Goal: Task Accomplishment & Management: Manage account settings

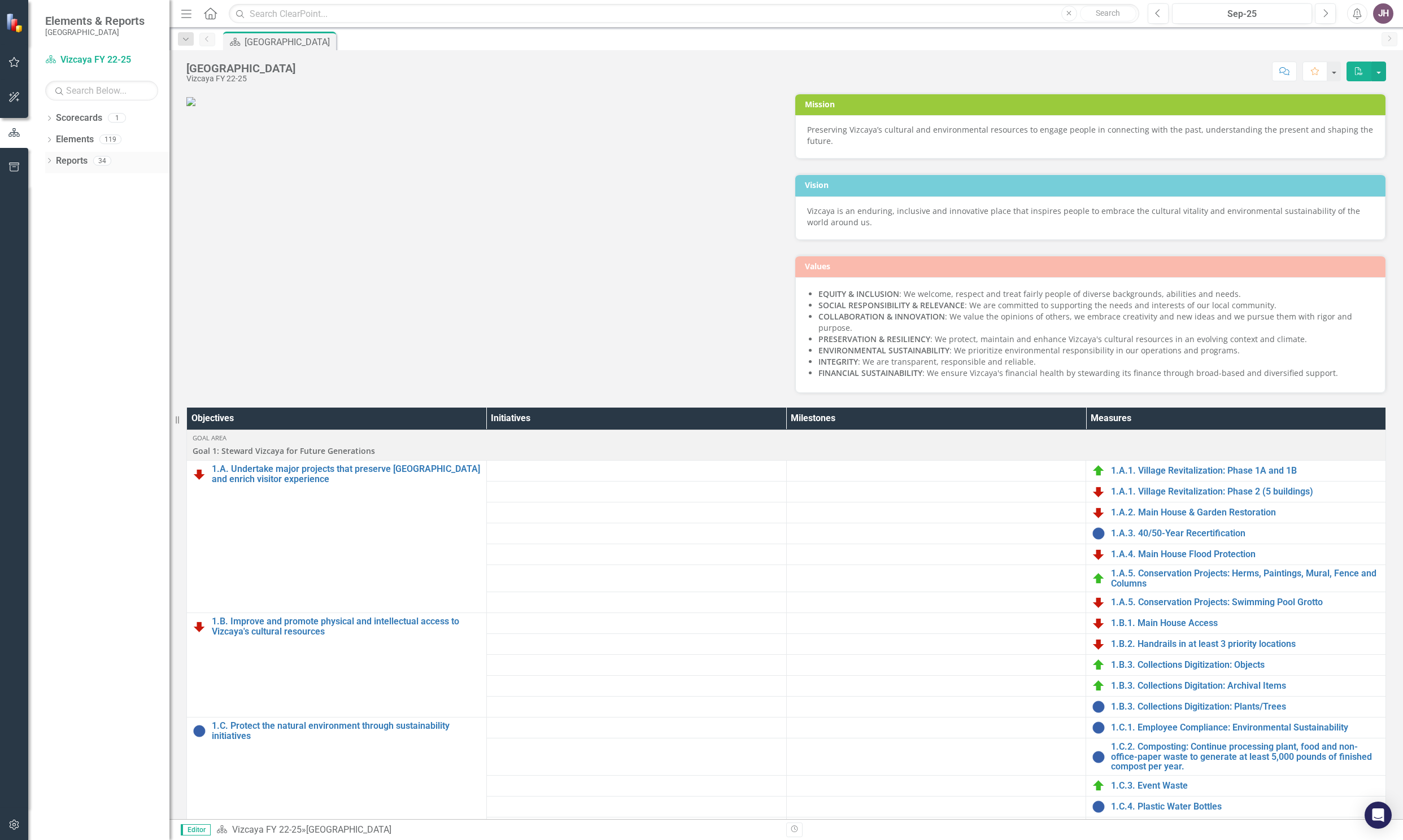
click at [71, 163] on link "Reports" at bounding box center [72, 161] width 32 height 13
click at [16, 95] on icon "button" at bounding box center [14, 97] width 12 height 9
click at [15, 58] on icon "button" at bounding box center [15, 62] width 11 height 10
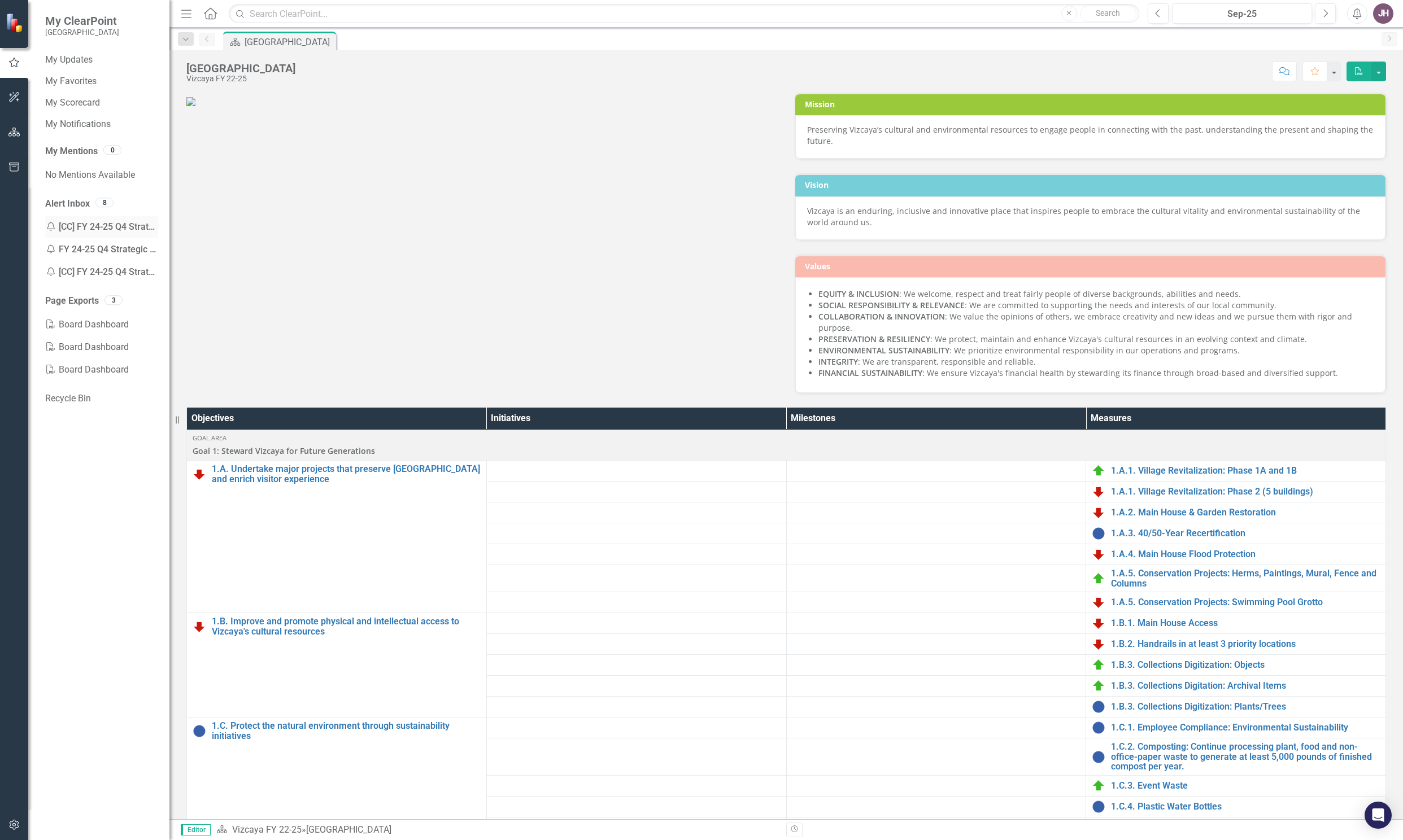
click at [86, 229] on div "Notification [CC] FY 24-25 Q4 Strategic Plan - Enter your data Reminder" at bounding box center [101, 227] width 113 height 23
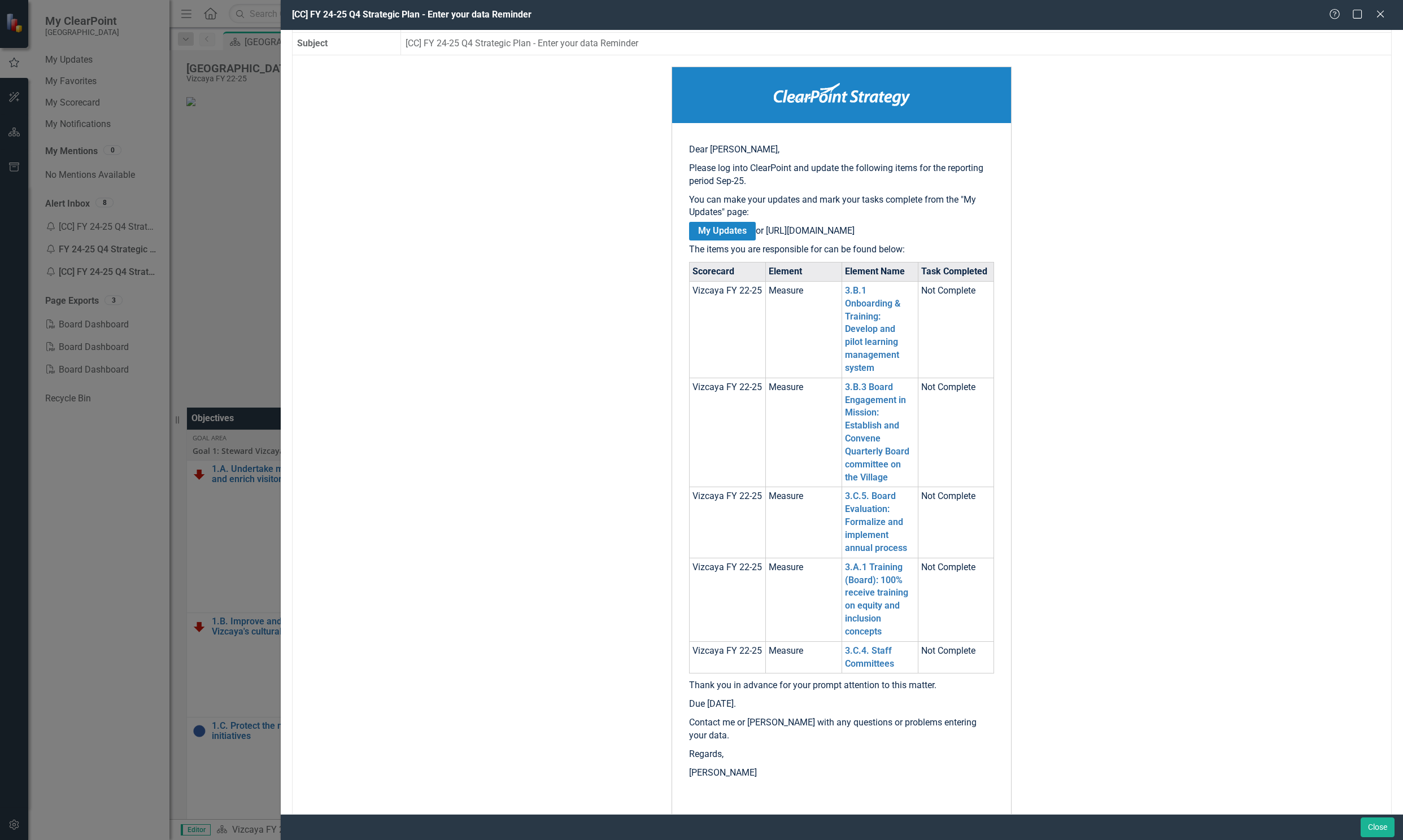
scroll to position [101, 0]
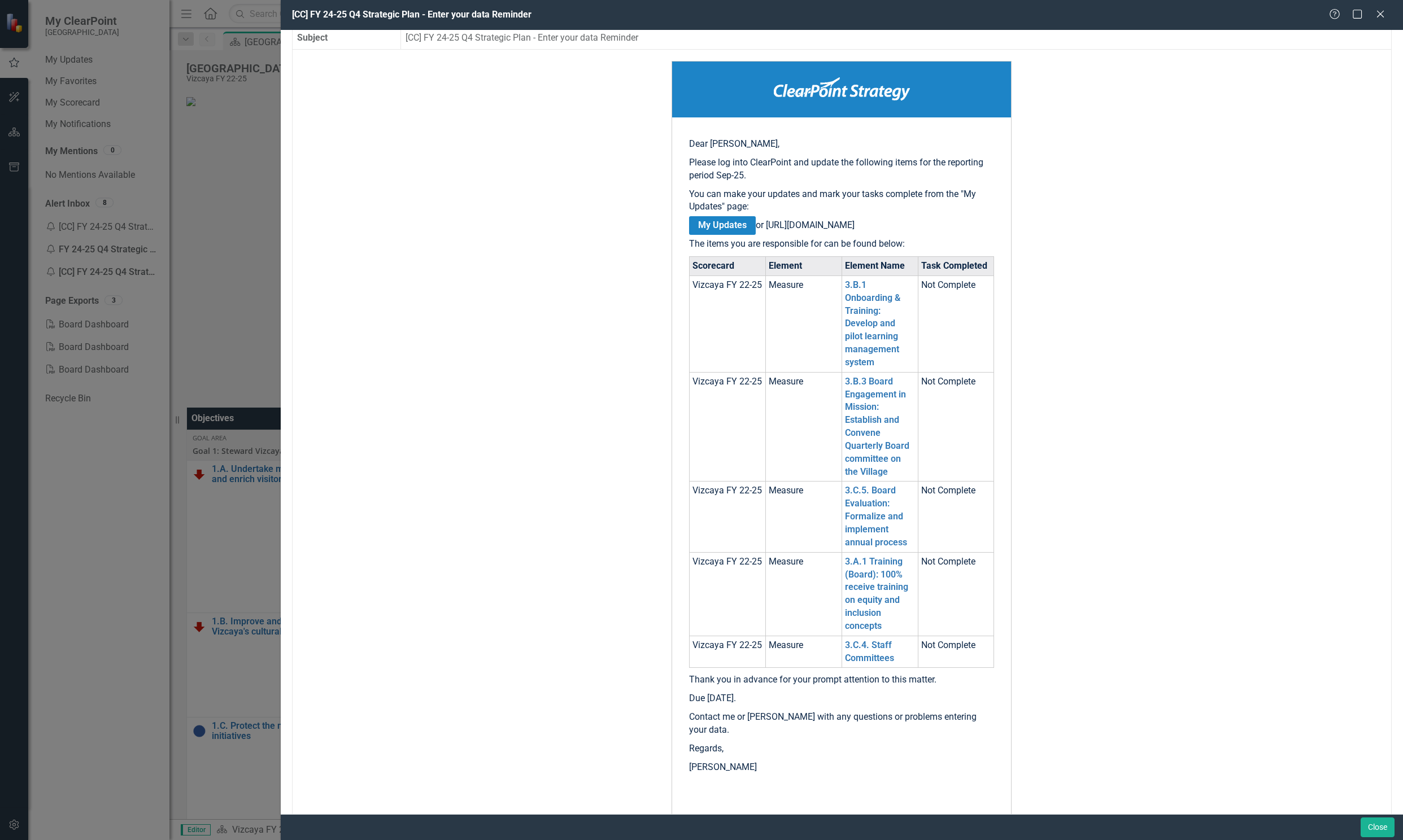
click at [66, 457] on div "[CC] FY 24-25 Q4 Strategic Plan - Enter your data Reminder Help Maximize Close …" at bounding box center [701, 420] width 1403 height 840
click at [1378, 16] on icon at bounding box center [1380, 13] width 9 height 9
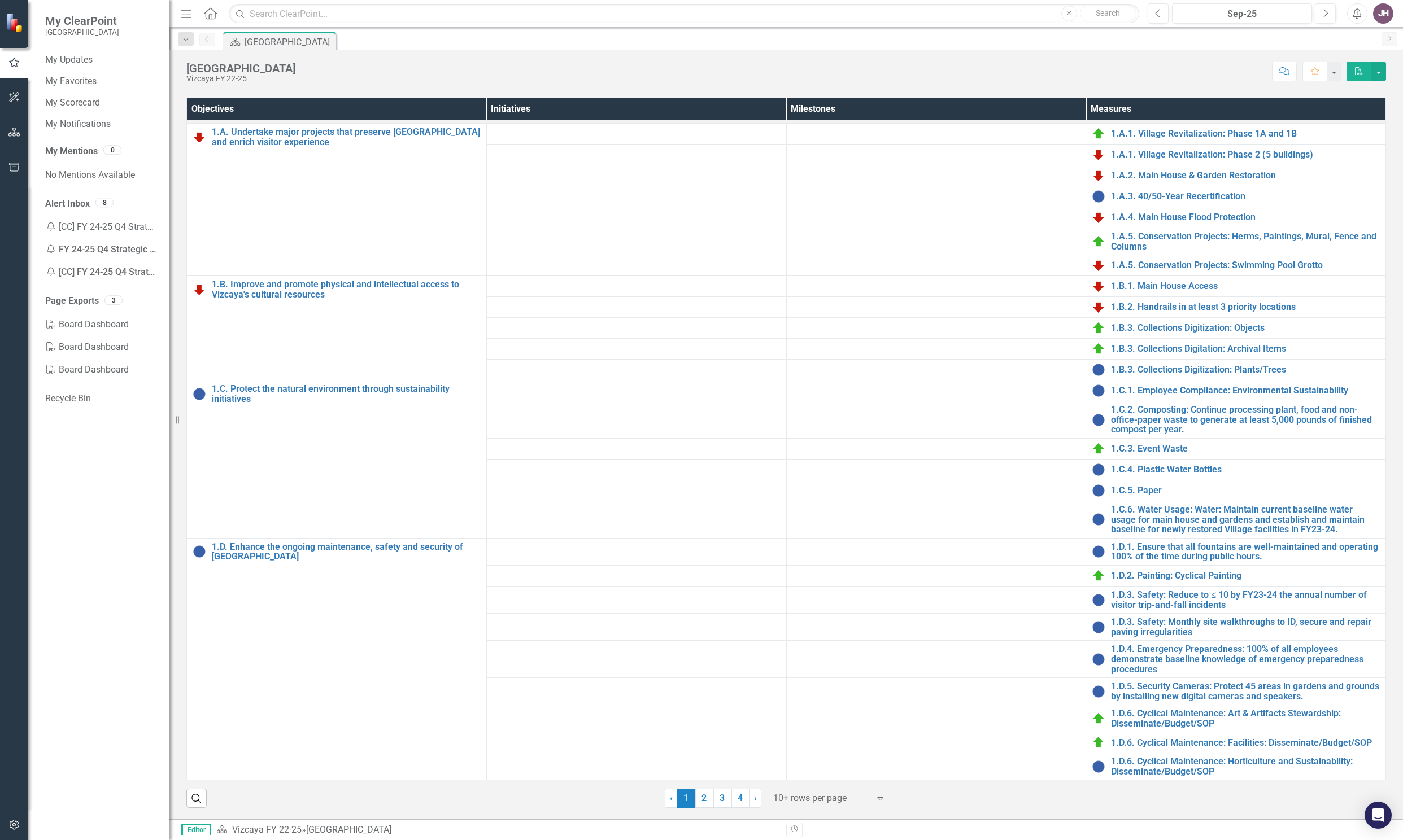
scroll to position [432, 0]
click at [715, 800] on link "3" at bounding box center [721, 798] width 18 height 19
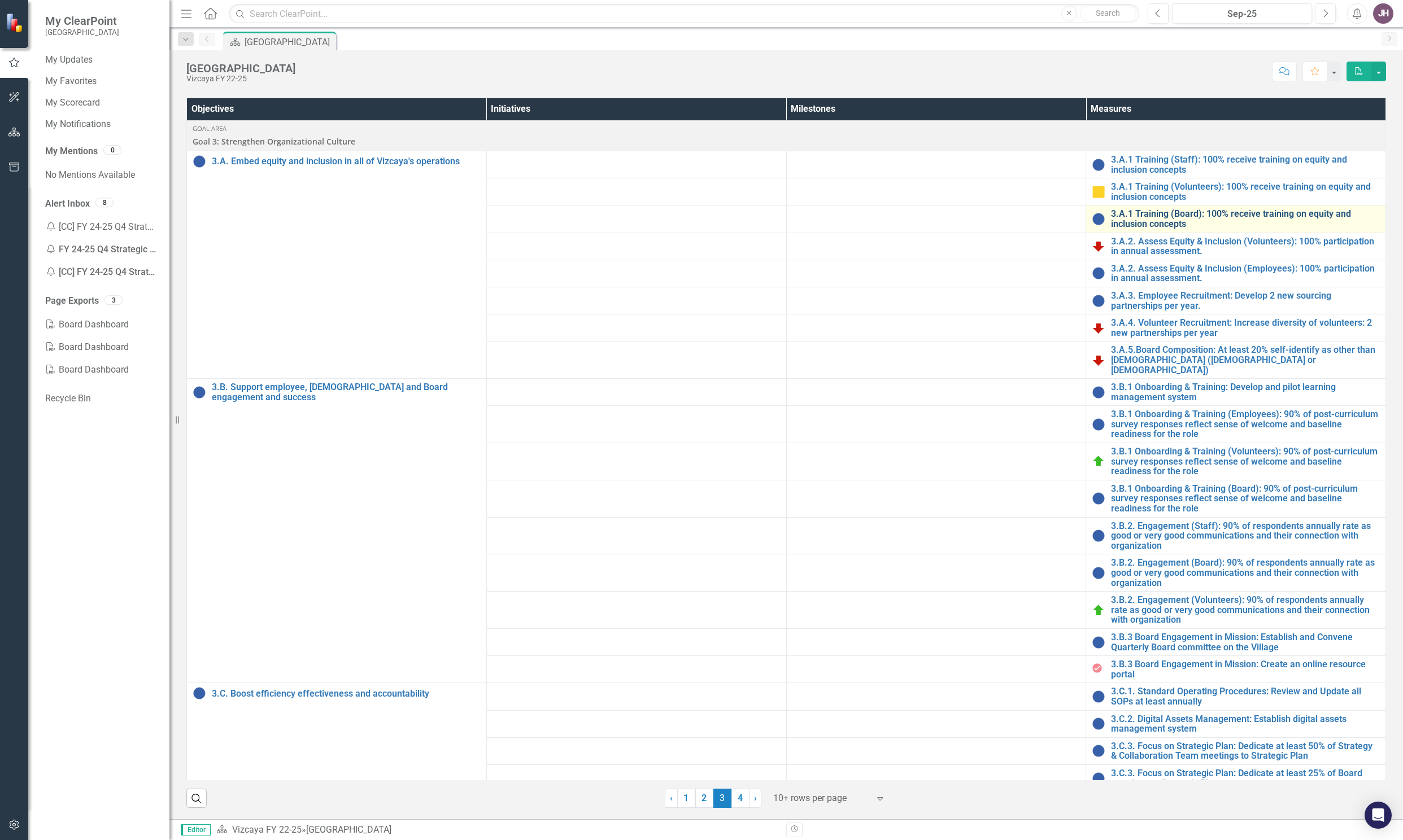
click at [1139, 214] on link "3.A.1 Training (Board): 100% receive training on equity and inclusion concepts" at bounding box center [1245, 218] width 269 height 19
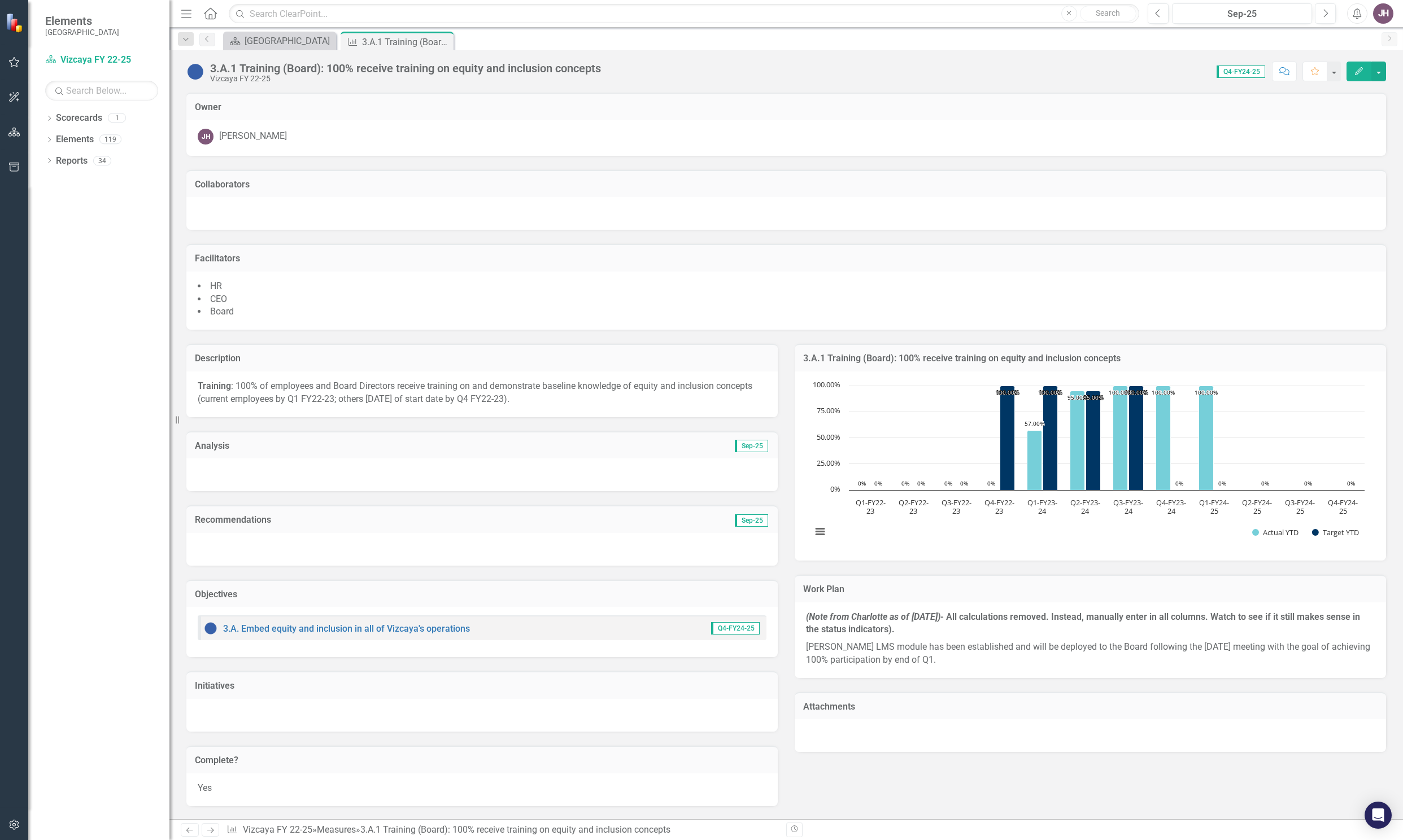
scroll to position [234, 0]
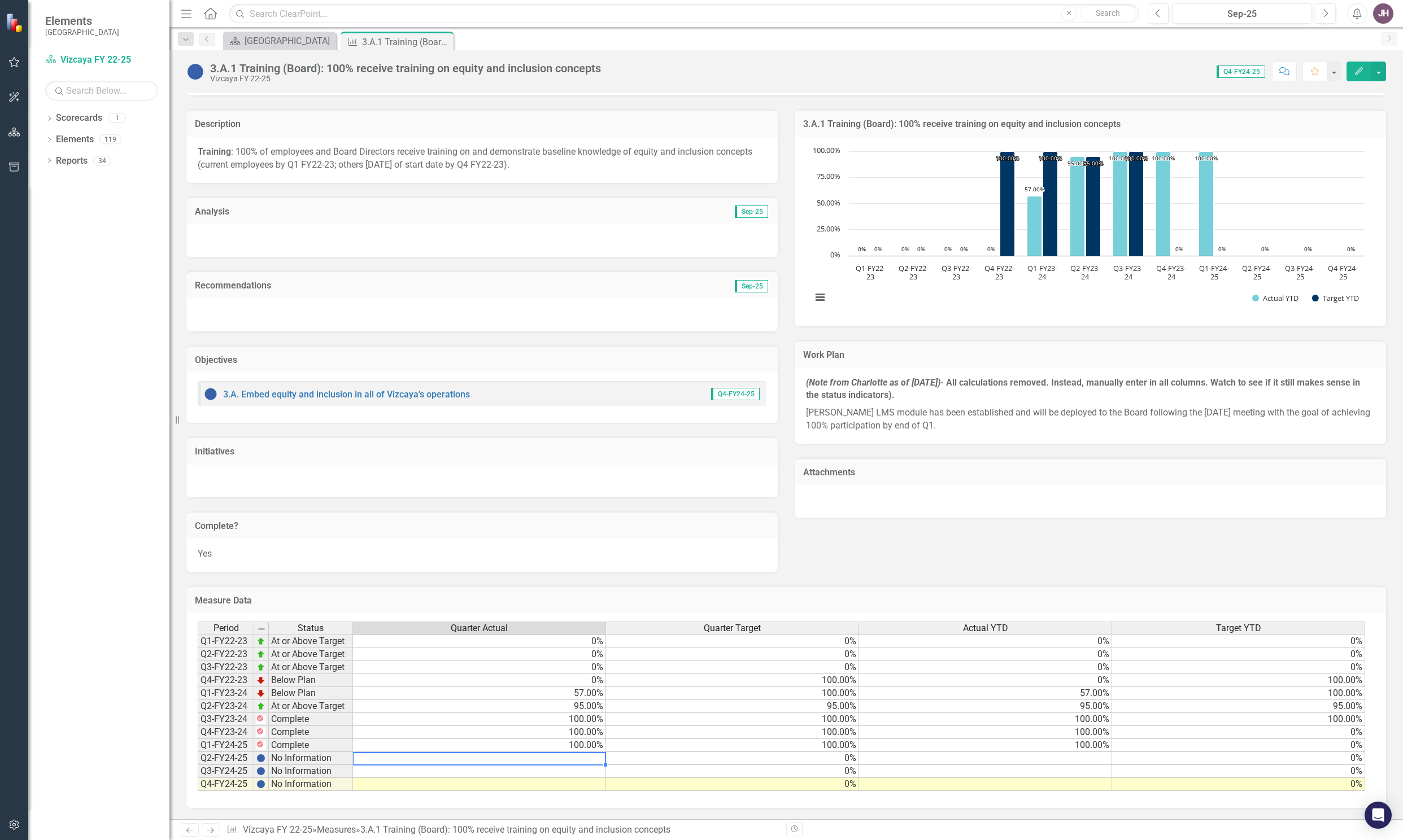
click at [563, 762] on td at bounding box center [480, 758] width 253 height 13
click at [824, 756] on td "0%" at bounding box center [732, 758] width 253 height 13
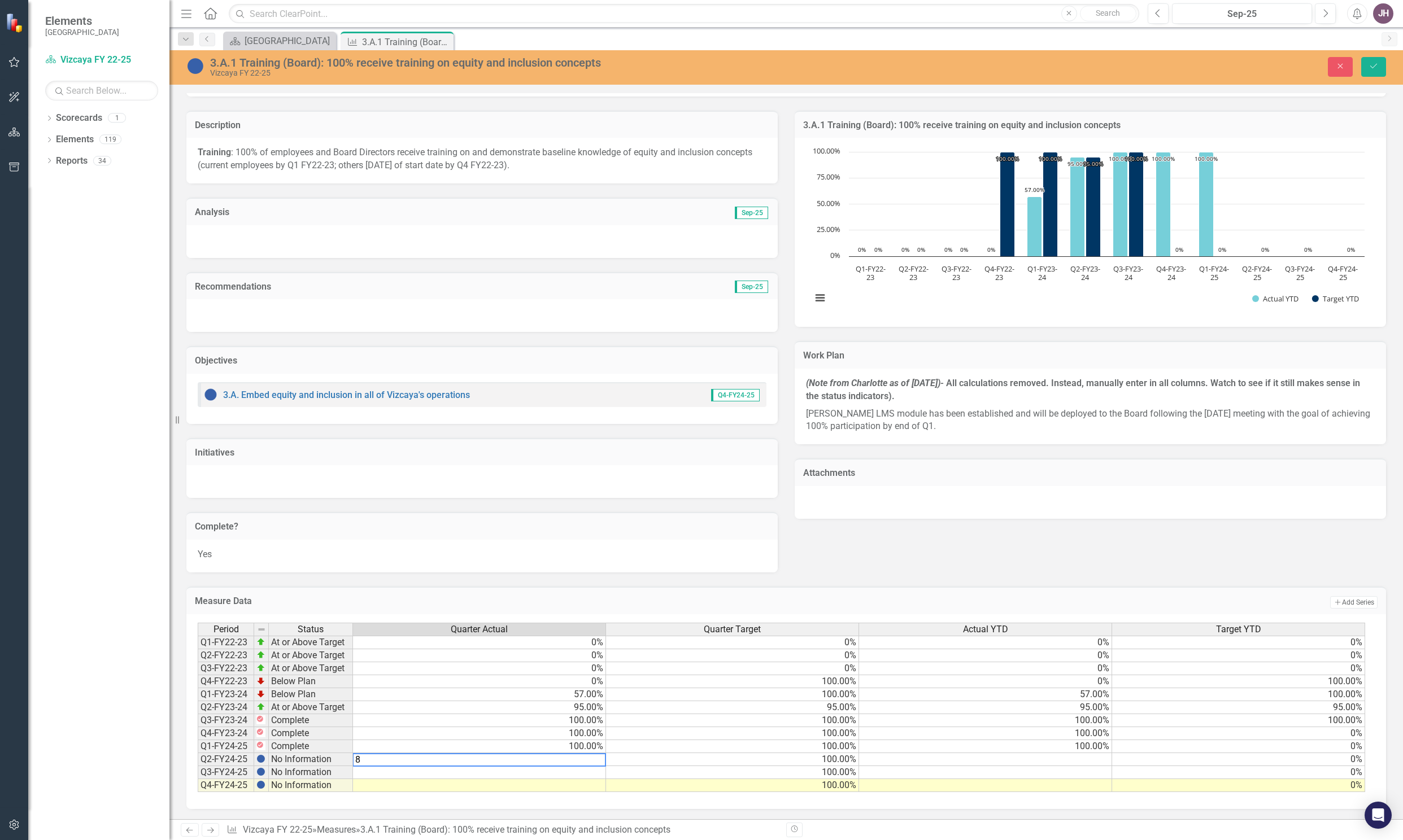
type textarea "86"
click at [1372, 68] on icon "submit" at bounding box center [1373, 66] width 7 height 5
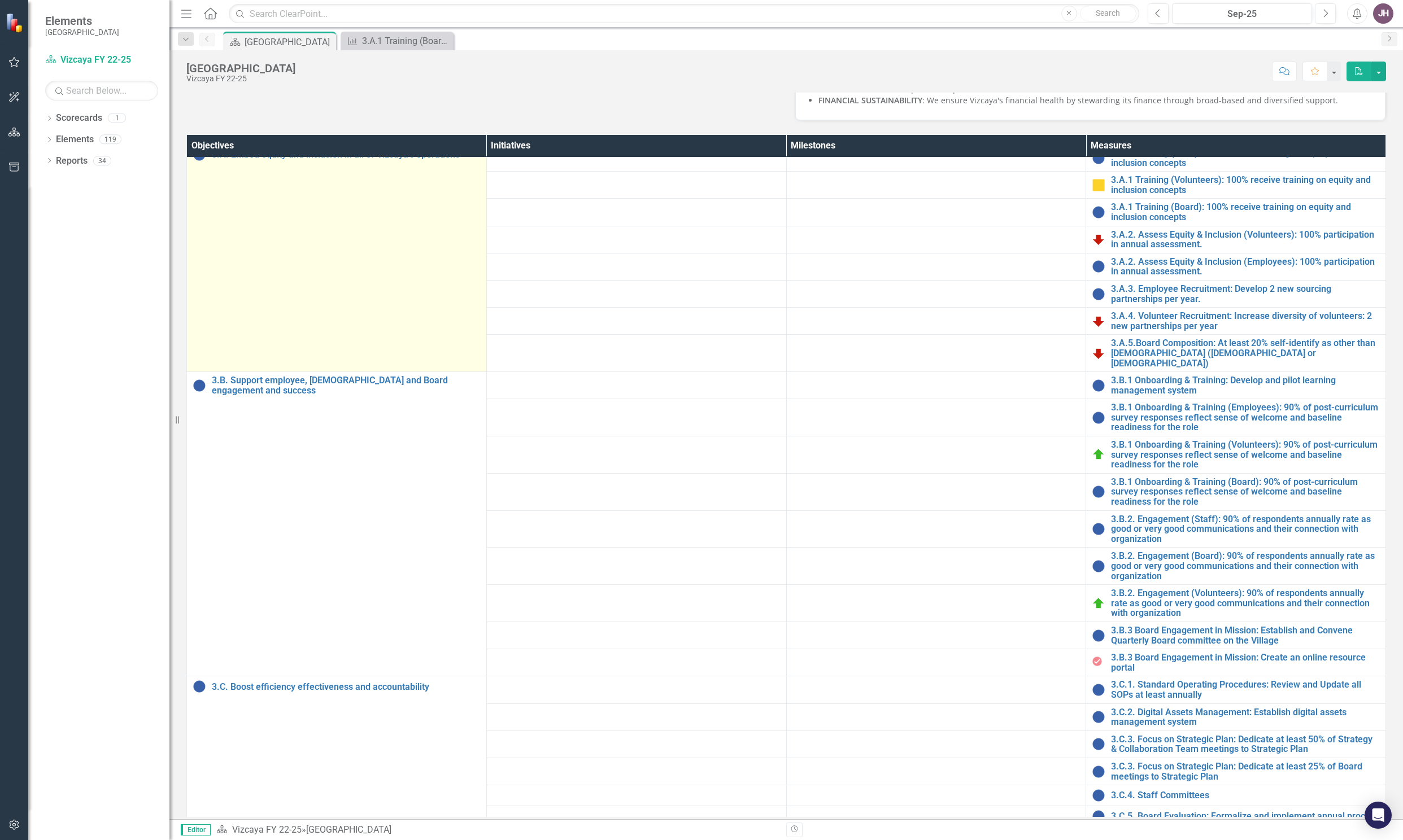
scroll to position [278, 0]
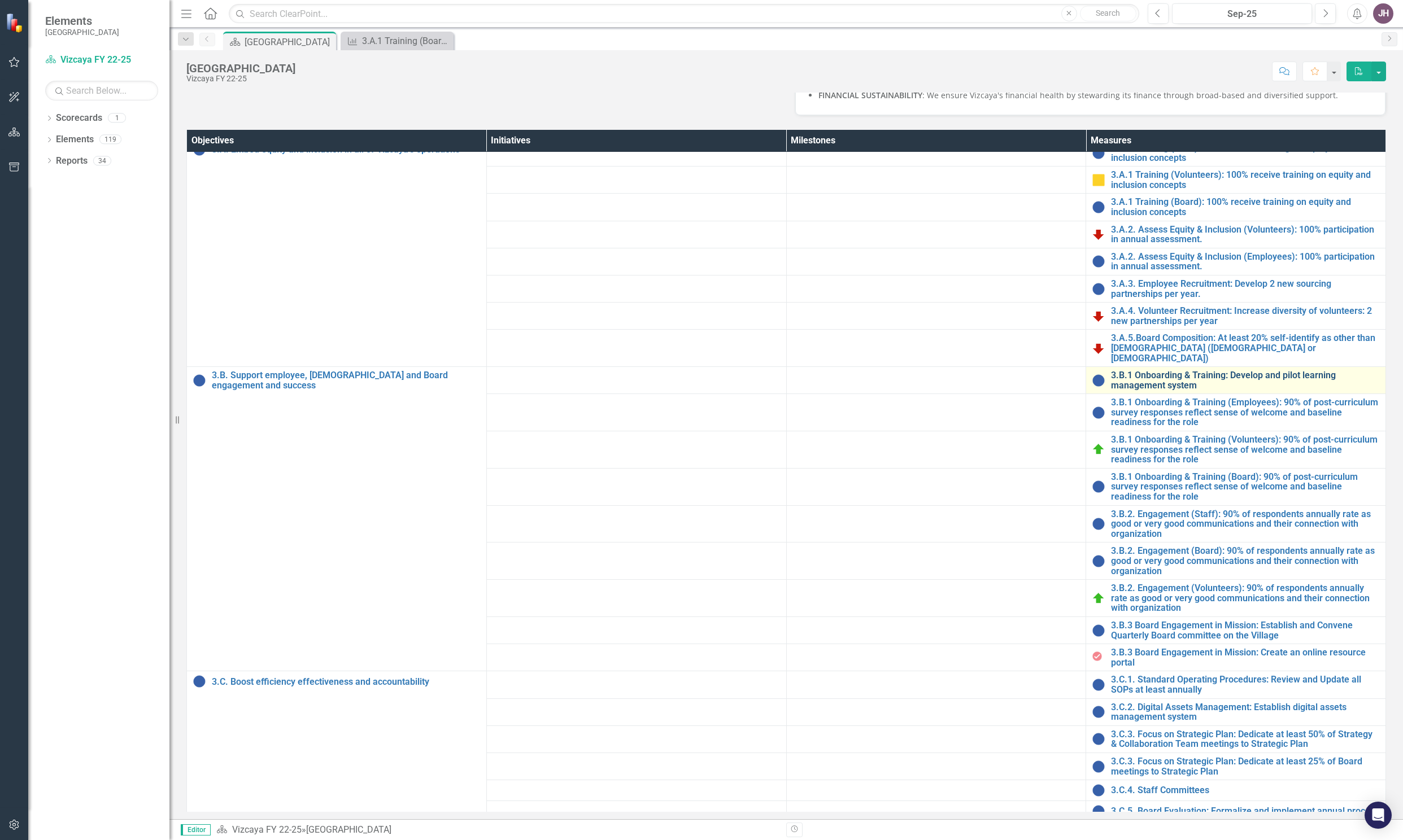
click at [1147, 390] on link "3.B.1 Onboarding & Training: Develop and pilot learning management system" at bounding box center [1245, 380] width 269 height 19
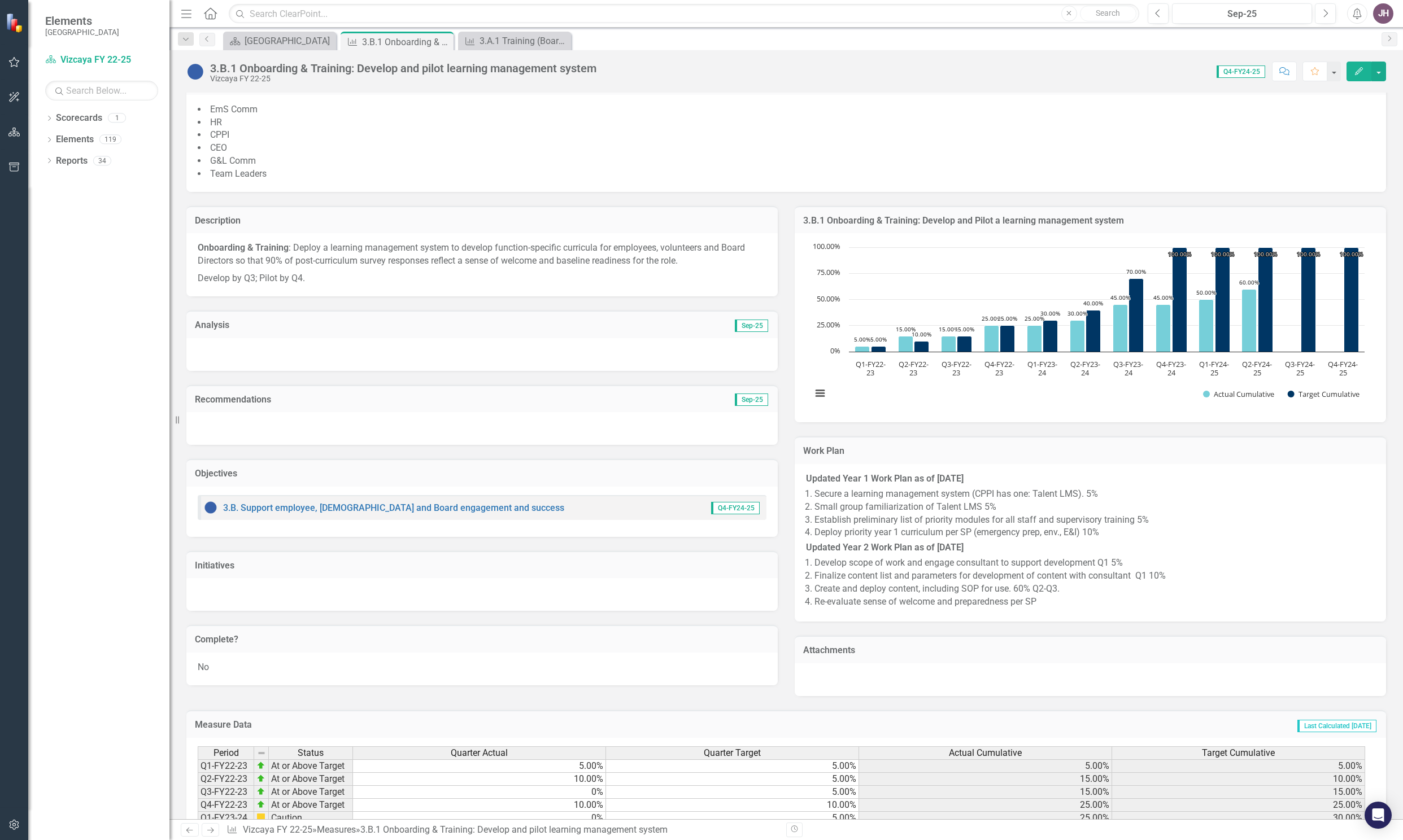
scroll to position [400, 0]
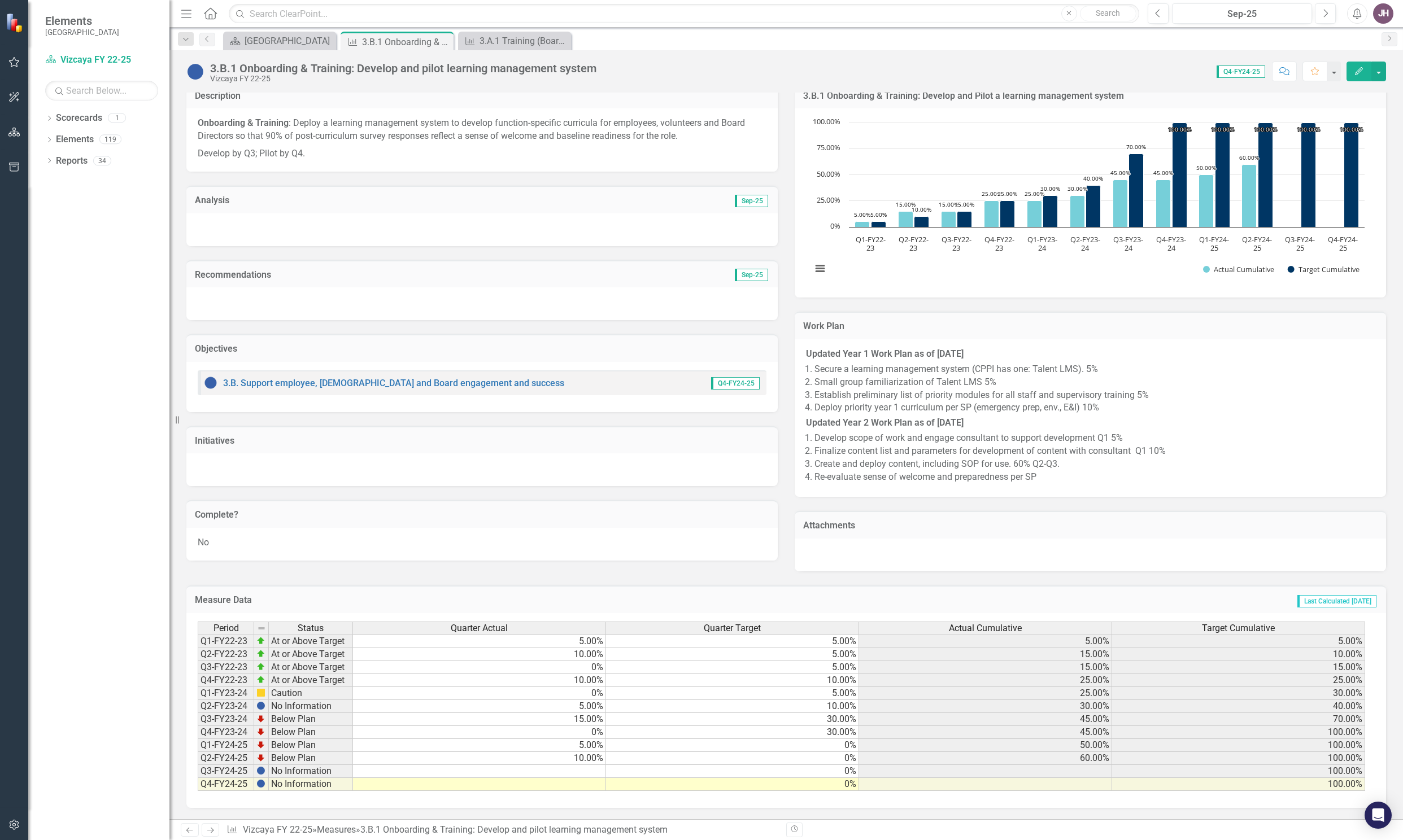
click at [490, 768] on td at bounding box center [480, 771] width 253 height 13
type textarea "50"
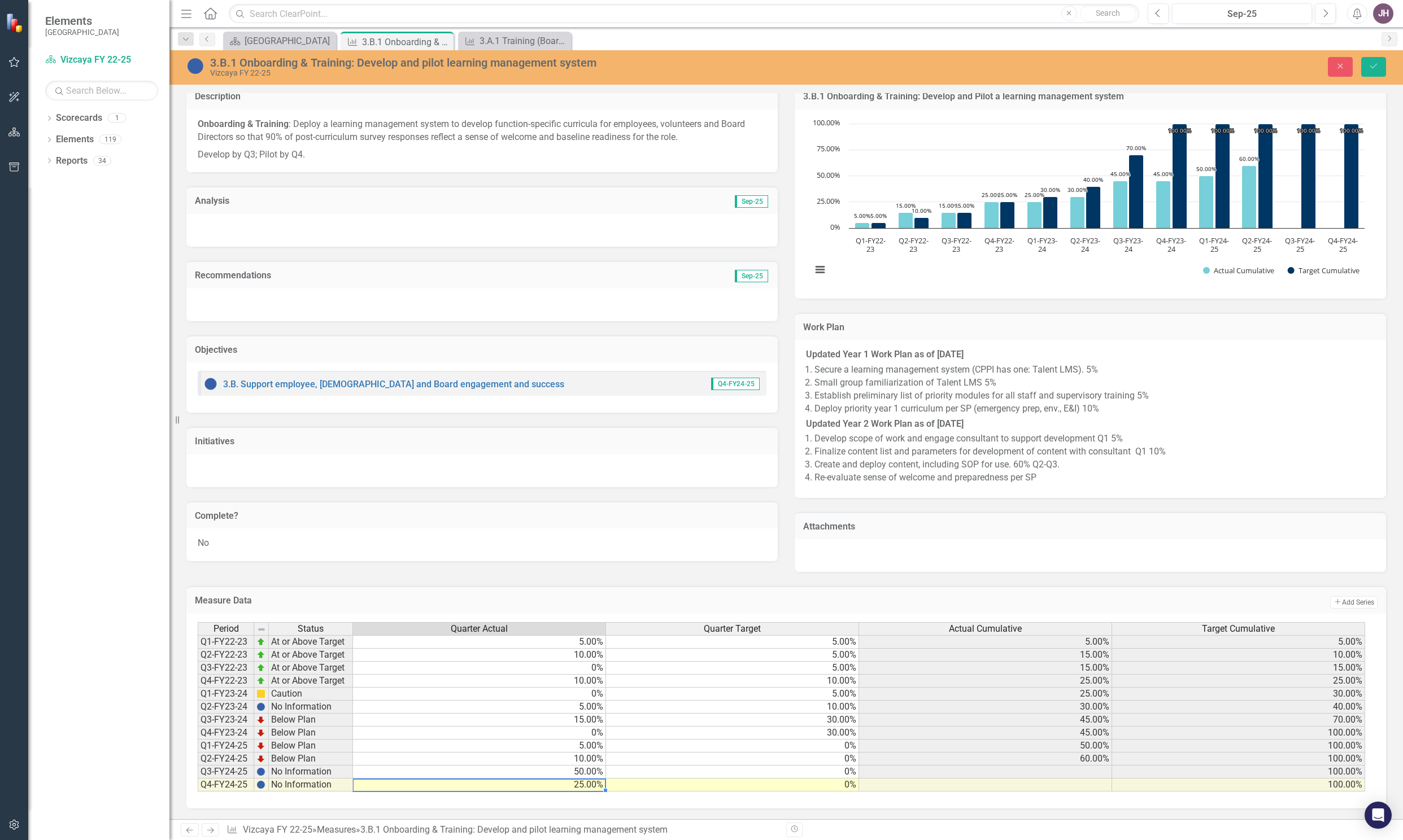
type textarea "25"
click at [1381, 67] on button "Save" at bounding box center [1373, 66] width 25 height 19
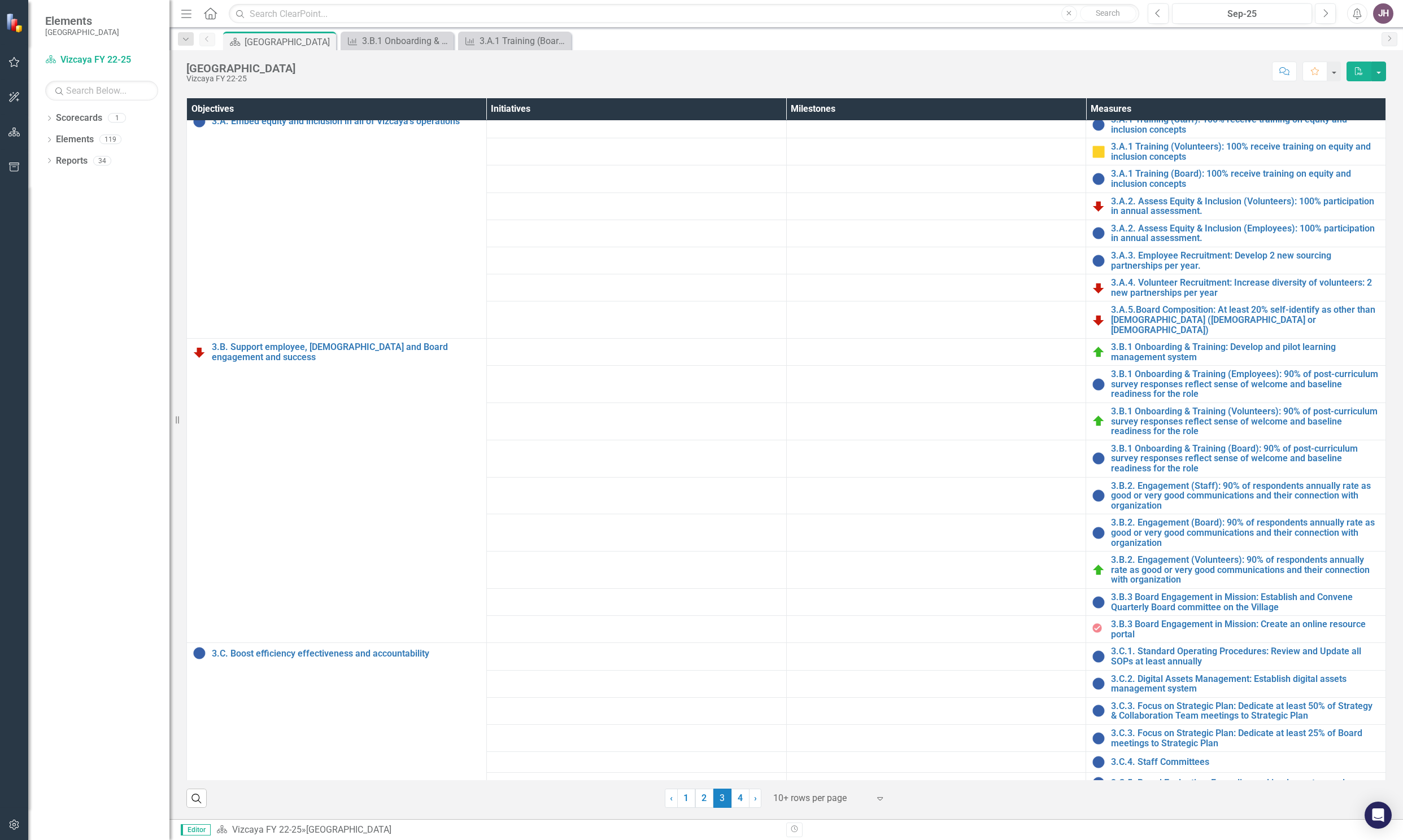
scroll to position [44, 0]
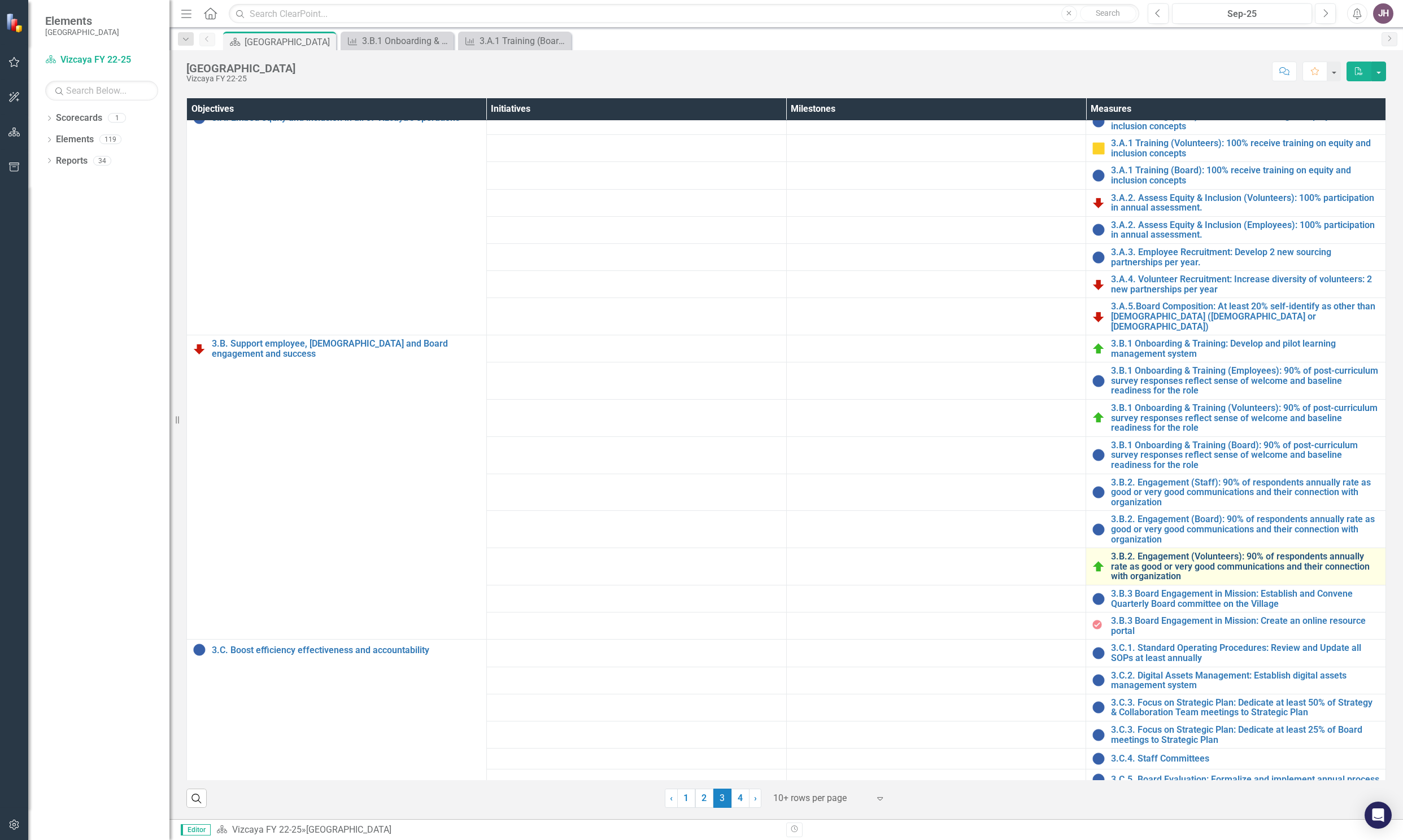
click at [1135, 582] on link "3.B.2. Engagement (Volunteers): 90% of respondents annually rate as good or ver…" at bounding box center [1245, 566] width 269 height 30
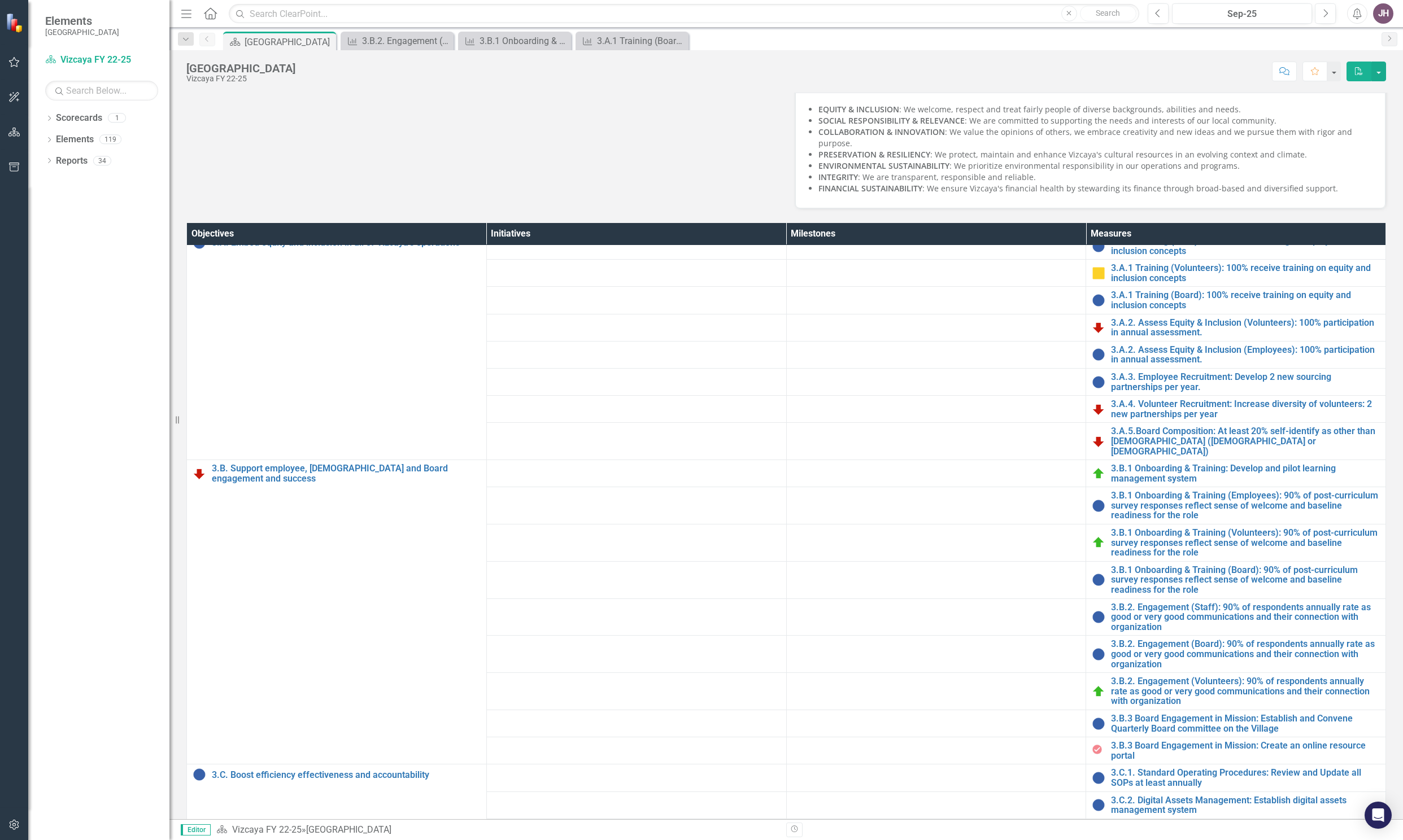
scroll to position [191, 0]
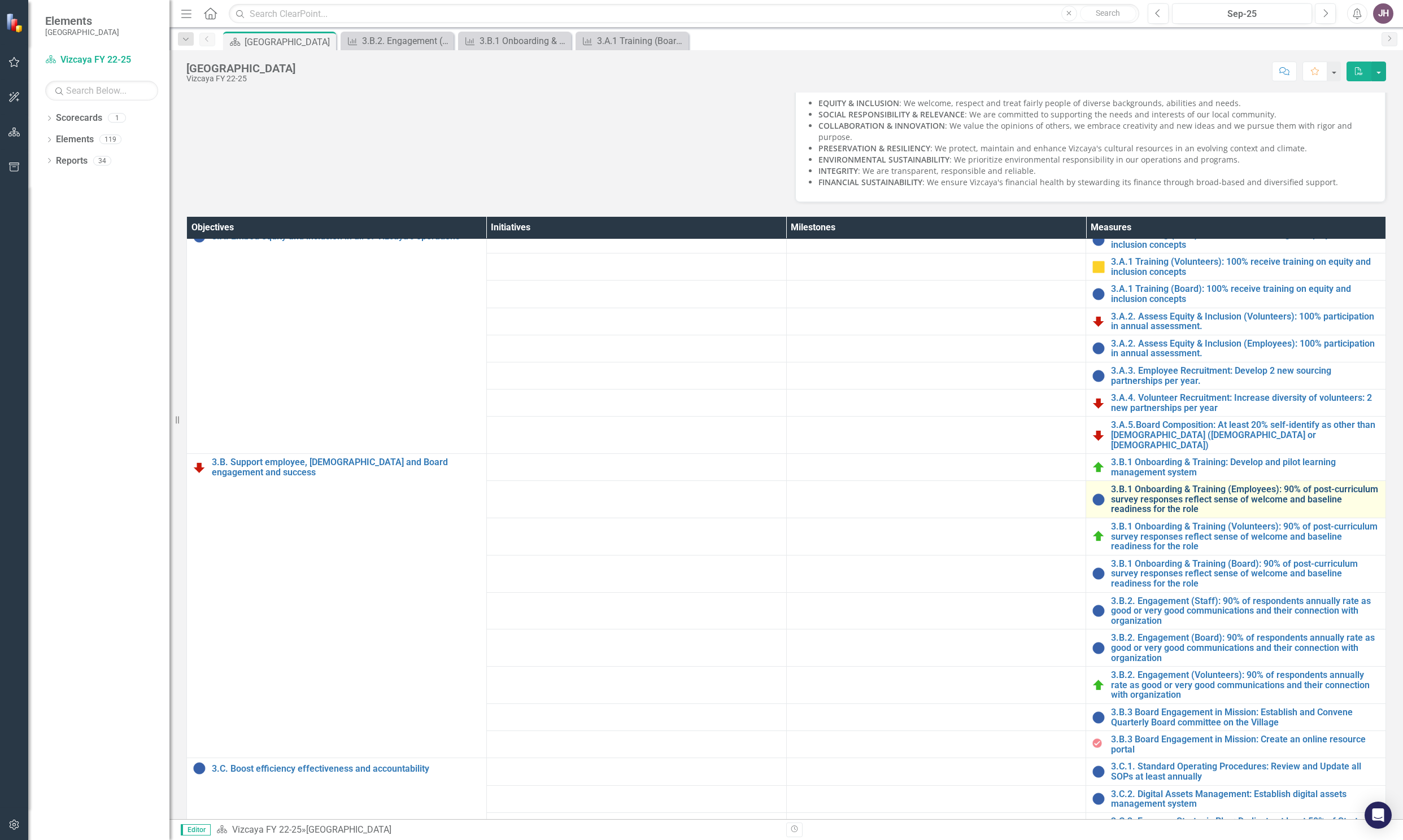
click at [1150, 515] on link "3.B.1 Onboarding & Training (Employees): 90% of post-curriculum survey response…" at bounding box center [1245, 499] width 269 height 30
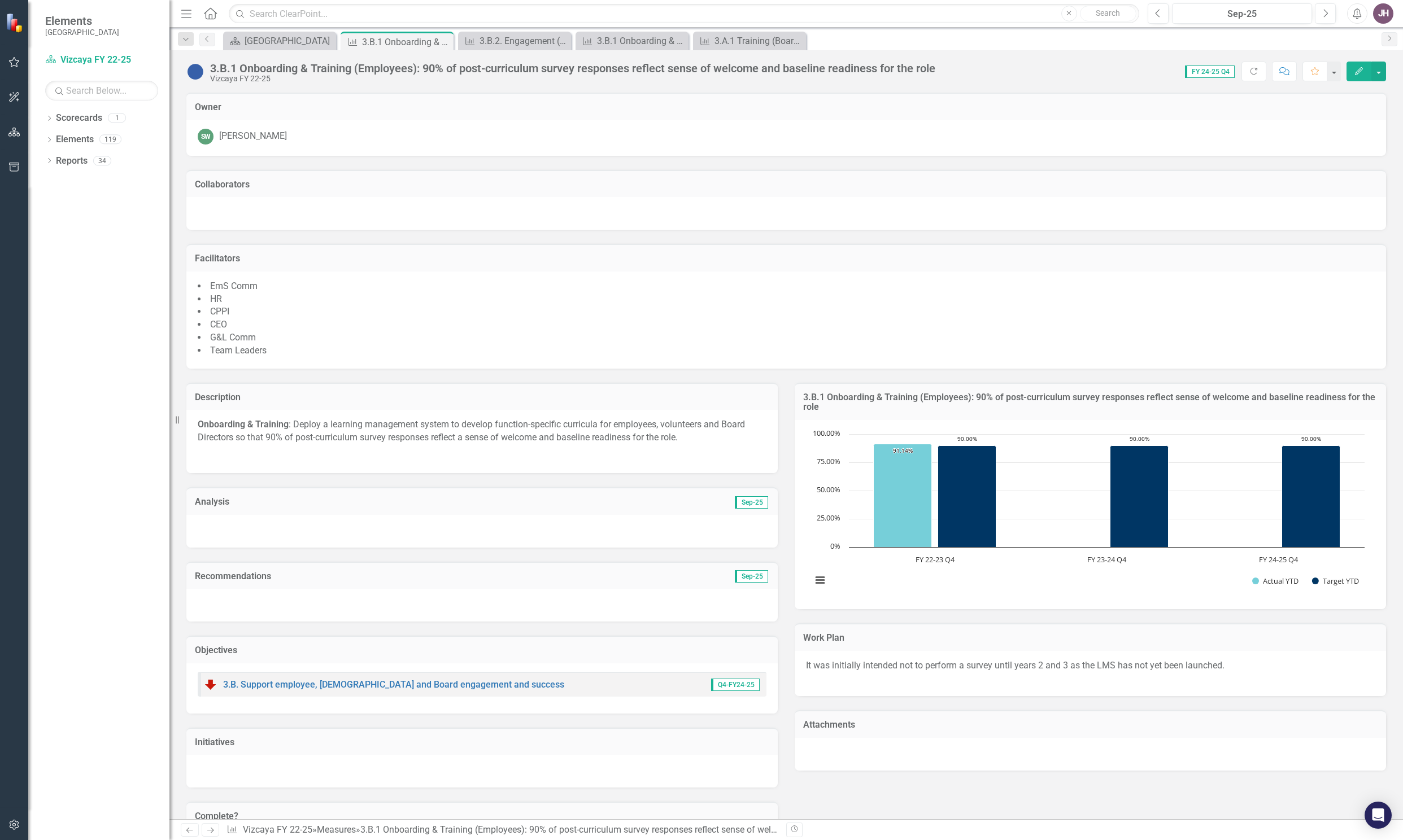
click at [572, 431] on p "Onboarding & Training : Deploy a learning management system to develop function…" at bounding box center [481, 433] width 569 height 28
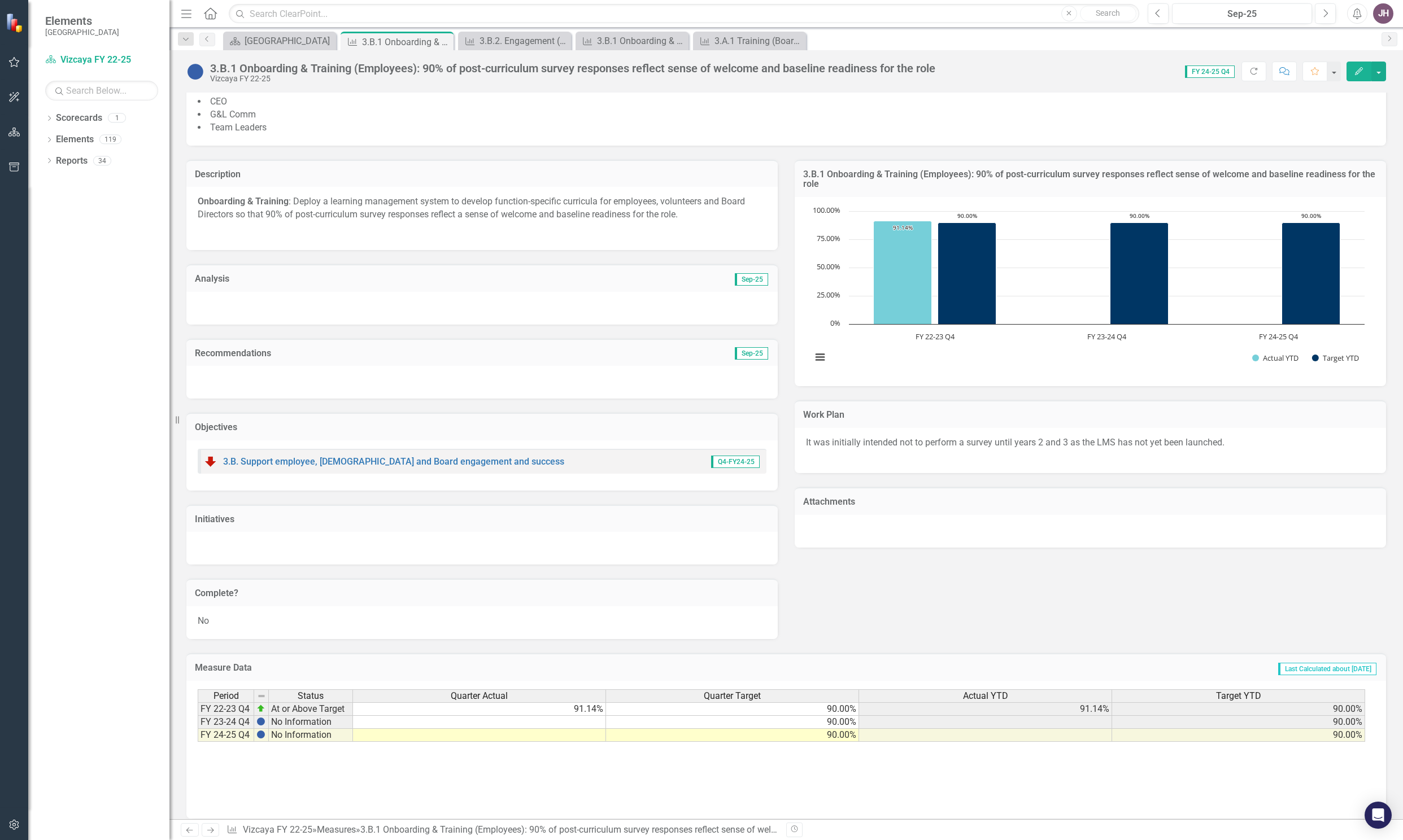
scroll to position [234, 0]
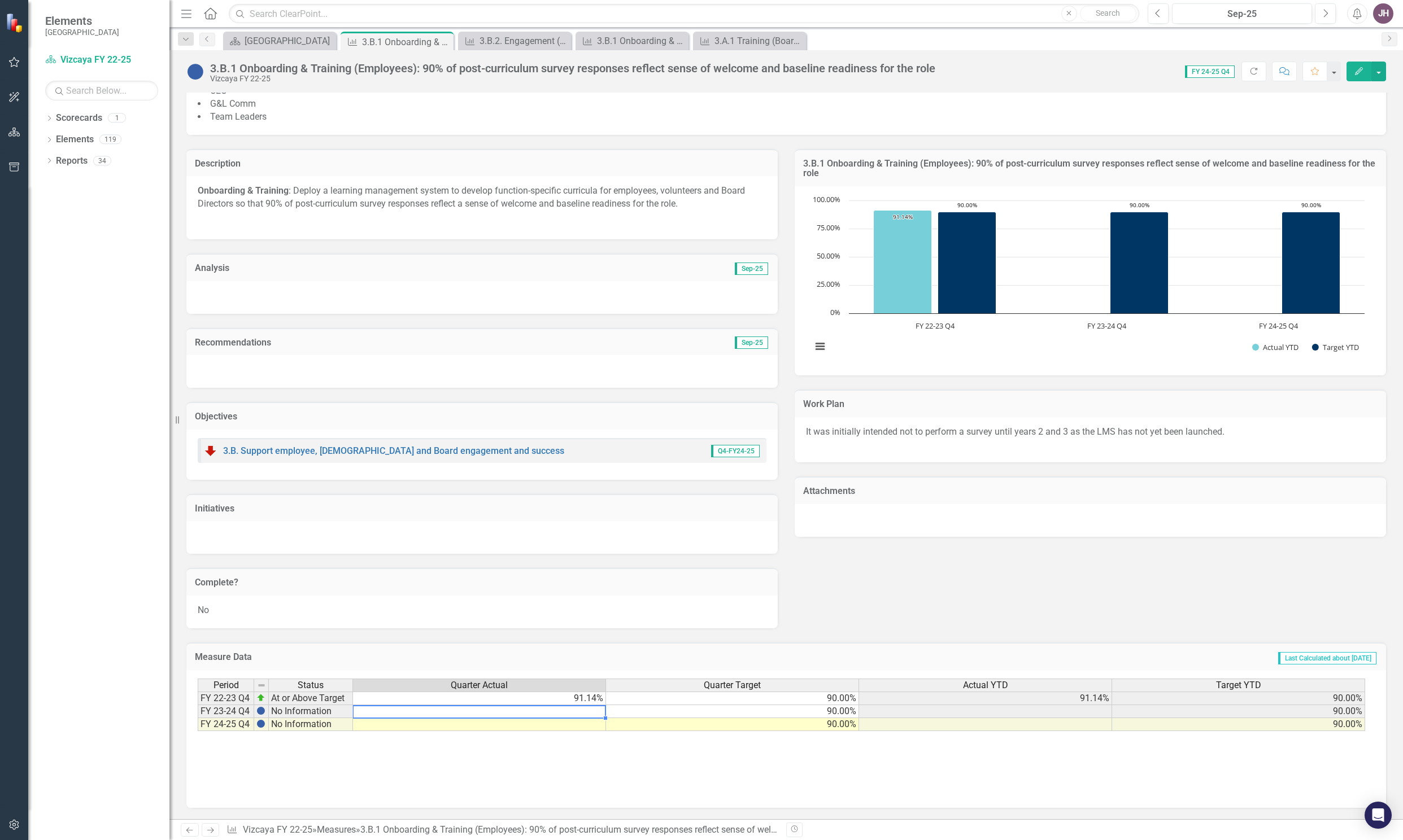
click at [564, 709] on td at bounding box center [480, 711] width 253 height 13
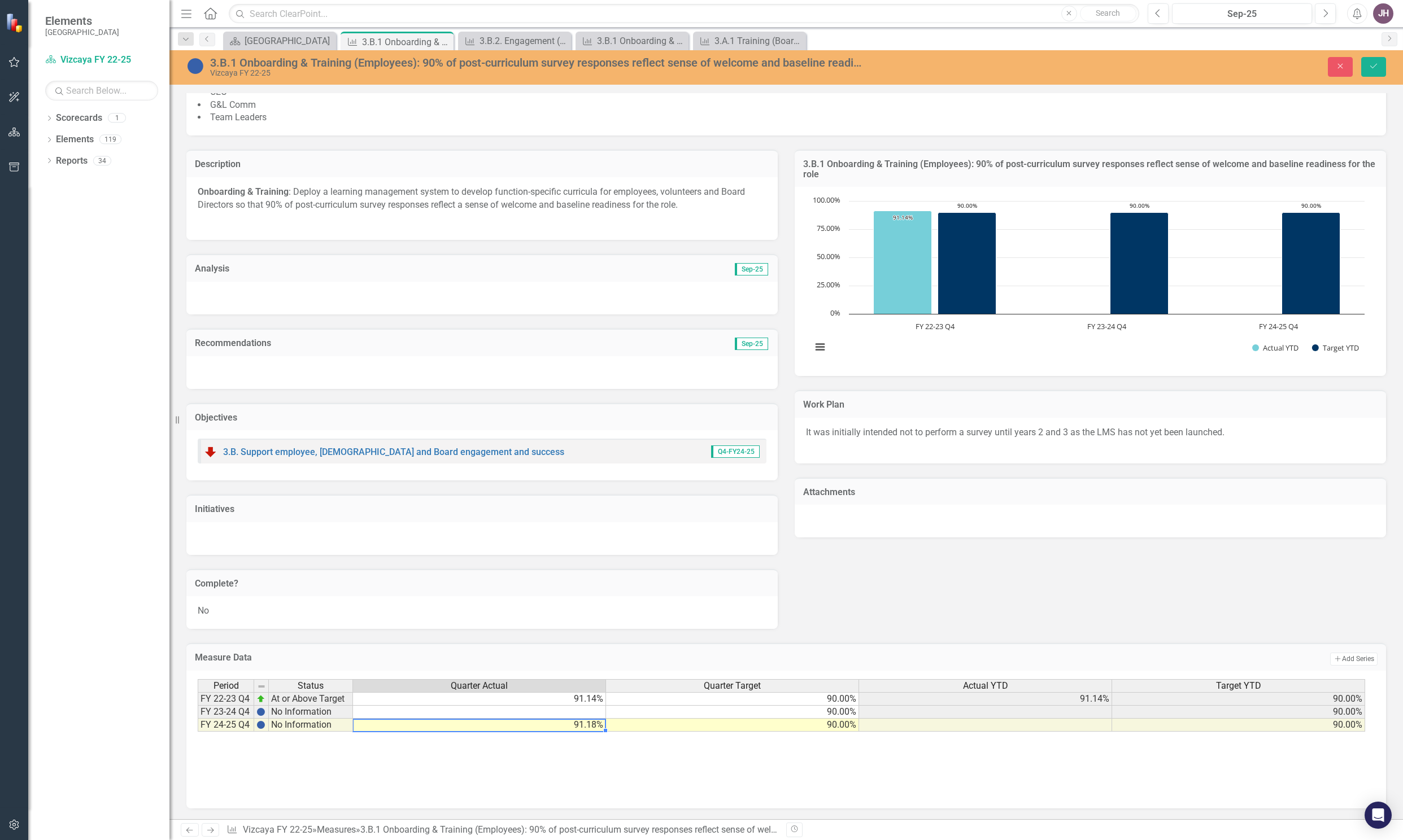
type textarea "91.18"
click at [387, 283] on div at bounding box center [482, 298] width 591 height 33
click at [370, 289] on div at bounding box center [482, 298] width 591 height 33
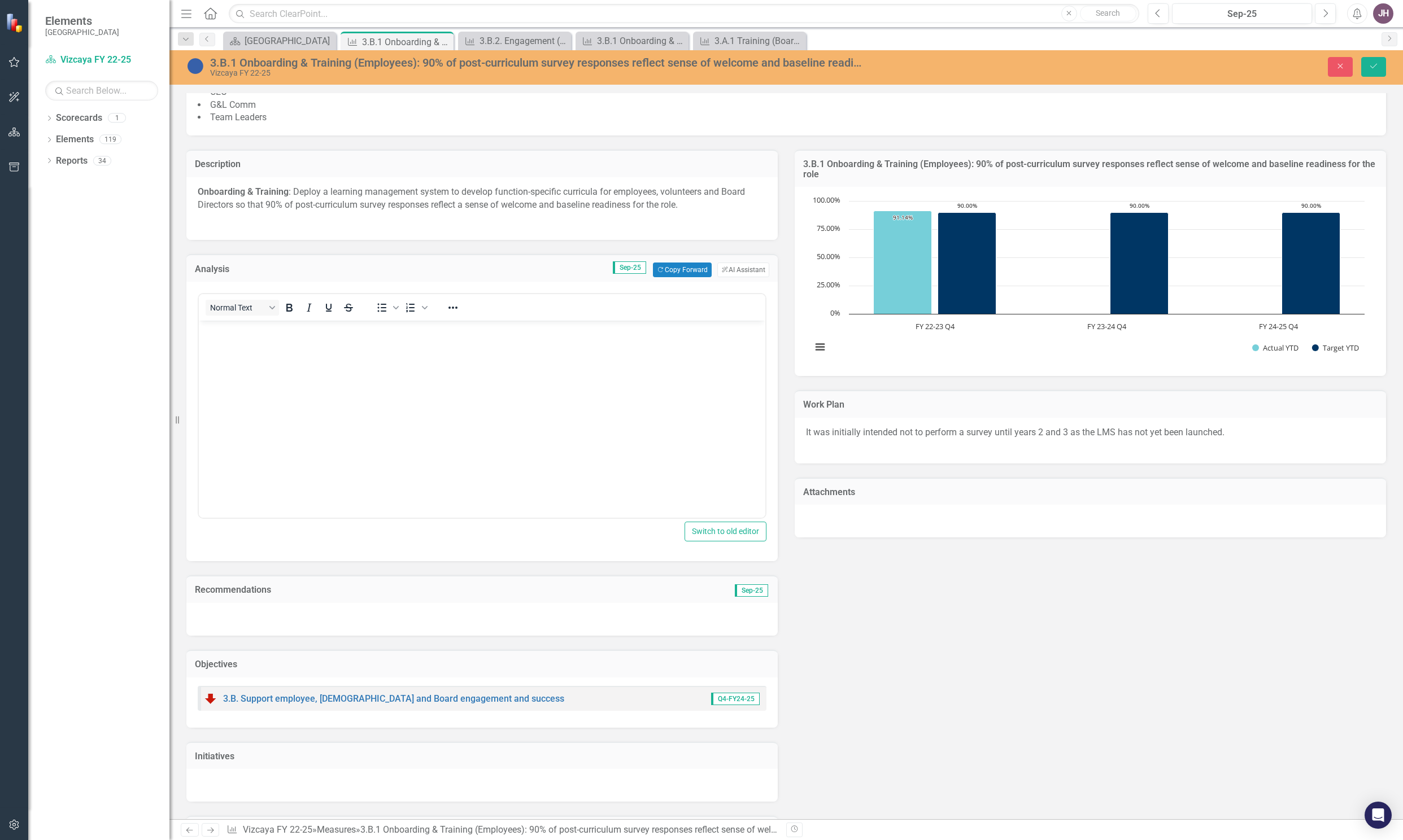
scroll to position [0, 0]
click at [298, 349] on body "Rich Text Area. Press ALT-0 for help." at bounding box center [482, 405] width 566 height 169
click at [1376, 65] on icon "Save" at bounding box center [1373, 66] width 10 height 8
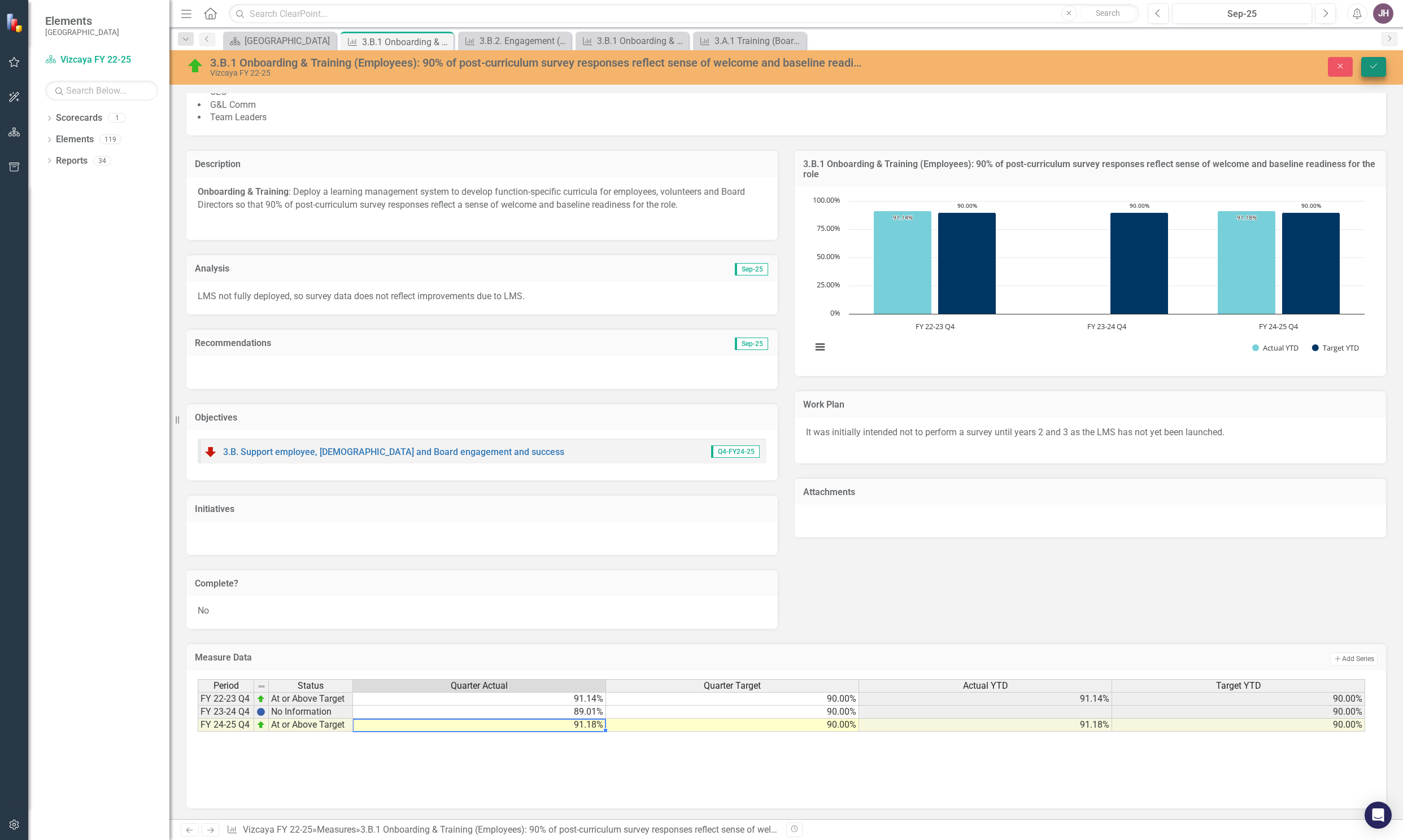
type textarea "91.18"
click at [1374, 62] on icon "Save" at bounding box center [1373, 66] width 10 height 8
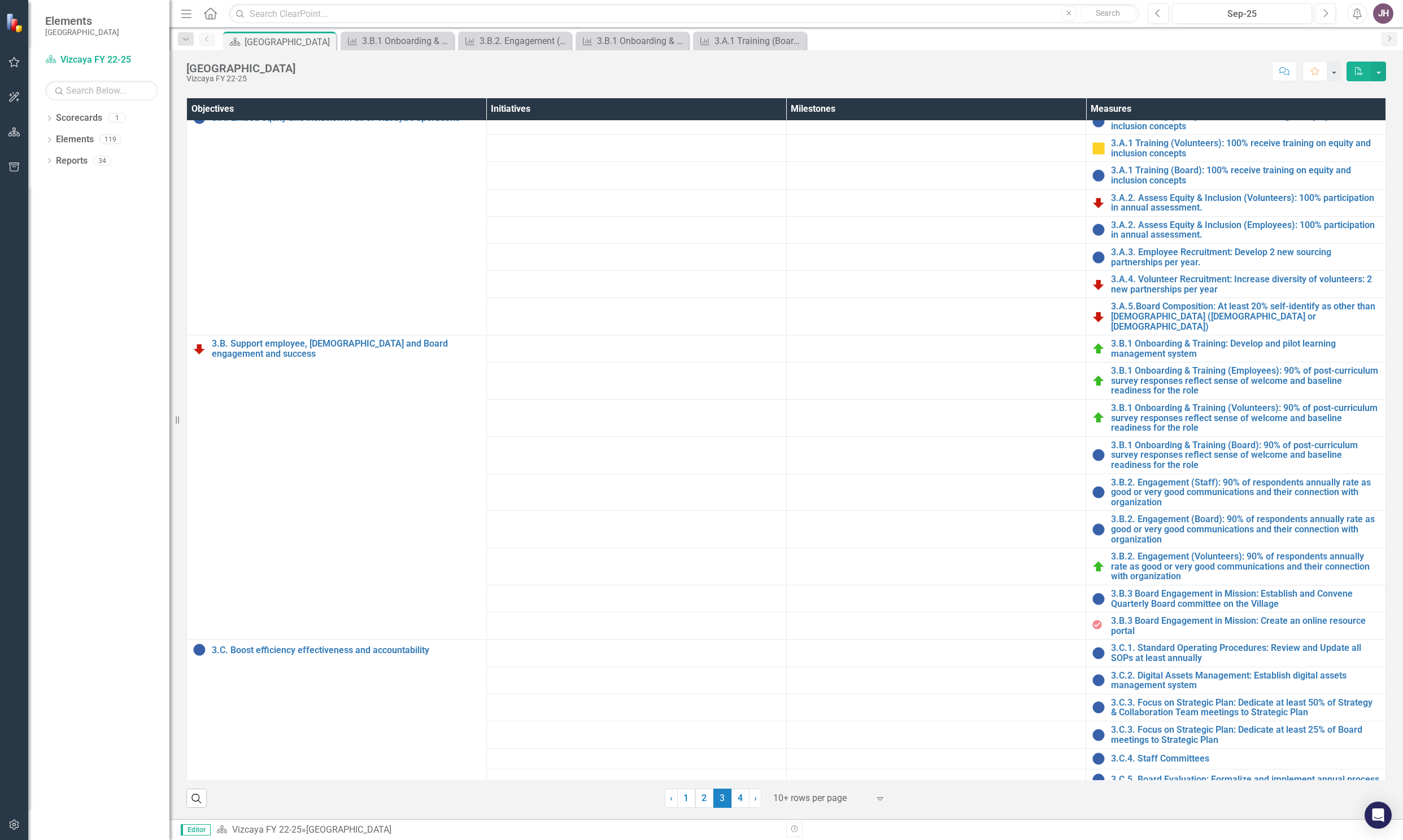
scroll to position [380, 0]
click at [1193, 544] on link "3.B.2. Engagement (Board): 90% of respondents annually rate as good or very goo…" at bounding box center [1245, 530] width 269 height 30
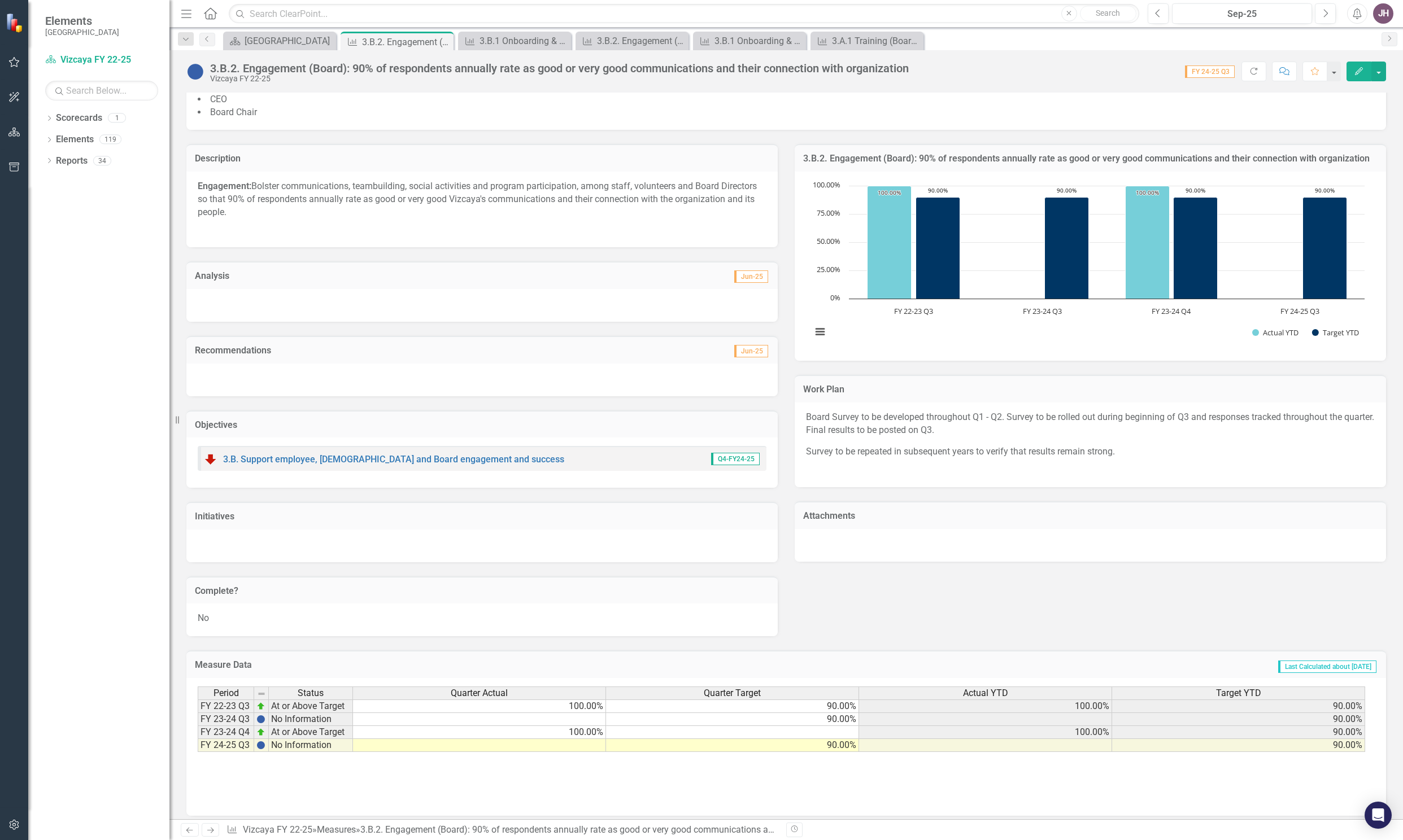
scroll to position [200, 0]
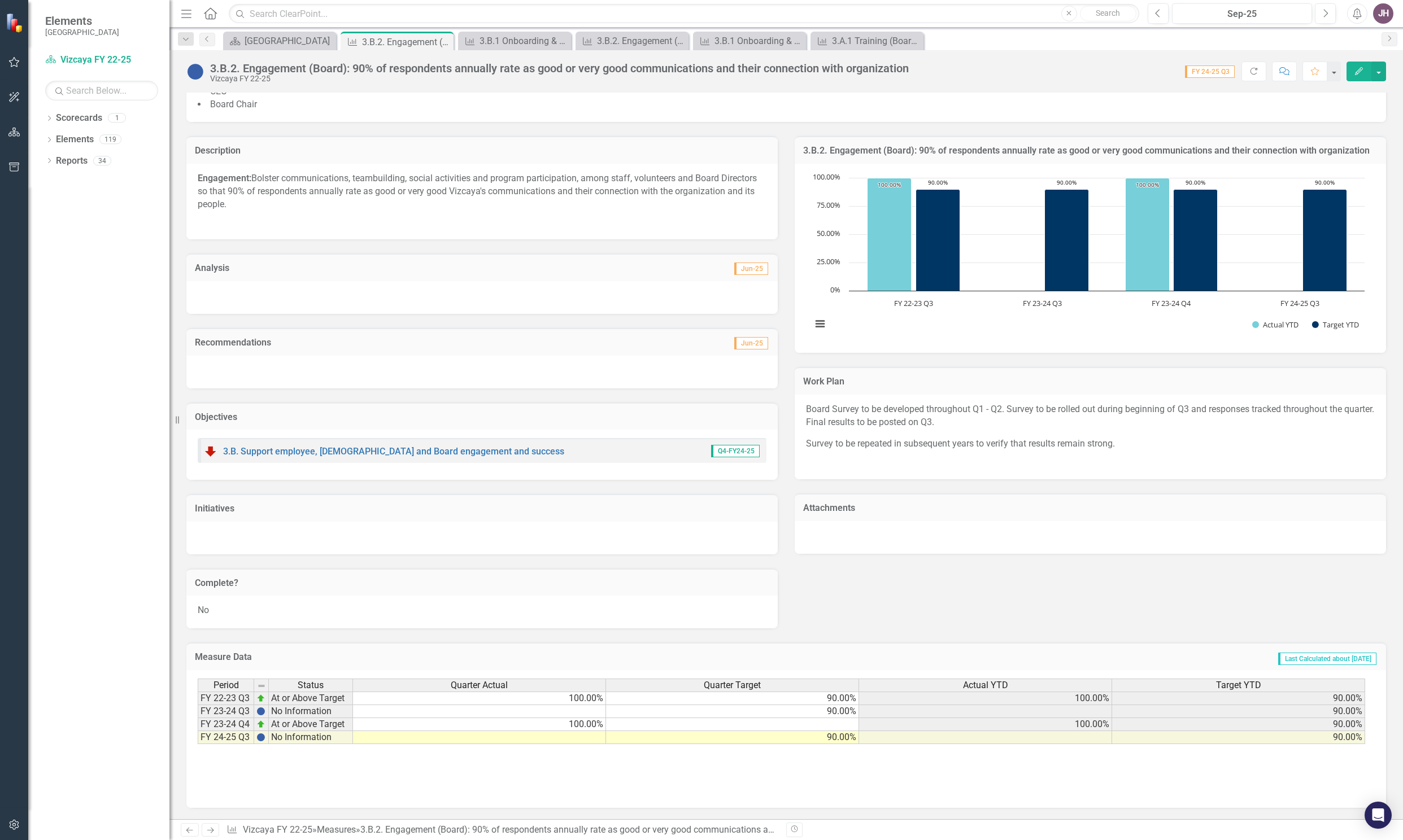
click at [381, 275] on td "Analysis" at bounding box center [337, 269] width 285 height 15
click at [371, 281] on div "Analysis Jun-25" at bounding box center [482, 267] width 591 height 27
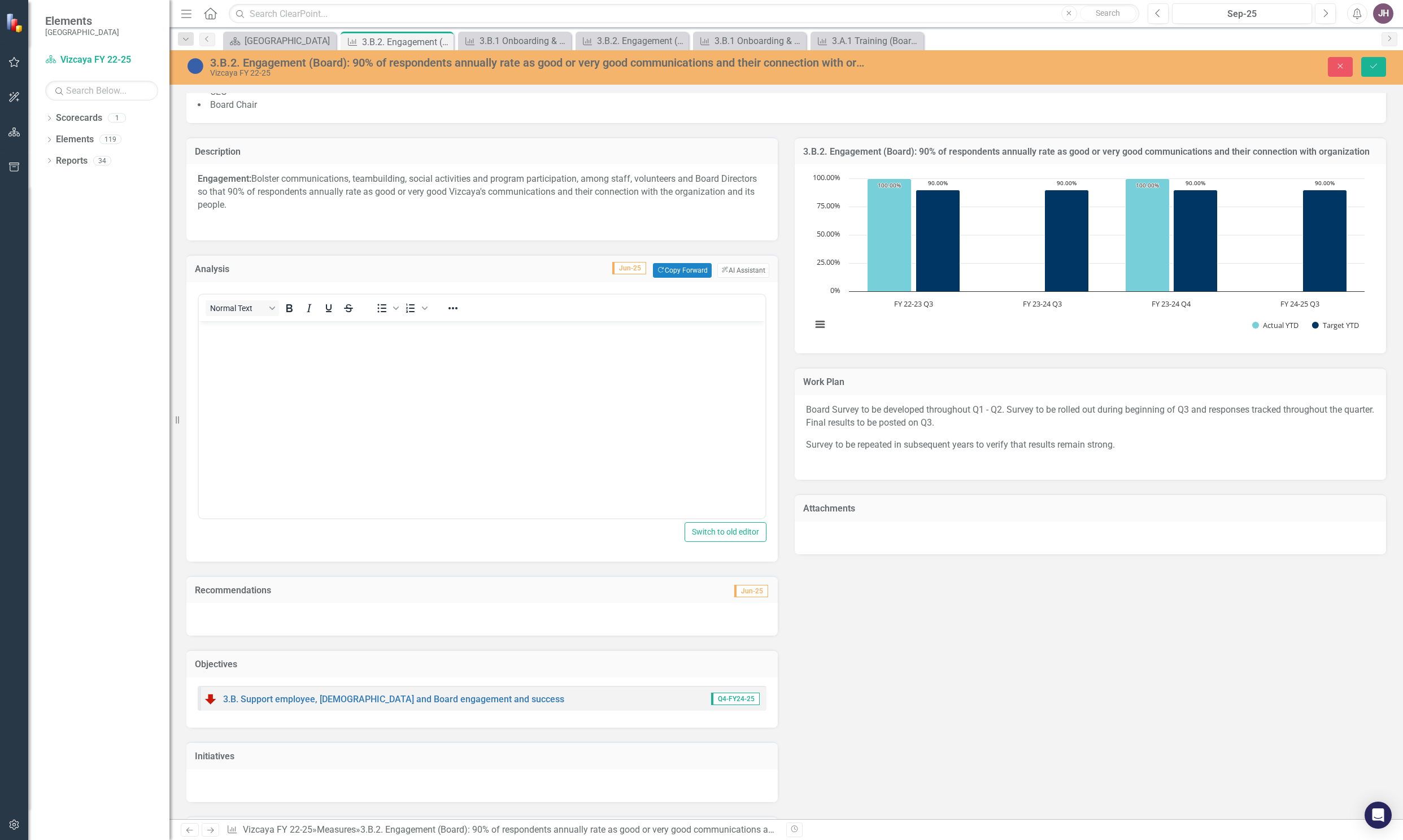
scroll to position [0, 0]
click at [307, 340] on body "Rich Text Area. Press ALT-0 for help." at bounding box center [482, 405] width 566 height 169
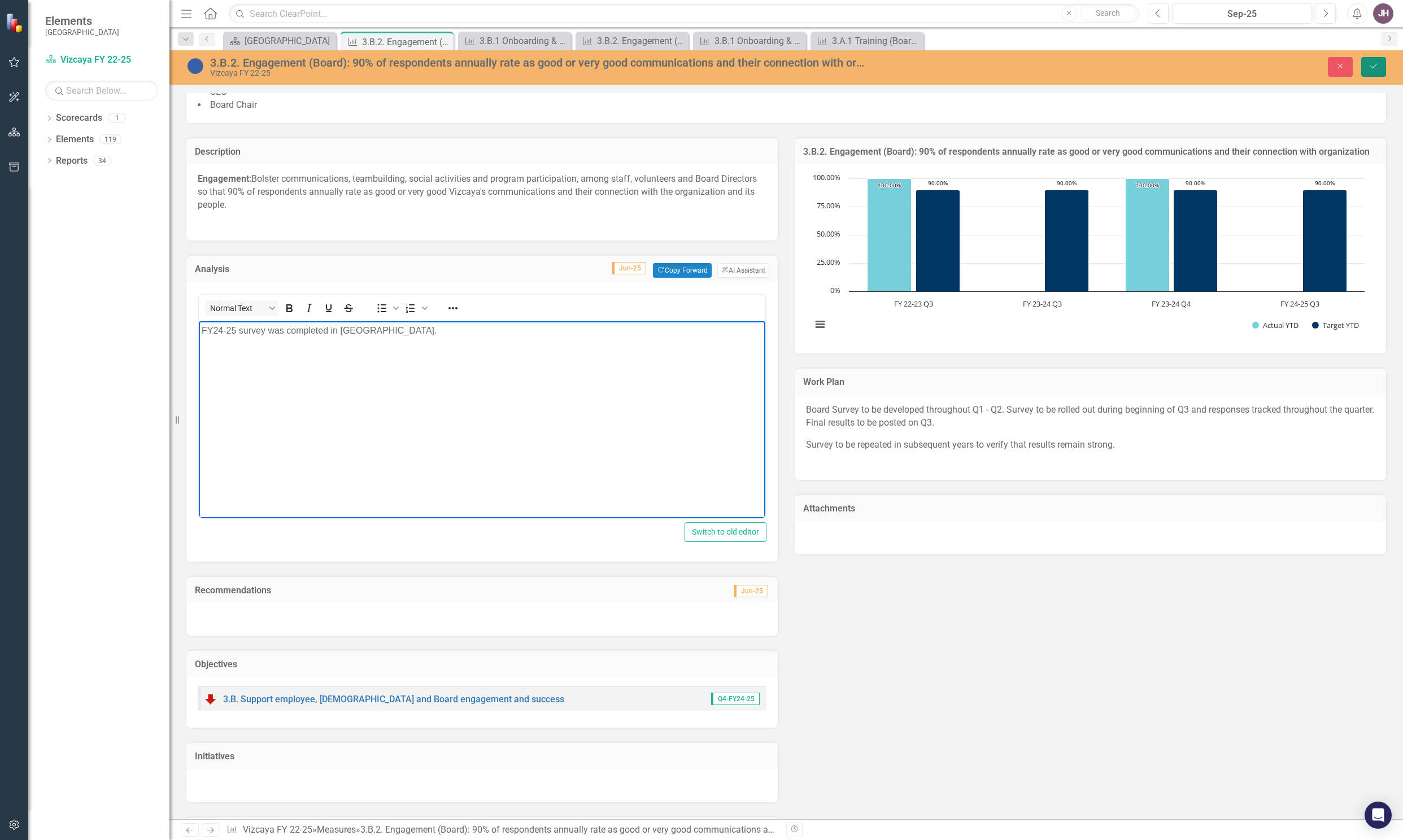
click at [1372, 69] on icon "Save" at bounding box center [1373, 66] width 10 height 8
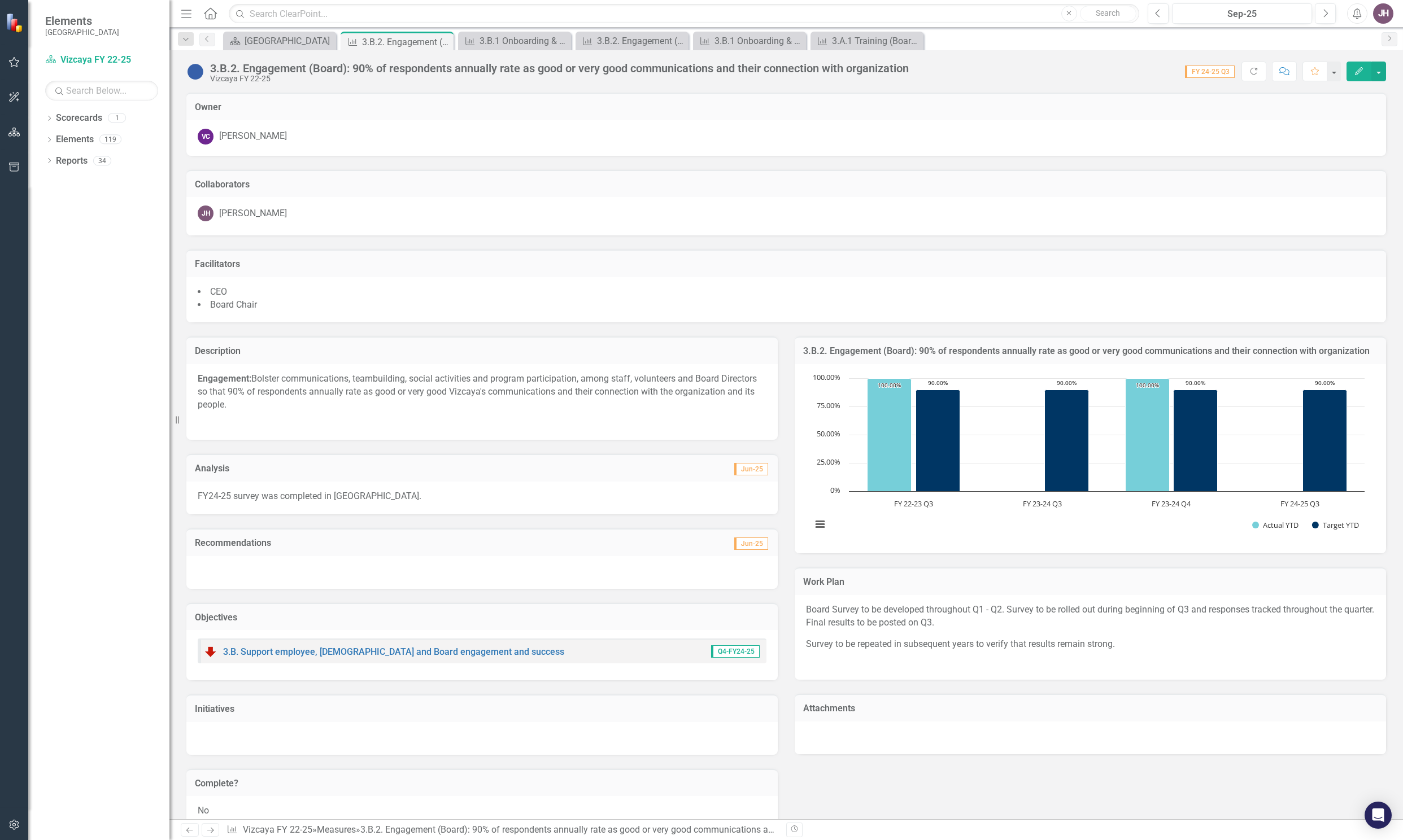
scroll to position [200, 0]
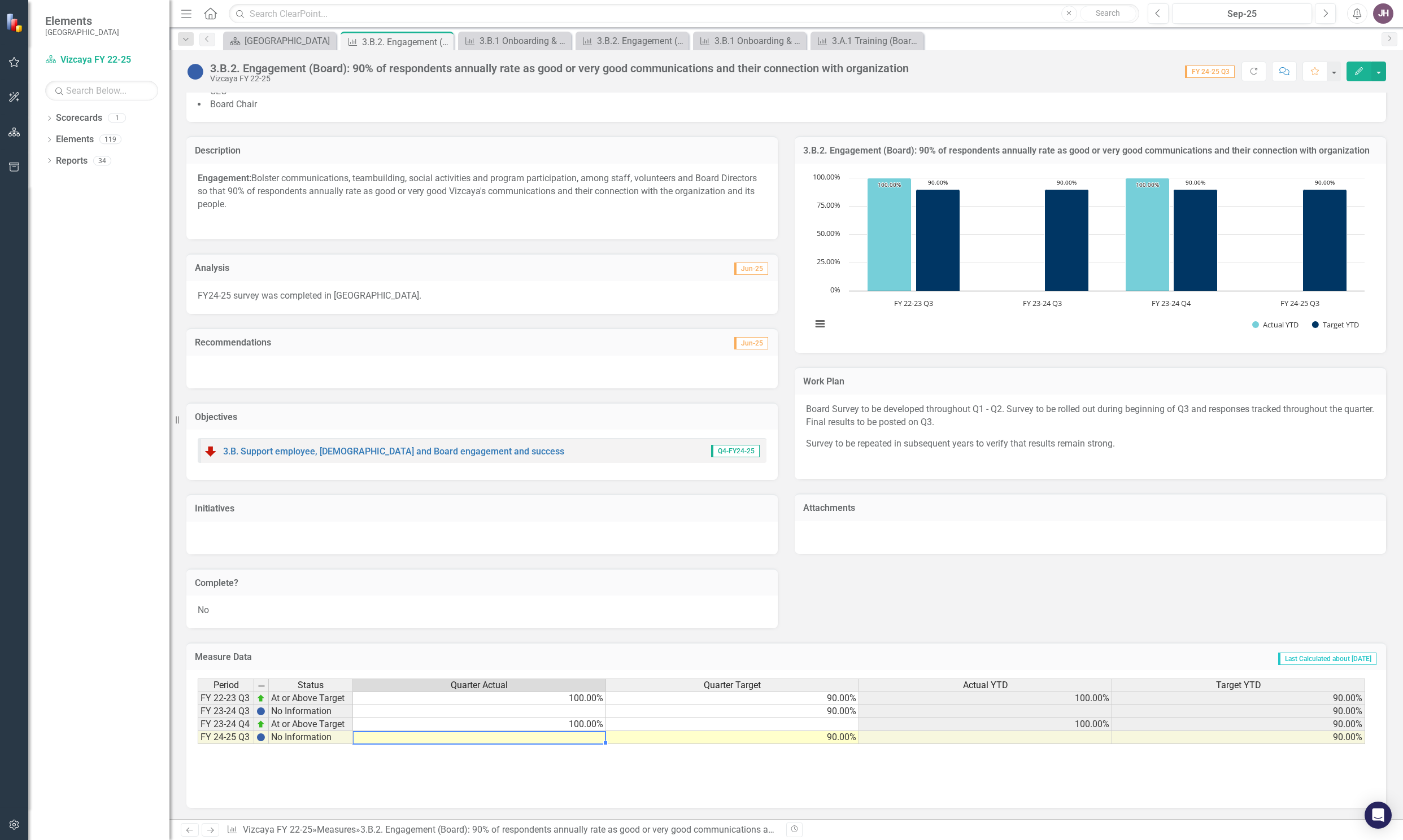
click at [565, 736] on td at bounding box center [480, 738] width 253 height 13
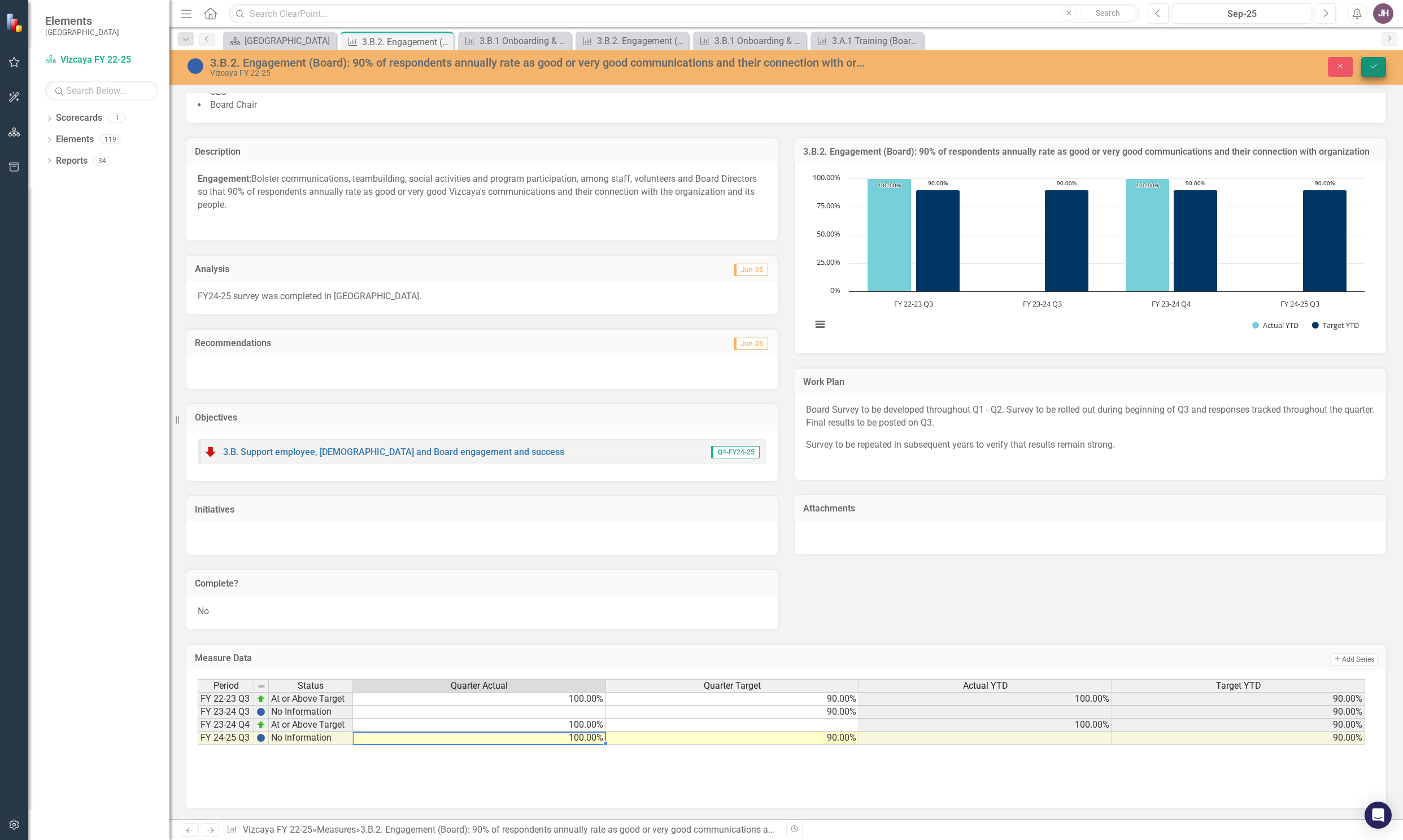
type textarea "100"
click at [1369, 64] on icon "Save" at bounding box center [1373, 66] width 10 height 8
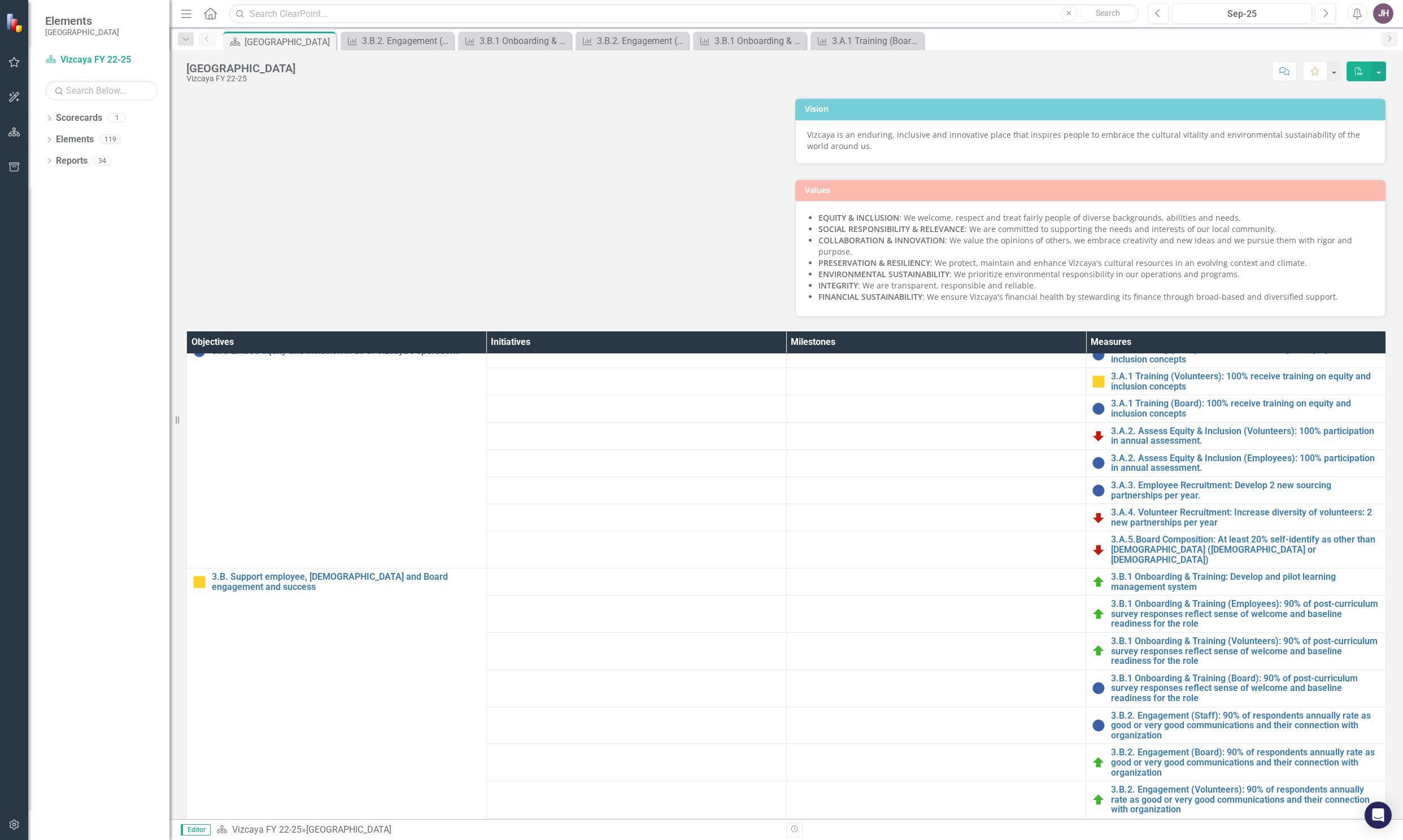
scroll to position [77, 0]
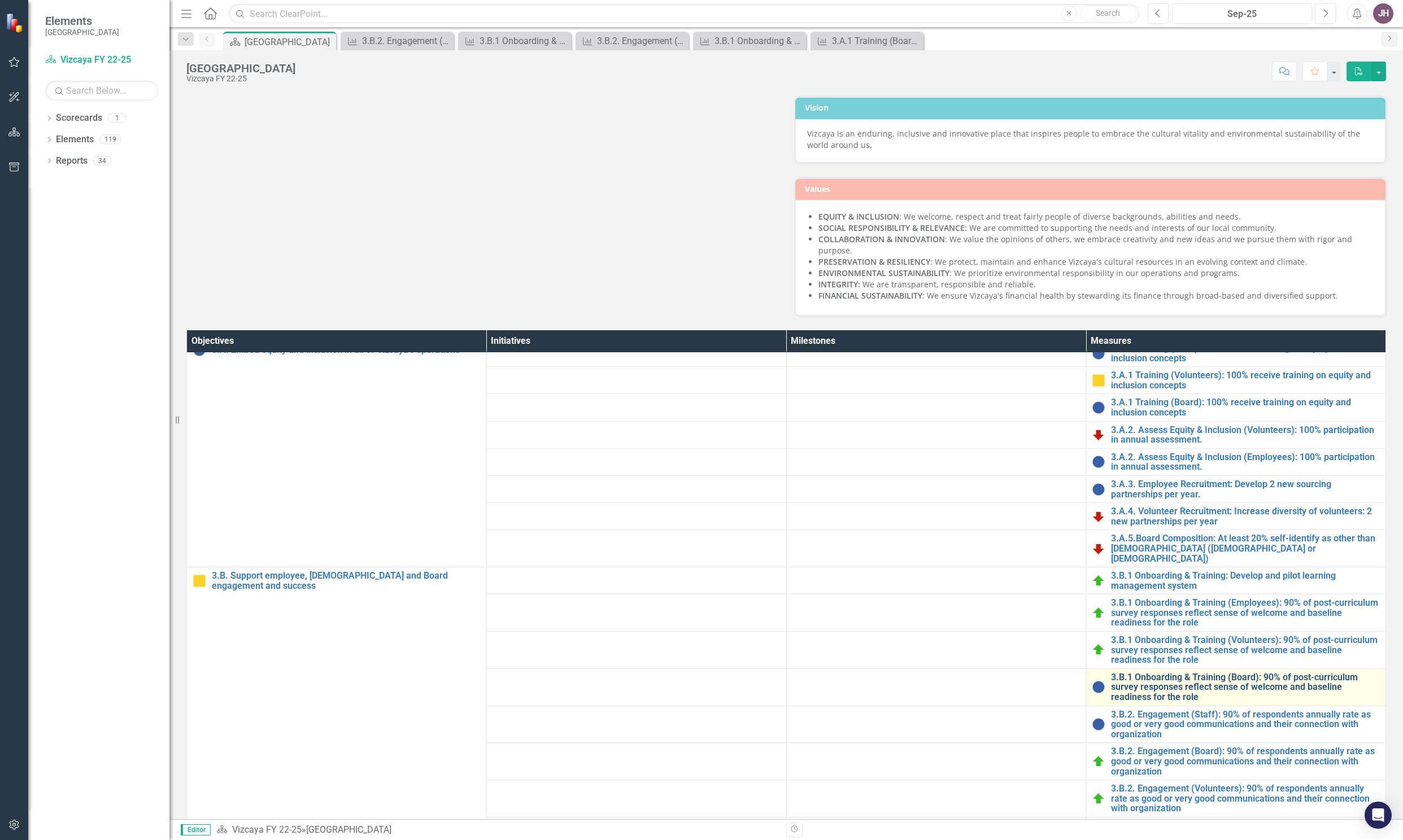
click at [1174, 703] on link "3.B.1 Onboarding & Training (Board): 90% of post-curriculum survey responses re…" at bounding box center [1245, 687] width 269 height 30
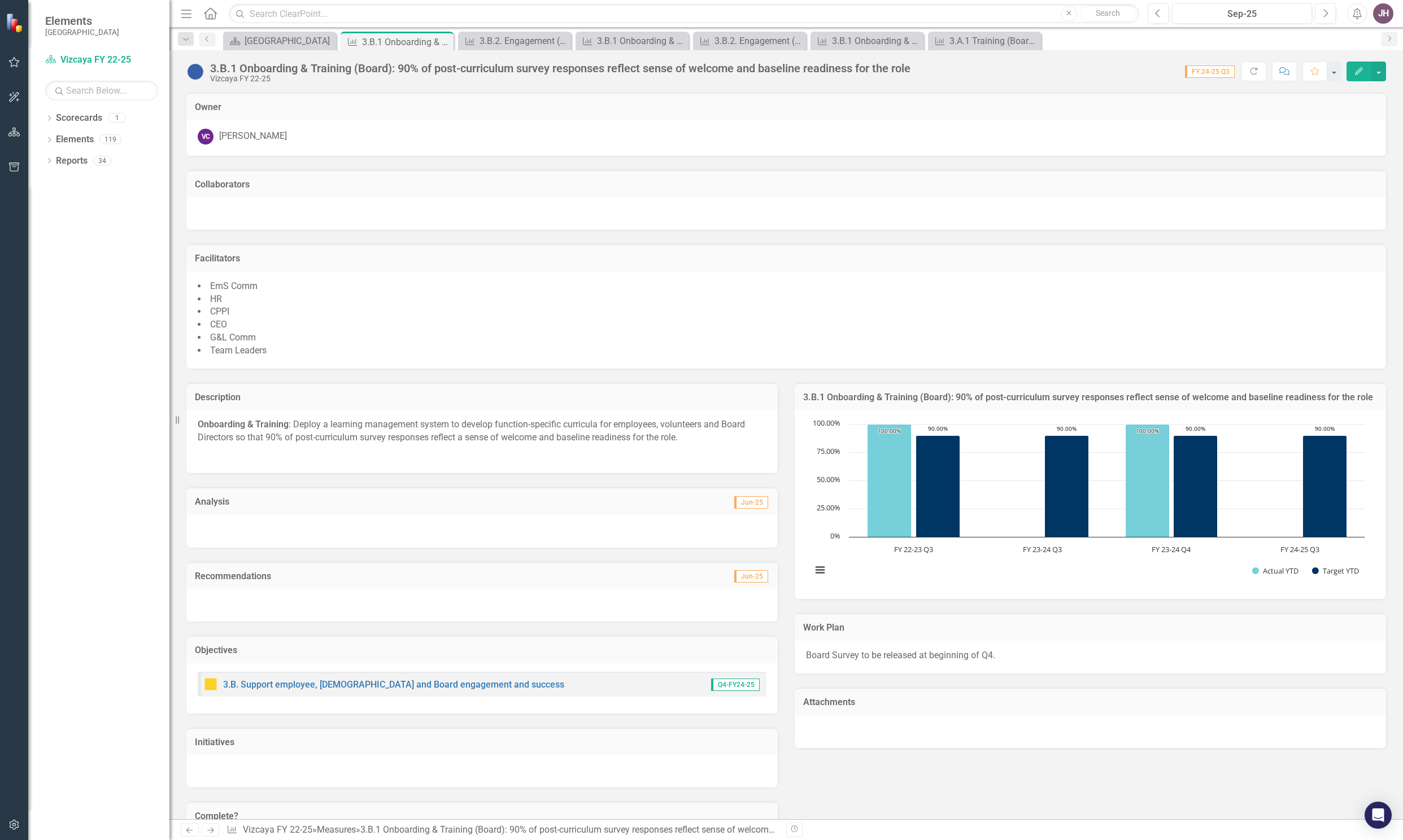
click at [283, 511] on div "Analysis Jun-25" at bounding box center [482, 501] width 591 height 27
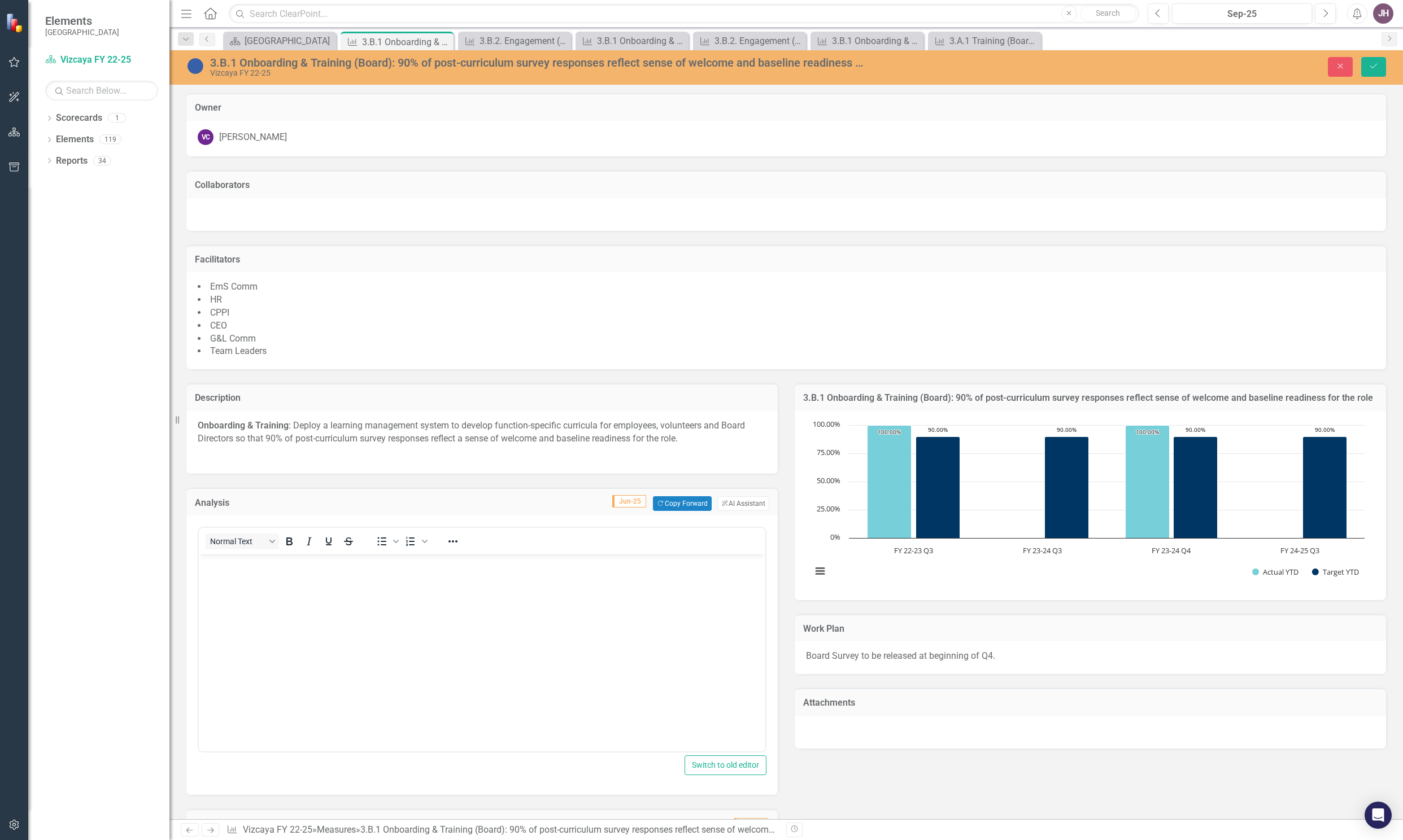
click at [251, 586] on body "Rich Text Area. Press ALT-0 for help." at bounding box center [482, 639] width 566 height 169
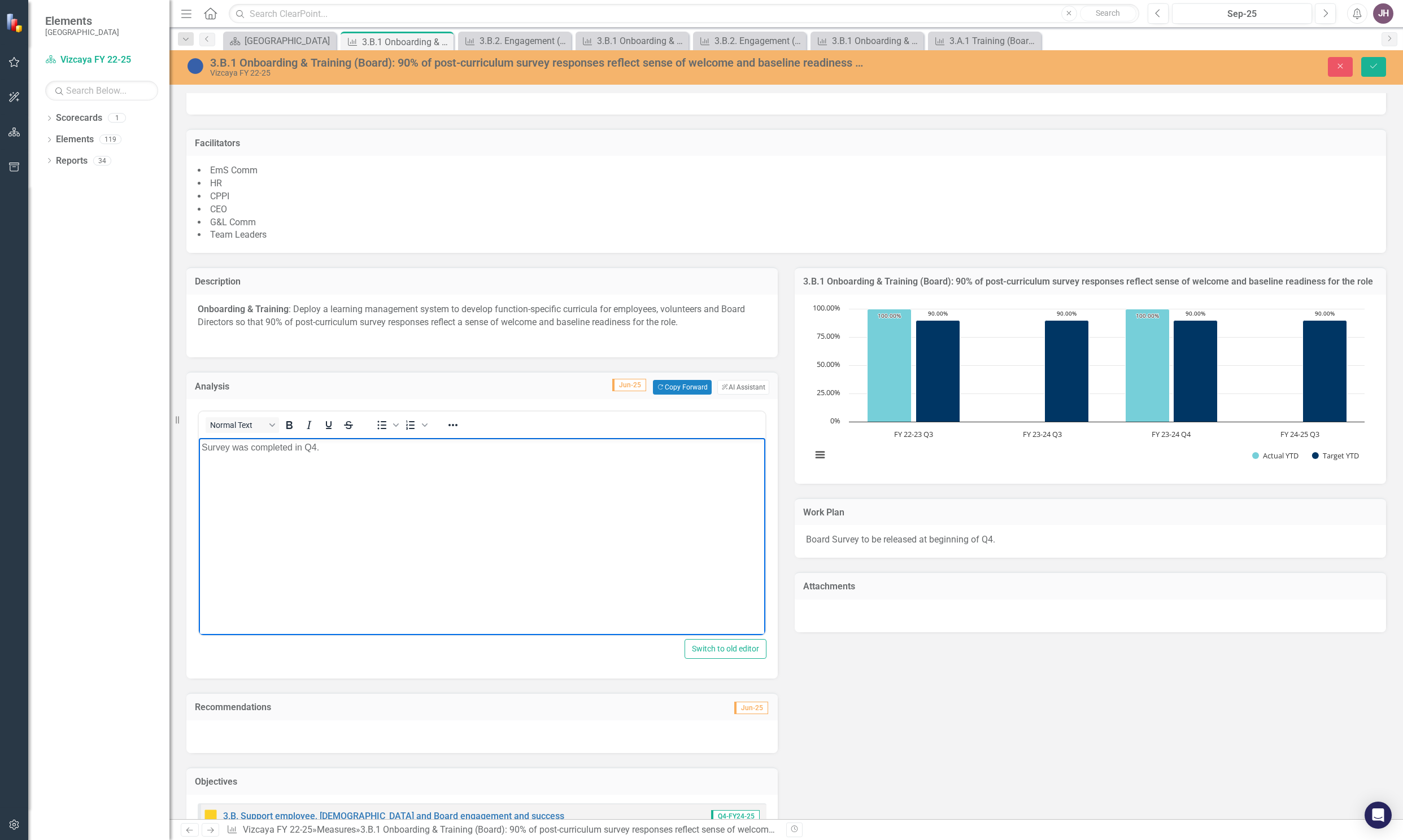
scroll to position [118, 0]
click at [1371, 60] on button "Save" at bounding box center [1373, 66] width 25 height 19
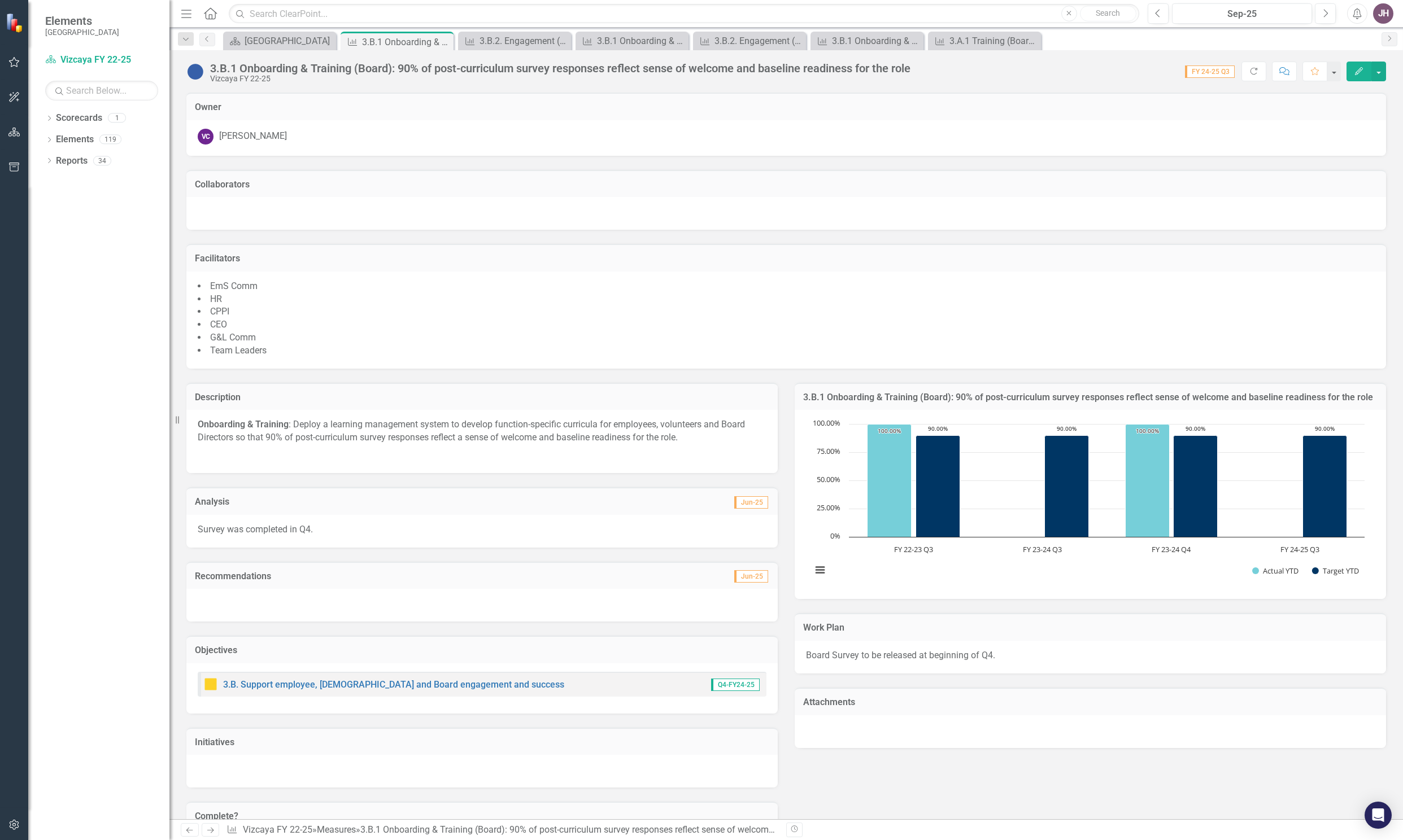
scroll to position [234, 0]
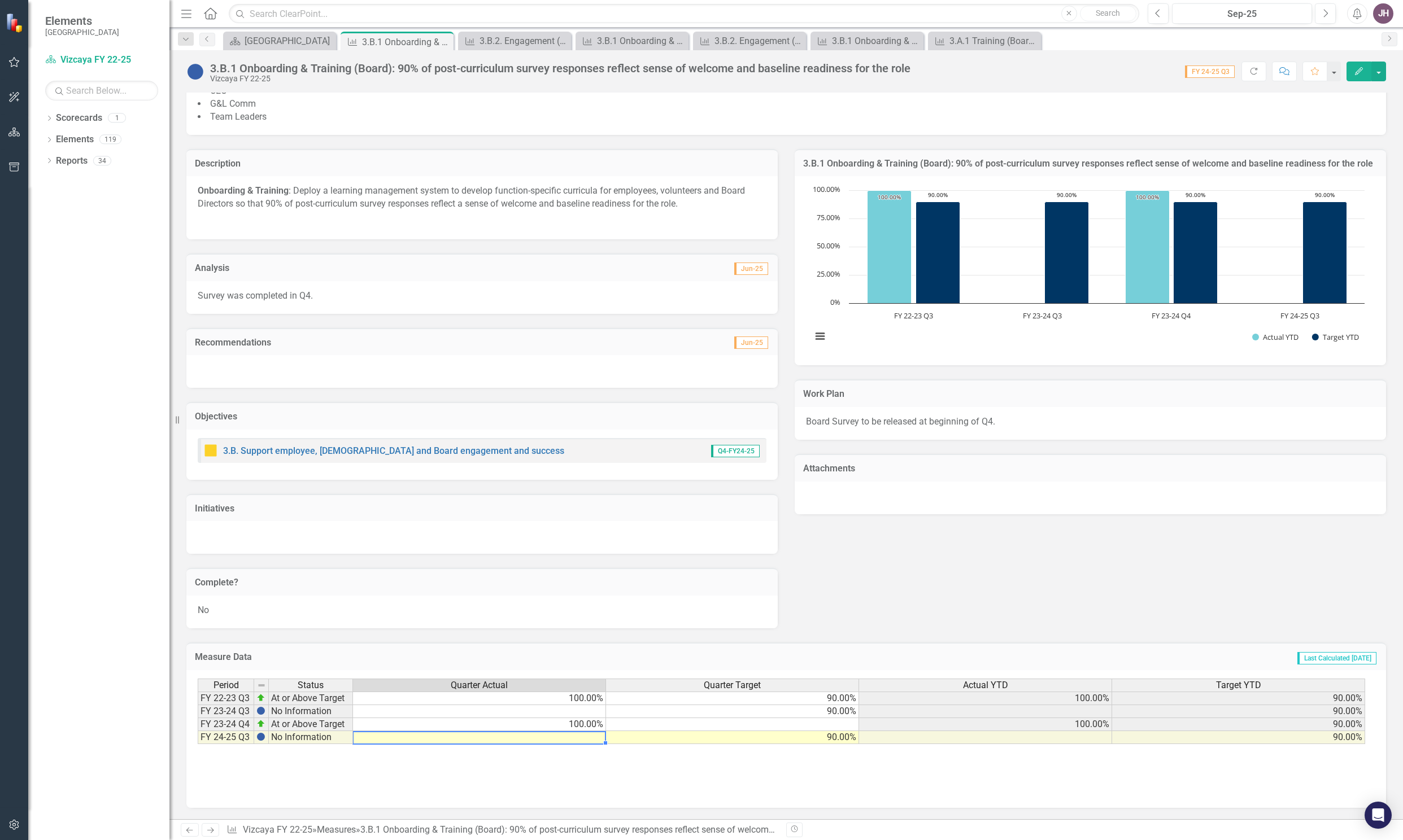
click at [573, 742] on td at bounding box center [480, 738] width 253 height 13
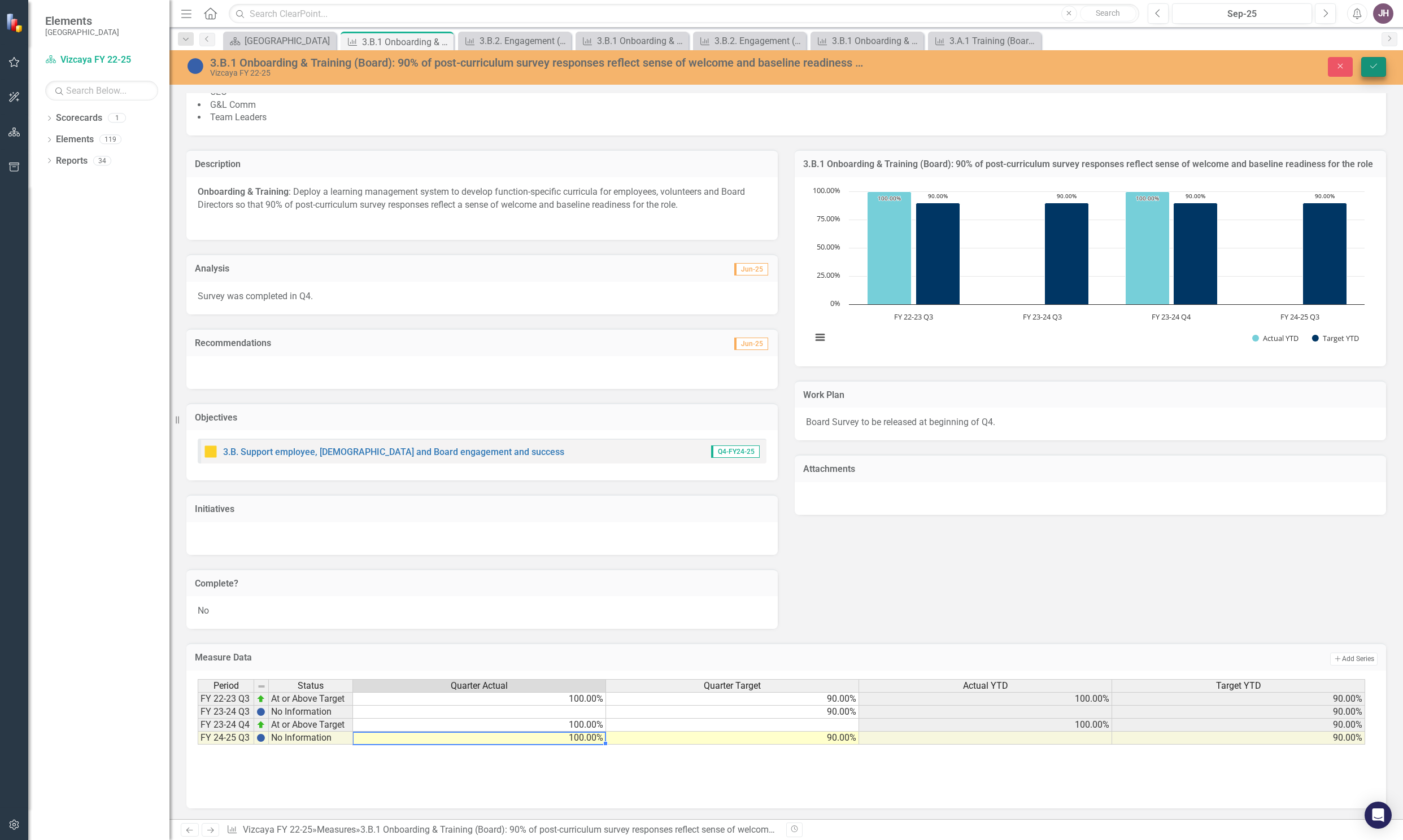
type textarea "100"
click at [1366, 66] on button "Save" at bounding box center [1373, 66] width 25 height 19
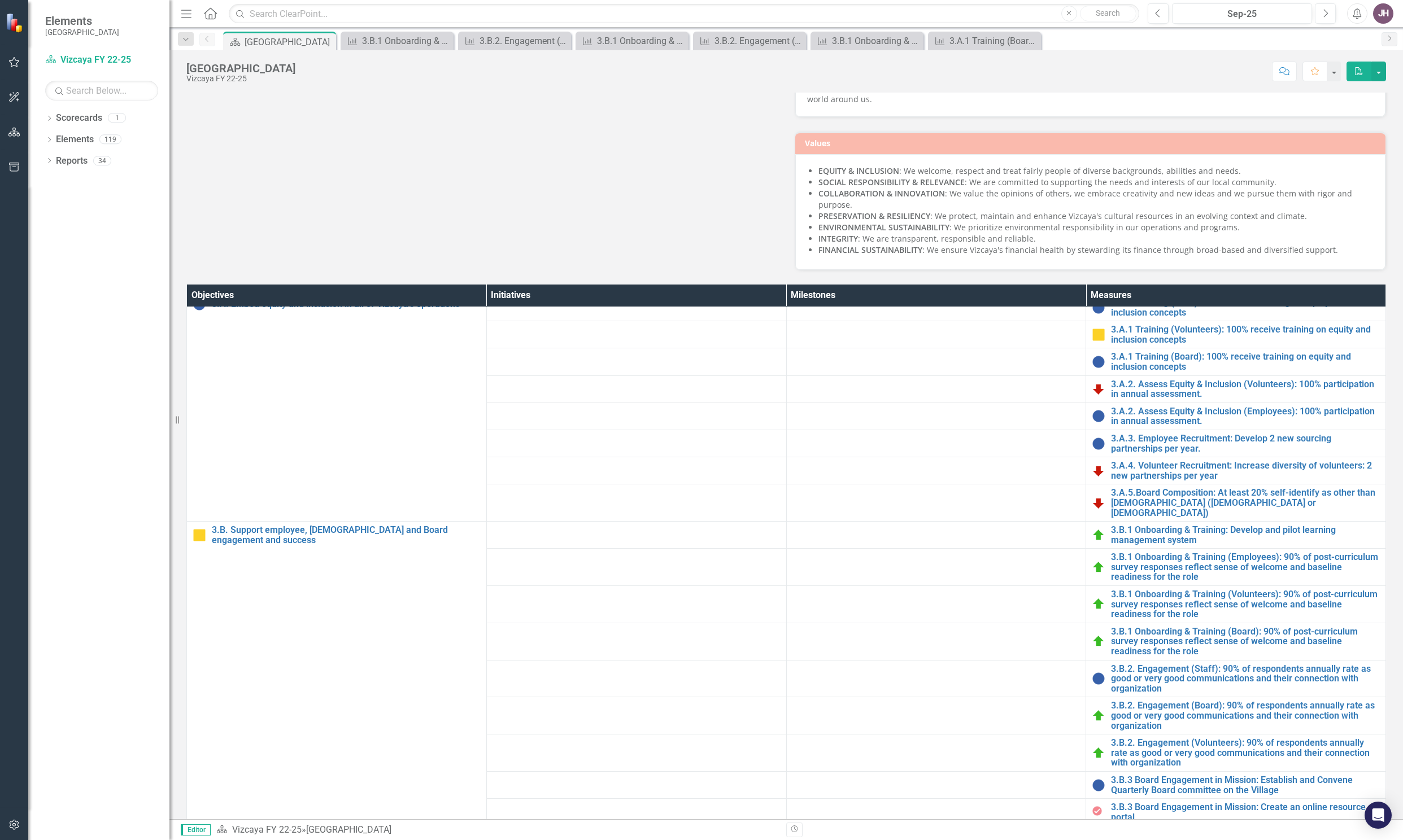
scroll to position [233, 0]
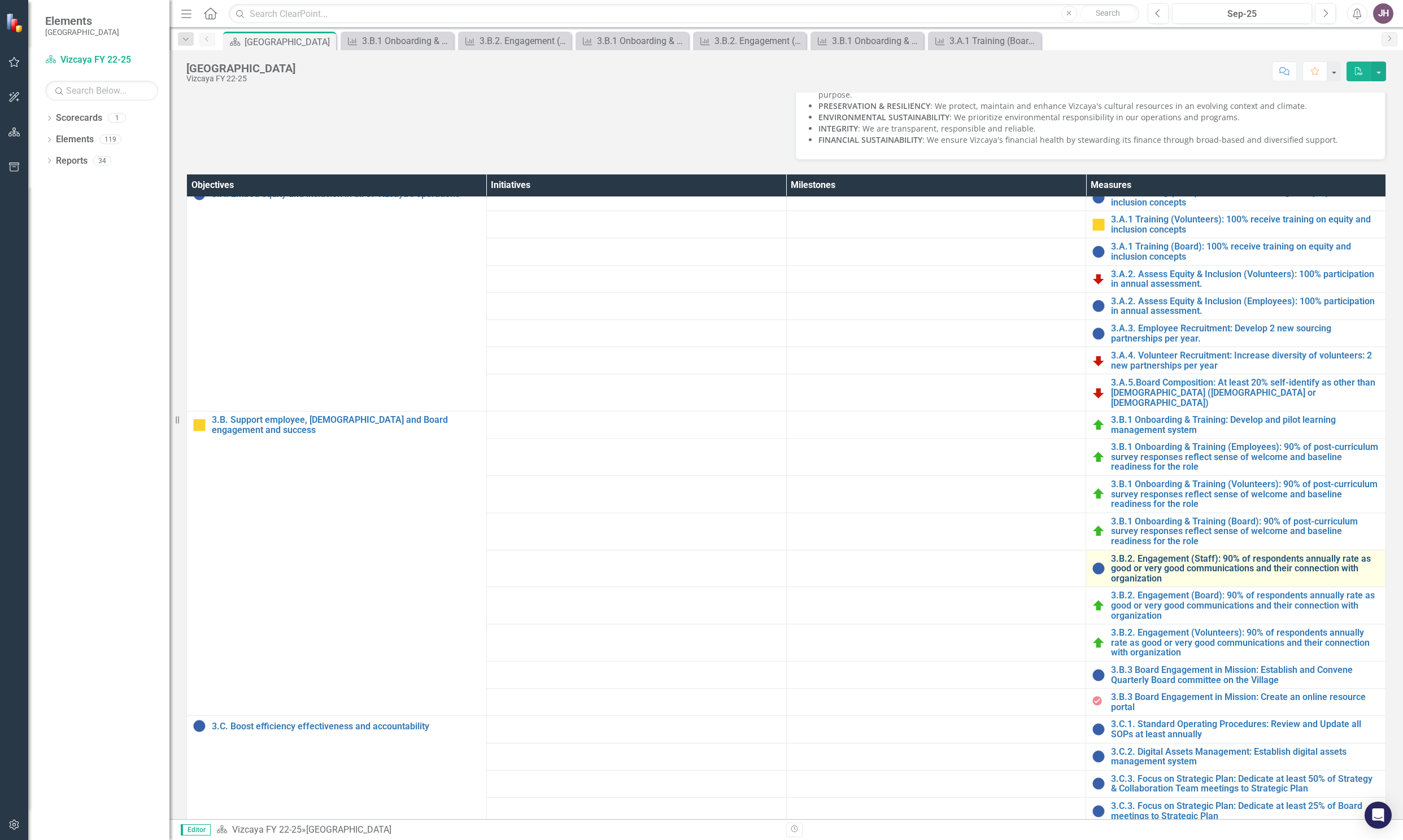
click at [1139, 584] on link "3.B.2. Engagement (Staff): 90% of respondents annually rate as good or very goo…" at bounding box center [1245, 569] width 269 height 30
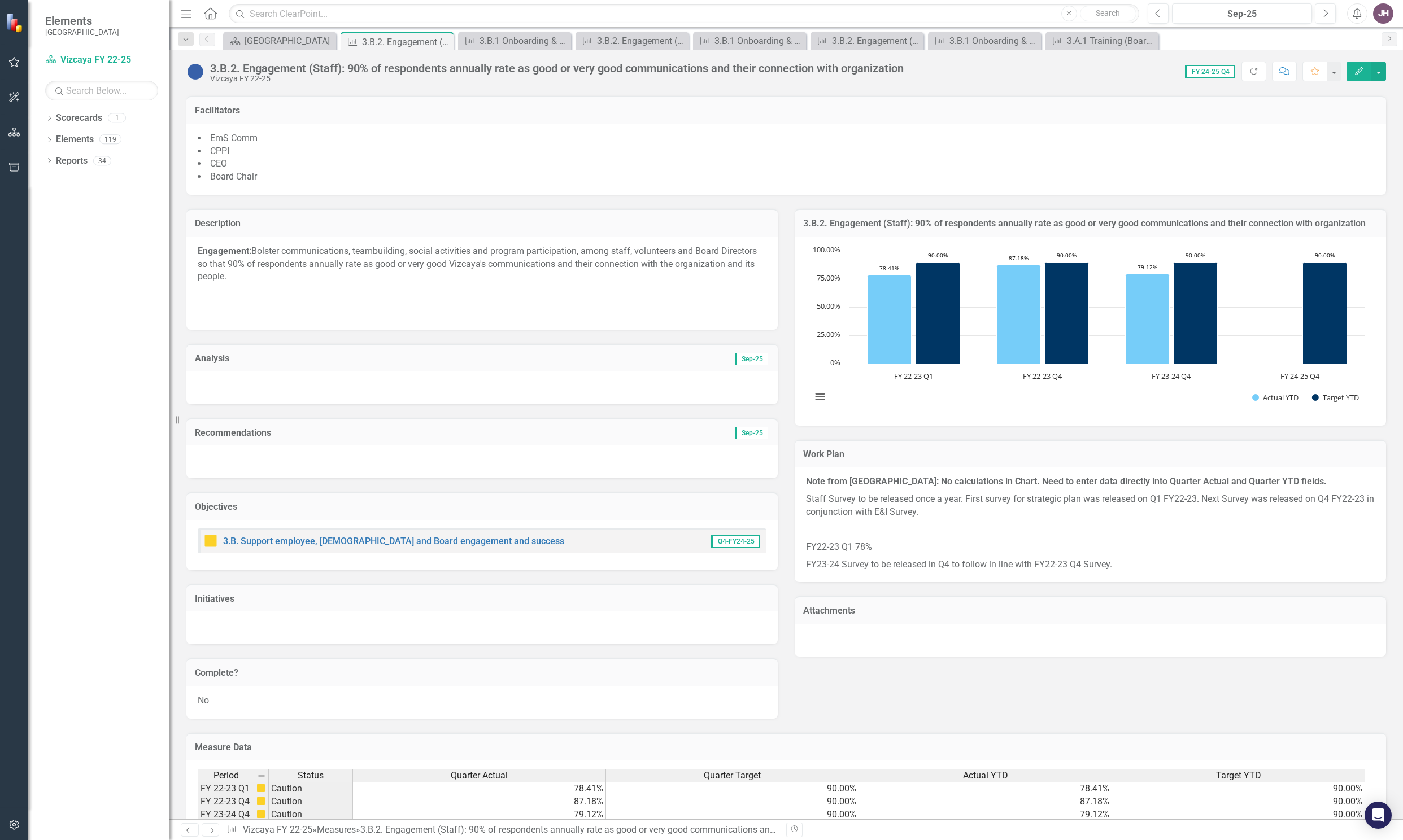
scroll to position [263, 0]
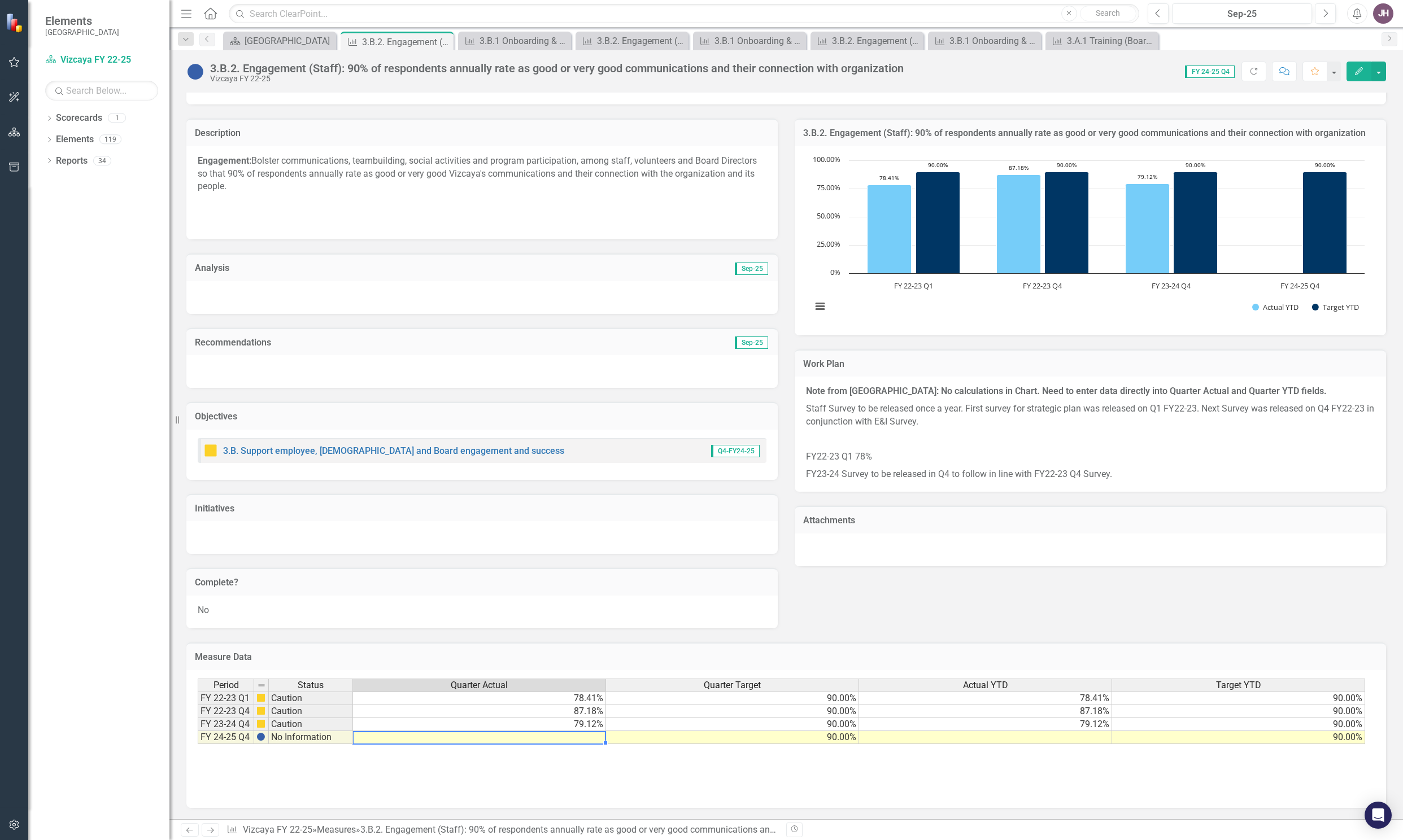
click at [558, 737] on td at bounding box center [480, 738] width 253 height 13
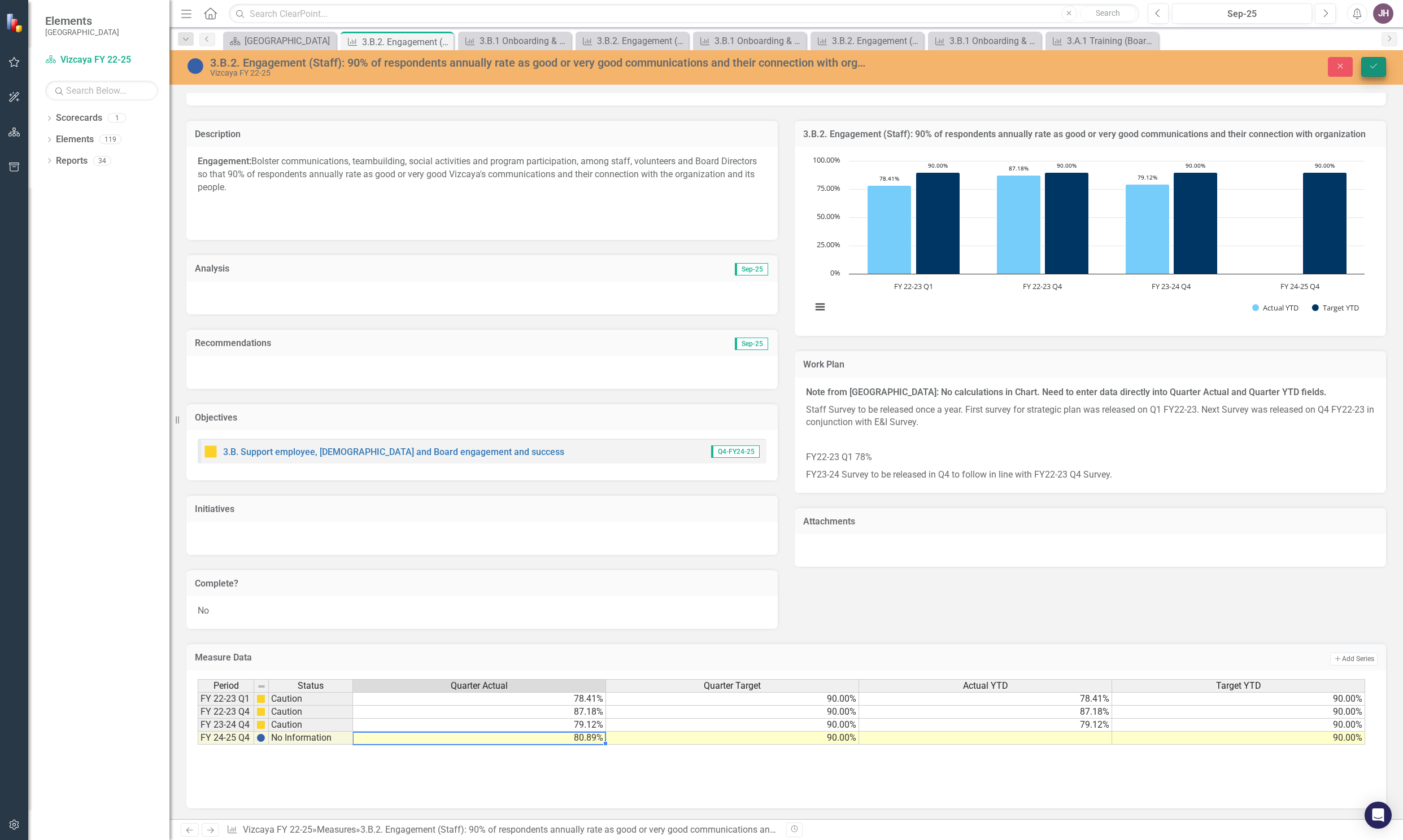
type textarea "80.89"
click at [1372, 63] on icon "Save" at bounding box center [1373, 66] width 10 height 8
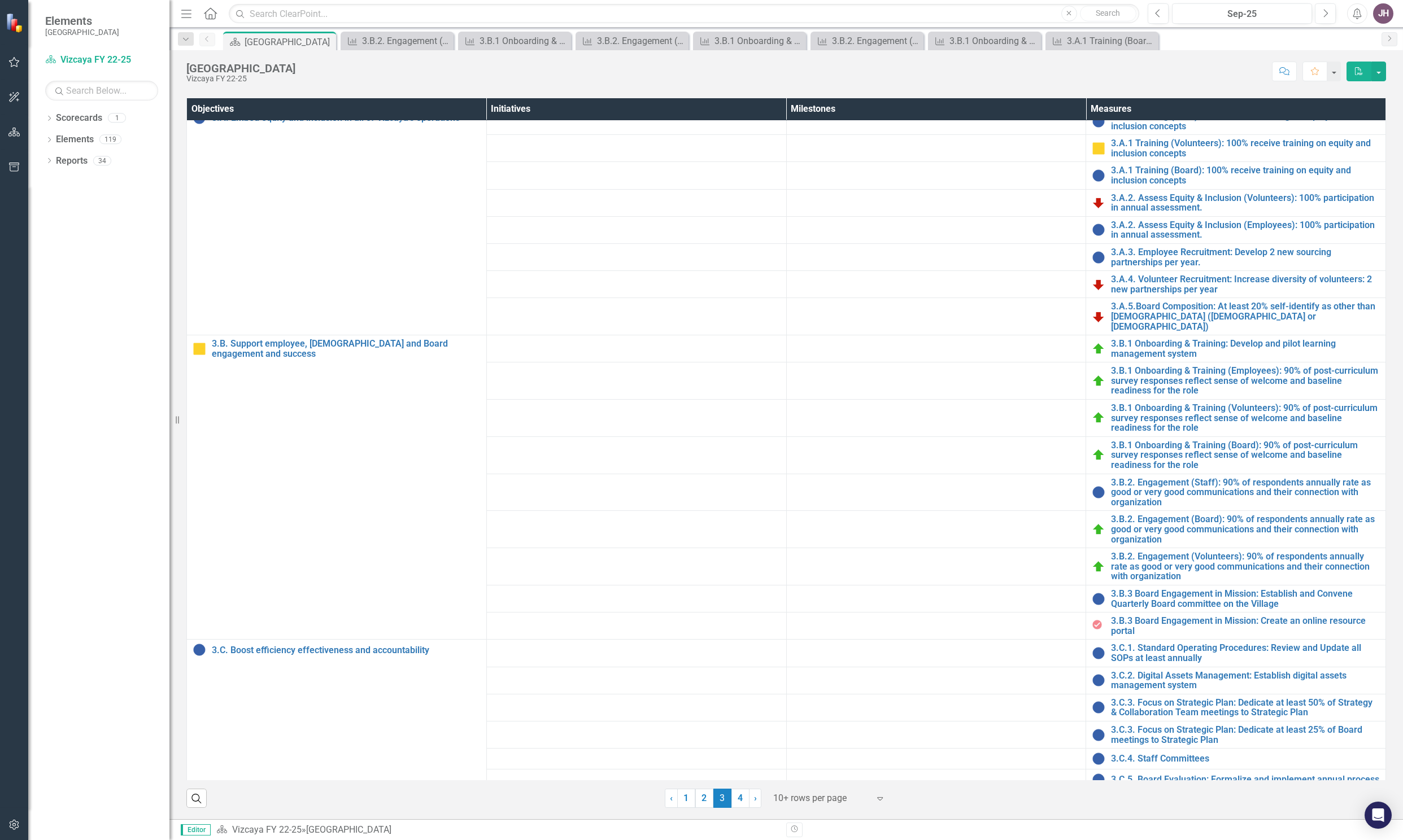
scroll to position [345, 0]
click at [1118, 609] on link "3.B.3 Board Engagement in Mission: Establish and Convene Quarterly Board commit…" at bounding box center [1245, 598] width 269 height 19
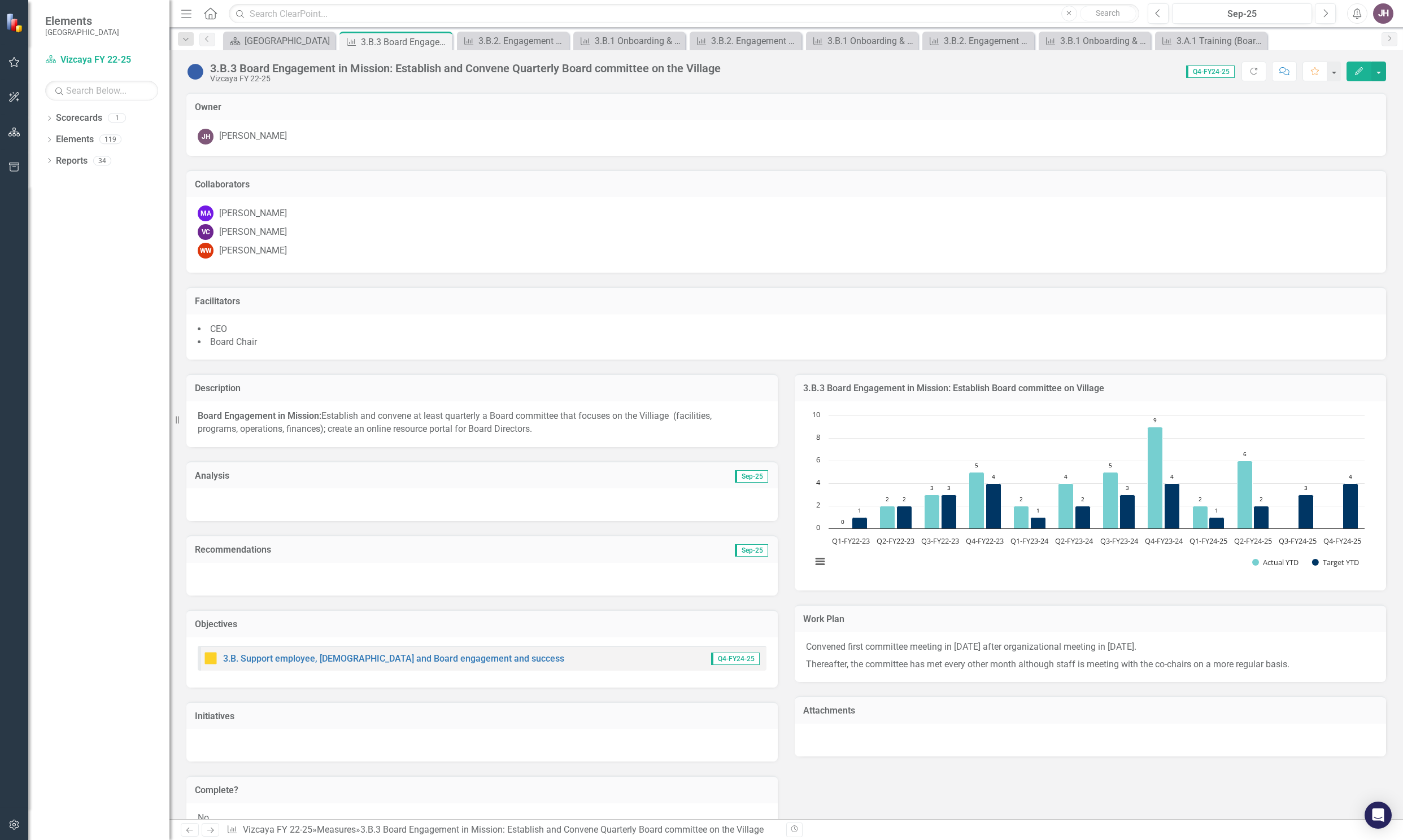
scroll to position [264, 0]
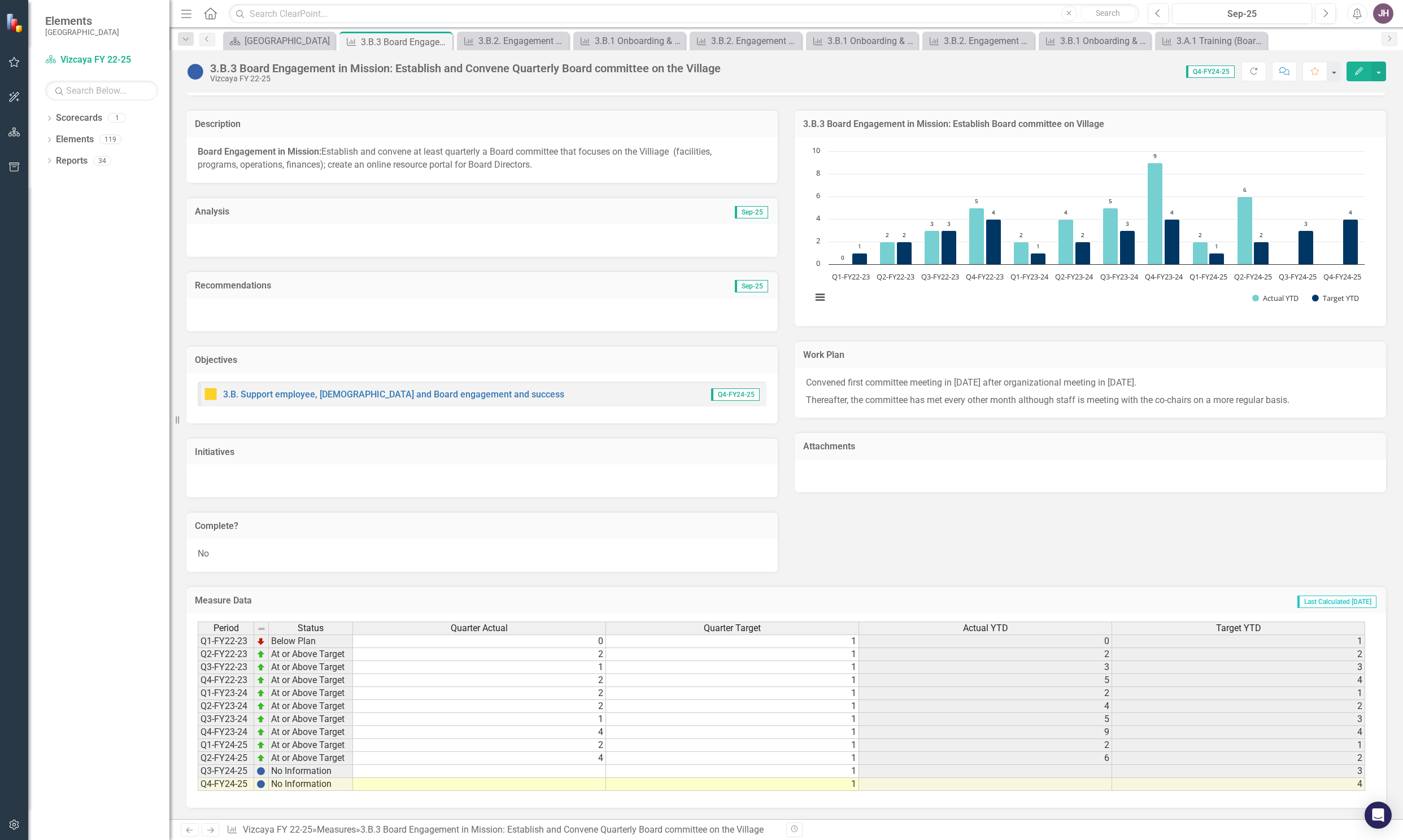
click at [586, 771] on td at bounding box center [480, 771] width 253 height 13
type textarea "2"
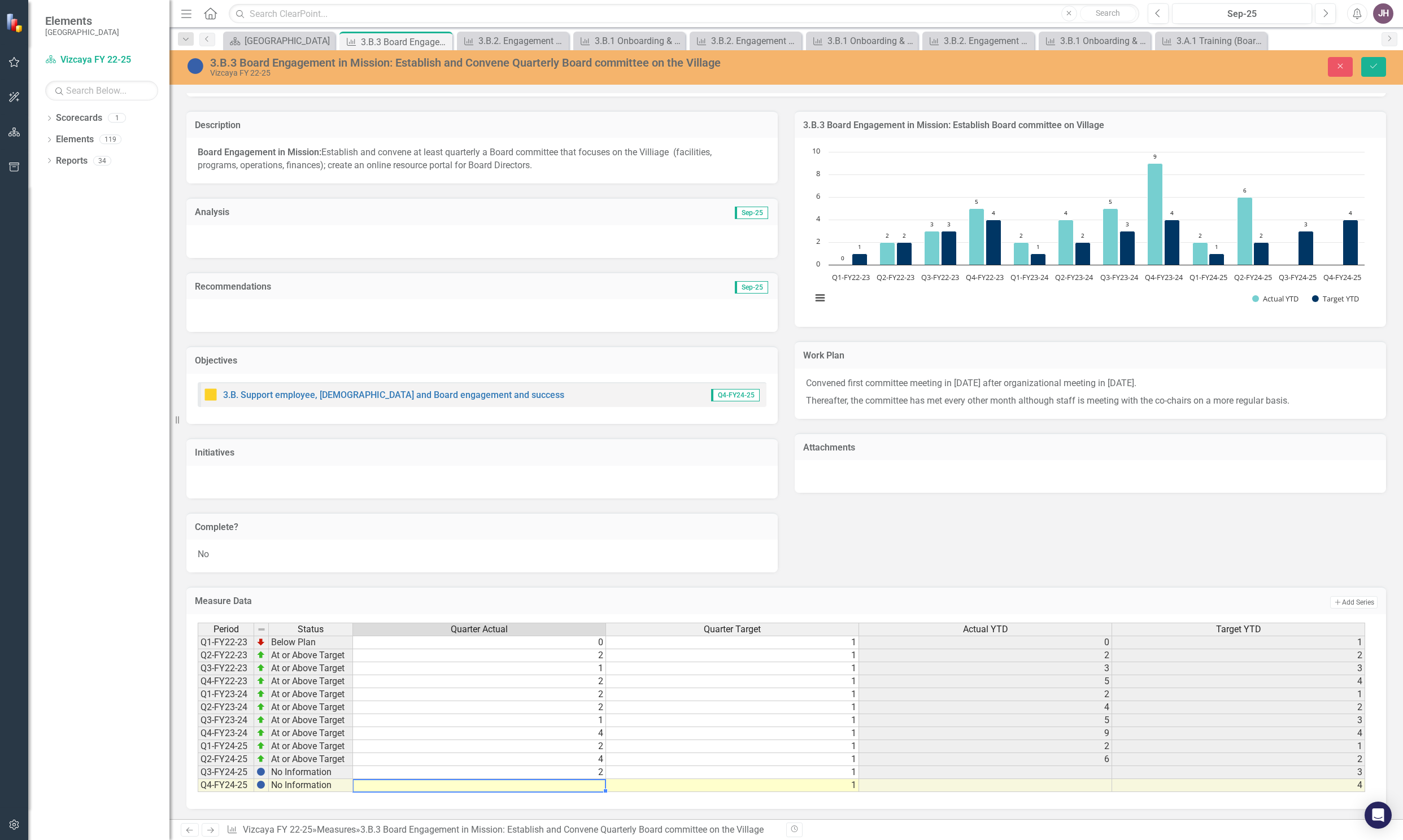
type textarea "1"
type textarea "0"
click at [1374, 66] on icon "Save" at bounding box center [1373, 66] width 10 height 8
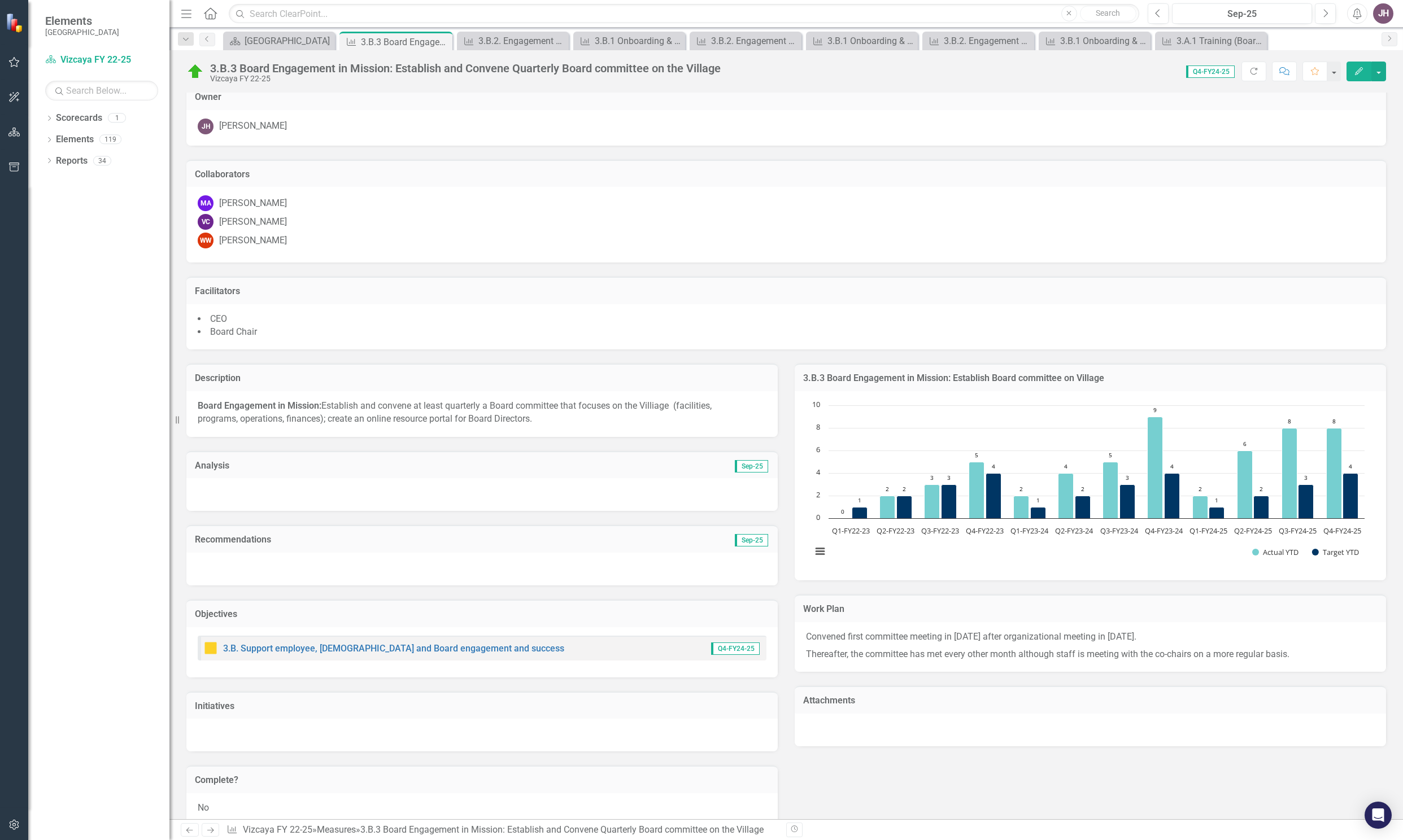
scroll to position [0, 0]
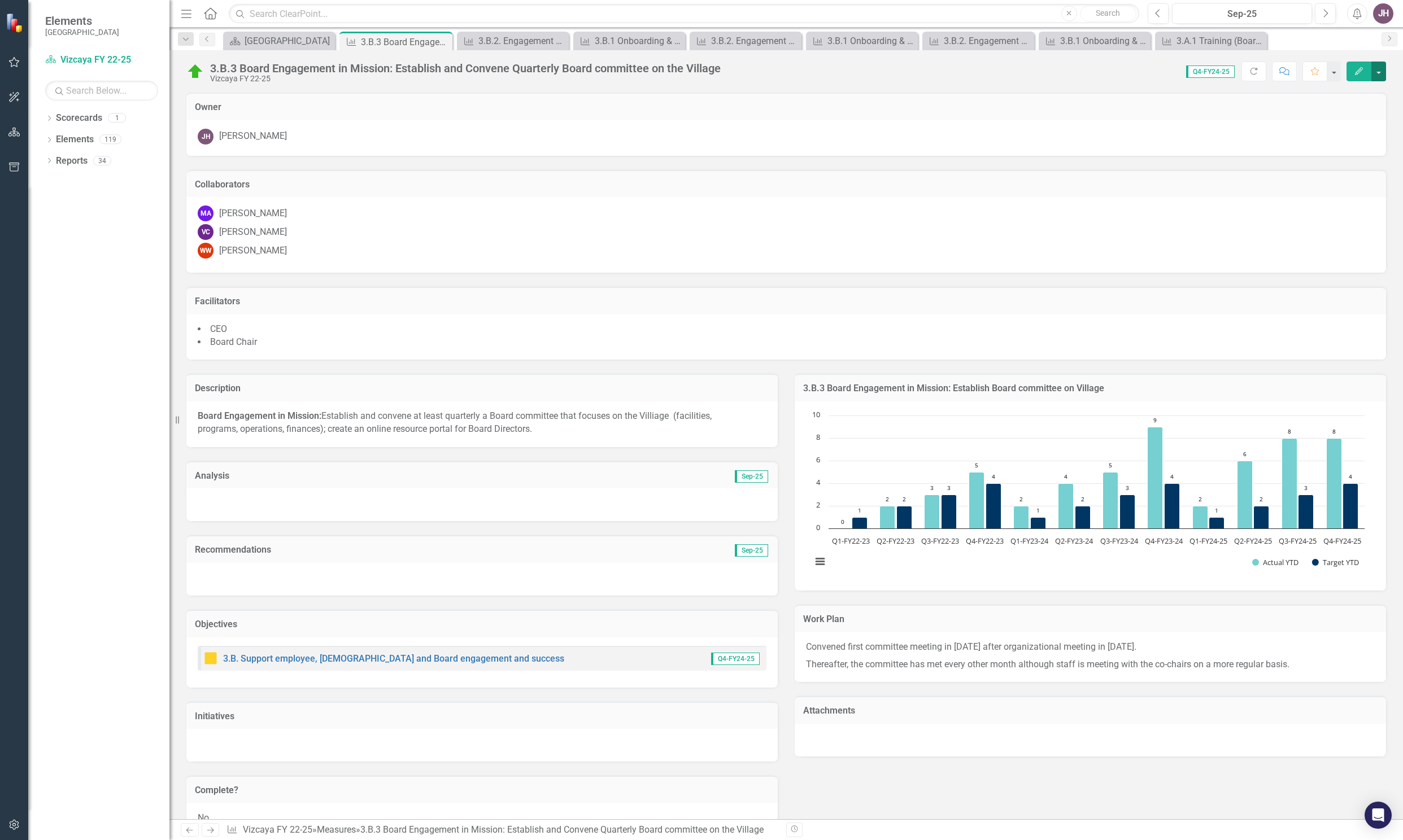
click at [1380, 71] on button "button" at bounding box center [1378, 71] width 15 height 19
click at [1157, 140] on div "[PERSON_NAME] [PERSON_NAME]" at bounding box center [785, 136] width 1177 height 16
click at [1333, 70] on button "button" at bounding box center [1333, 71] width 15 height 19
click at [1378, 73] on button "button" at bounding box center [1378, 71] width 15 height 19
click at [1110, 107] on h3 "Owner" at bounding box center [786, 107] width 1182 height 10
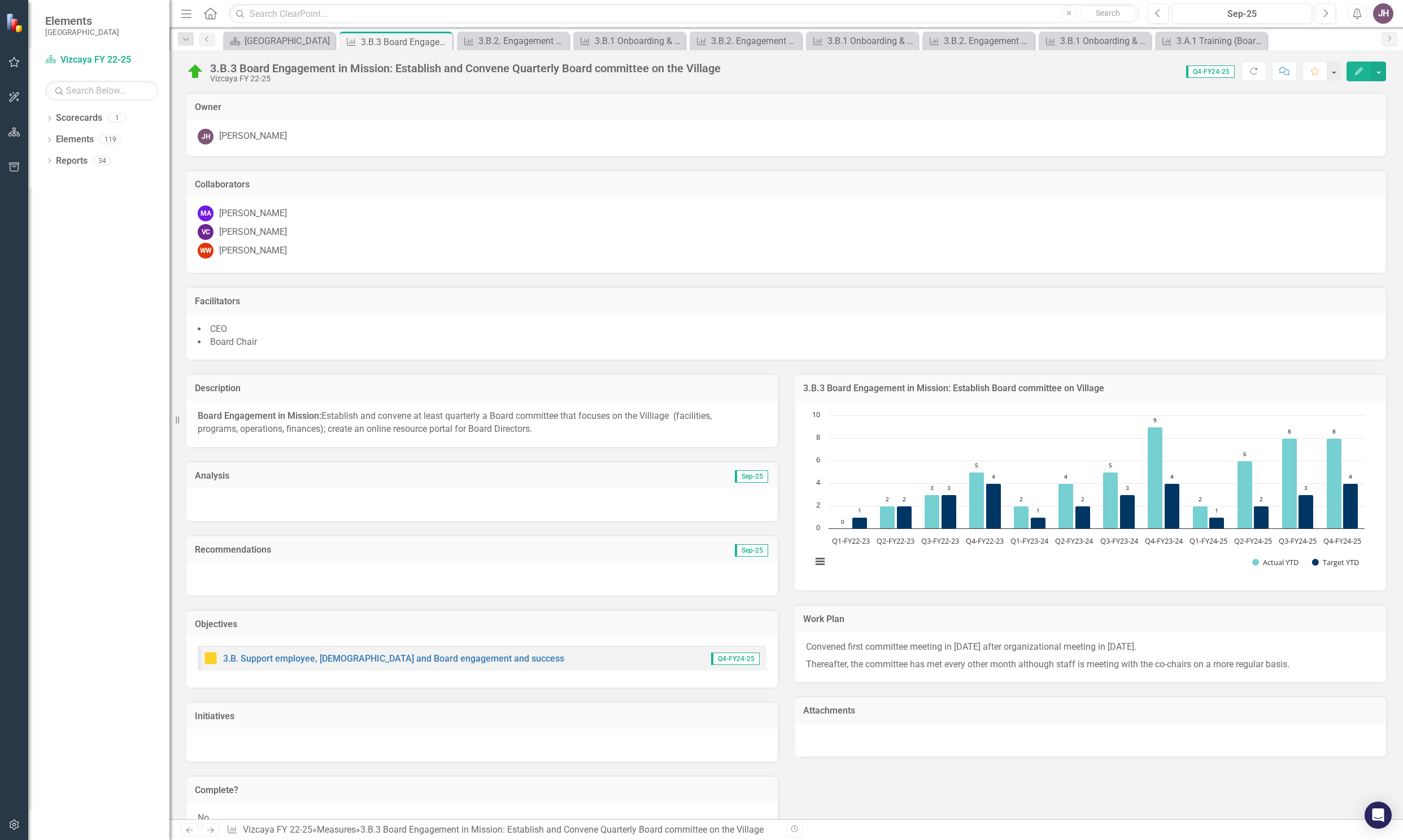
scroll to position [264, 0]
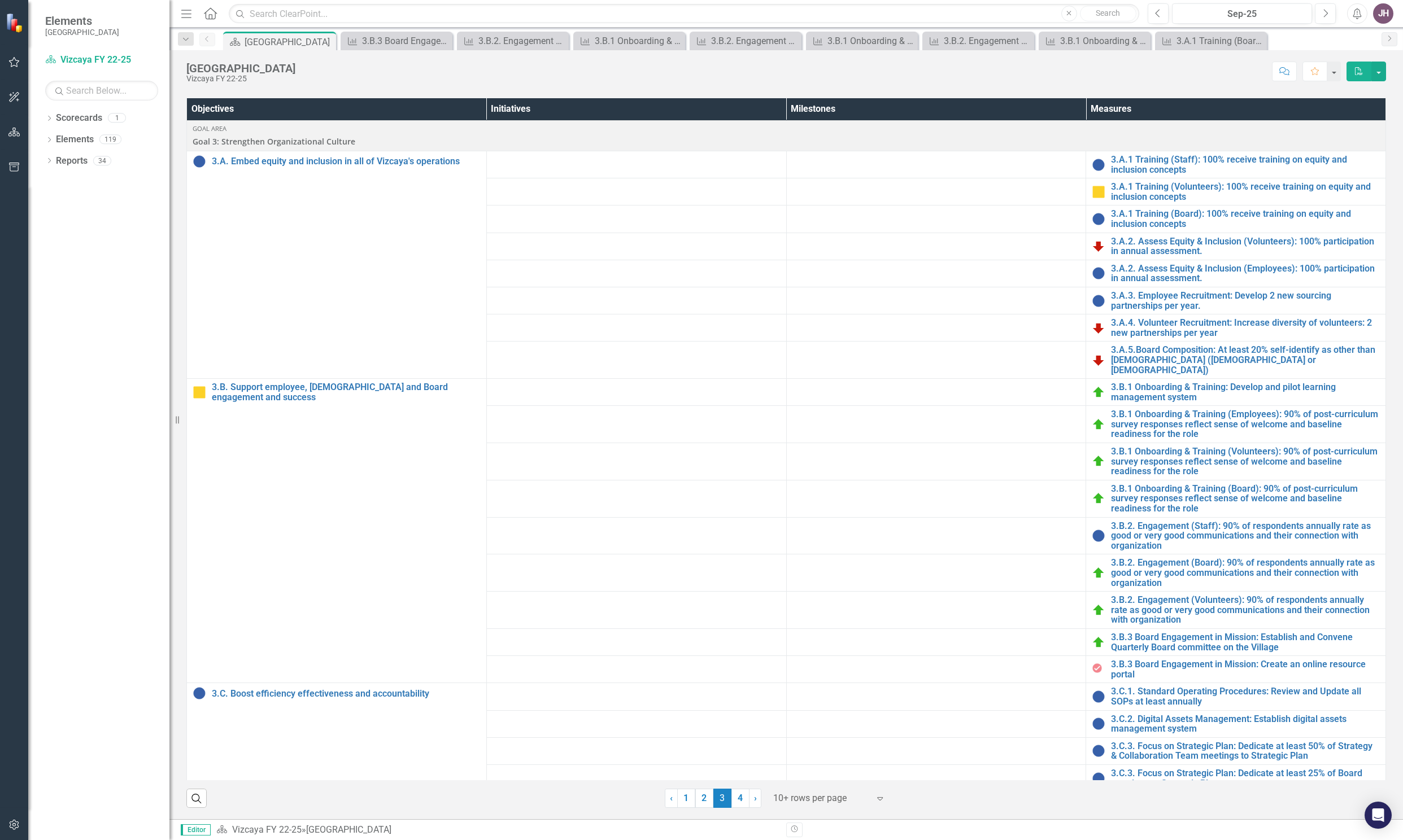
scroll to position [44, 0]
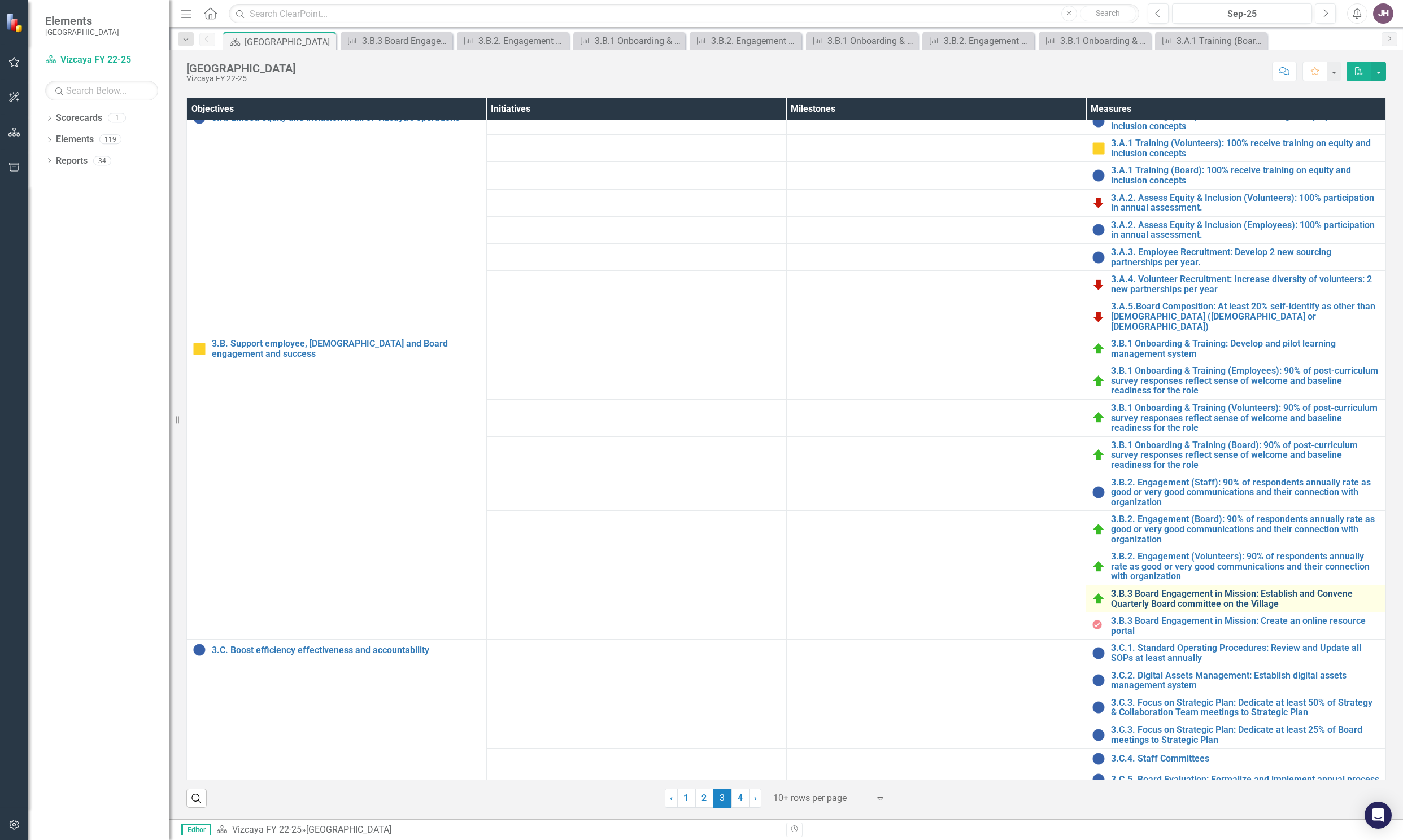
click at [1210, 589] on link "3.B.3 Board Engagement in Mission: Establish and Convene Quarterly Board commit…" at bounding box center [1245, 598] width 269 height 19
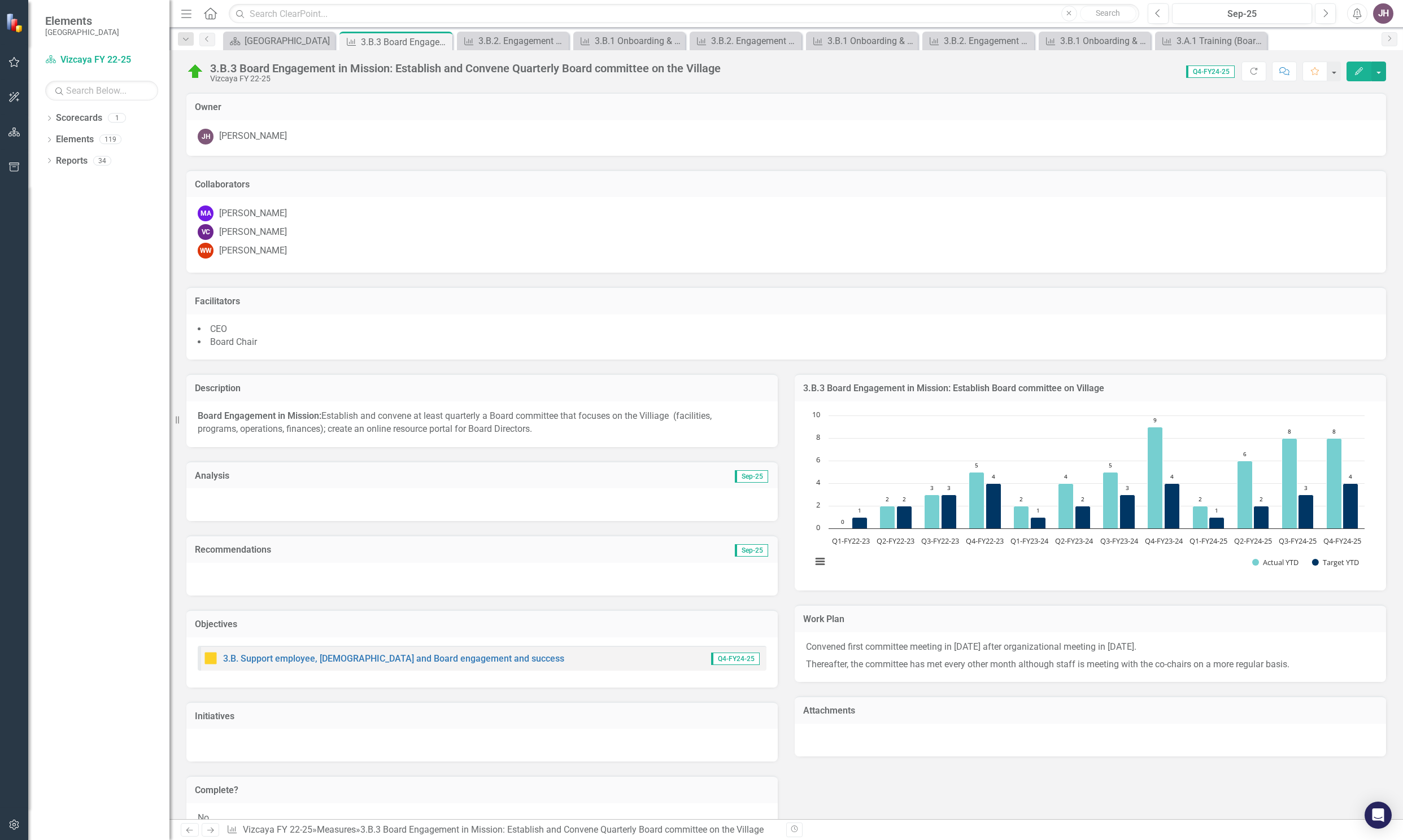
scroll to position [264, 0]
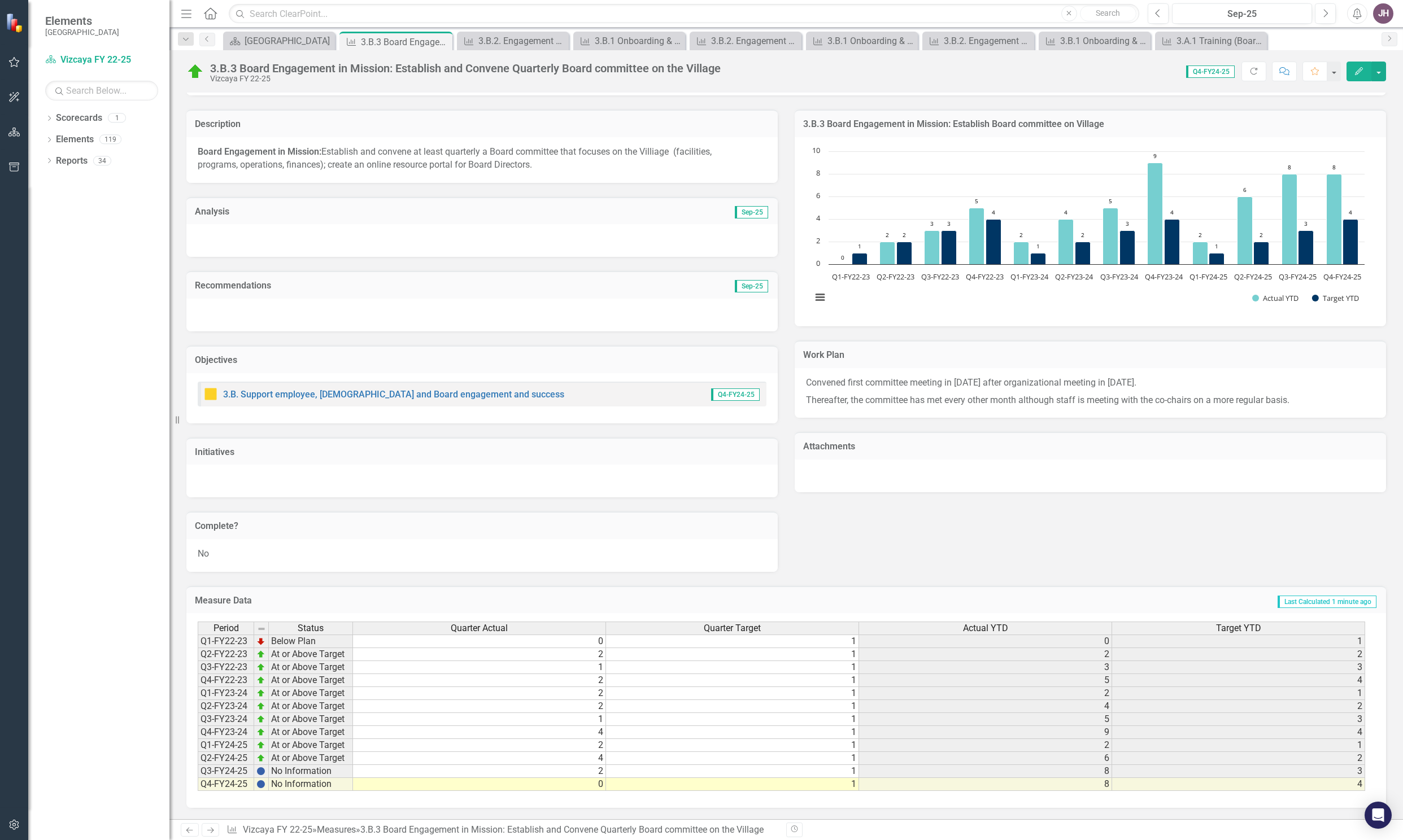
click at [574, 787] on td "0" at bounding box center [480, 785] width 253 height 13
click at [565, 598] on h3 "Measure Data" at bounding box center [409, 601] width 430 height 10
click at [373, 232] on div at bounding box center [482, 240] width 591 height 33
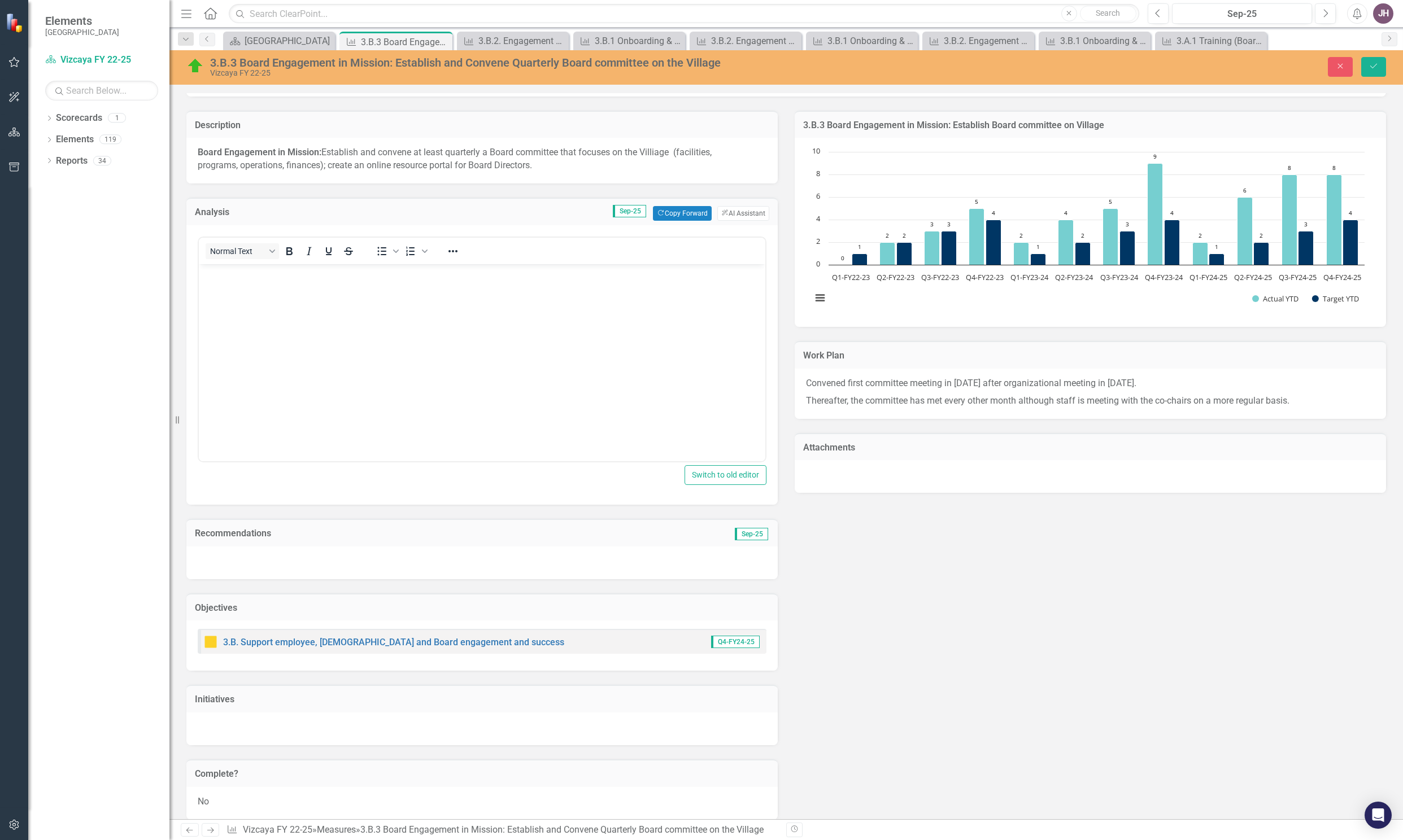
scroll to position [0, 0]
click at [371, 285] on body "Rich Text Area. Press ALT-0 for help." at bounding box center [482, 349] width 566 height 169
click at [1373, 67] on icon "Save" at bounding box center [1373, 66] width 10 height 8
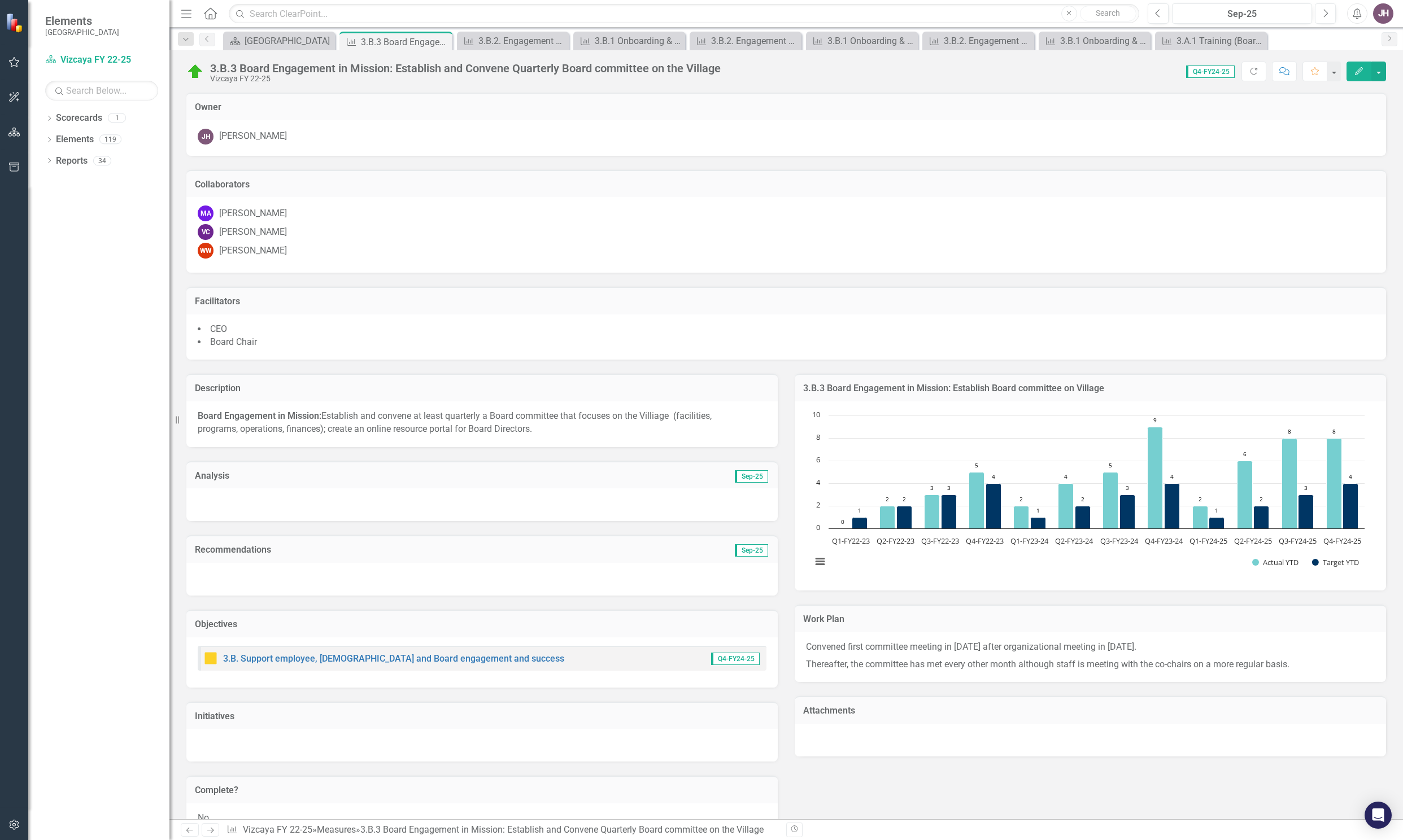
scroll to position [264, 0]
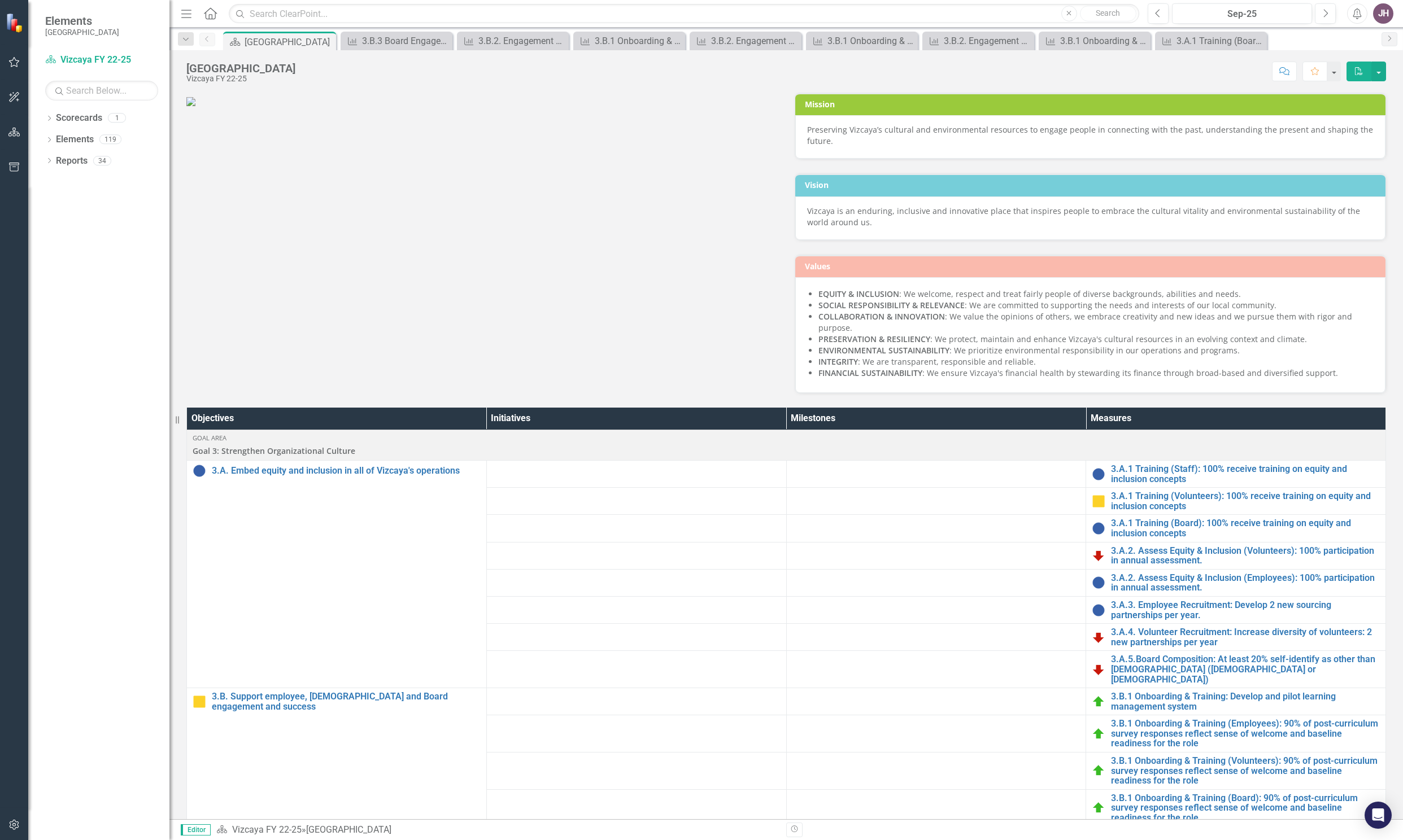
click at [756, 542] on td at bounding box center [636, 528] width 299 height 27
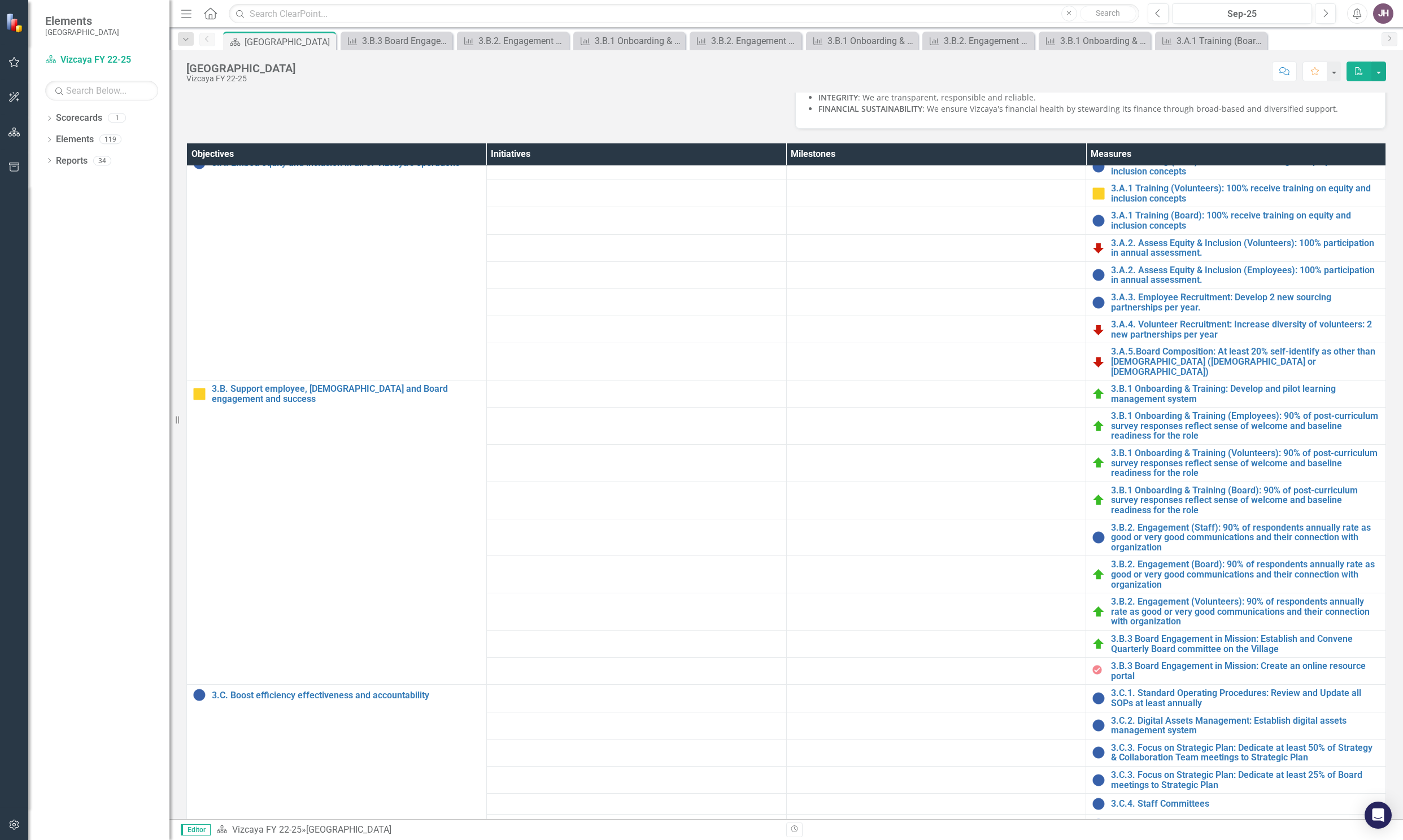
scroll to position [432, 0]
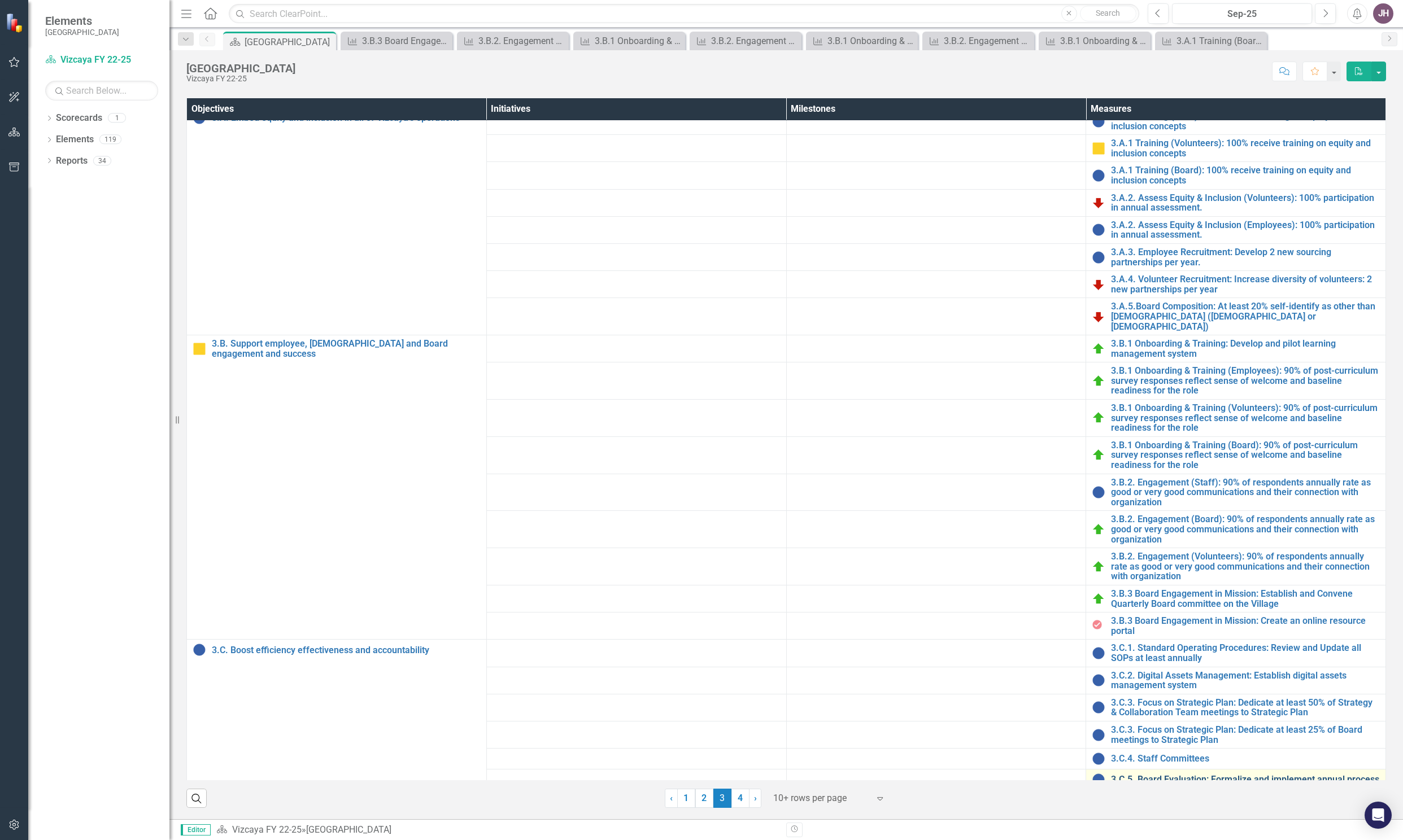
click at [1192, 774] on link "3.C.5. Board Evaluation: Formalize and implement annual process" at bounding box center [1245, 779] width 269 height 10
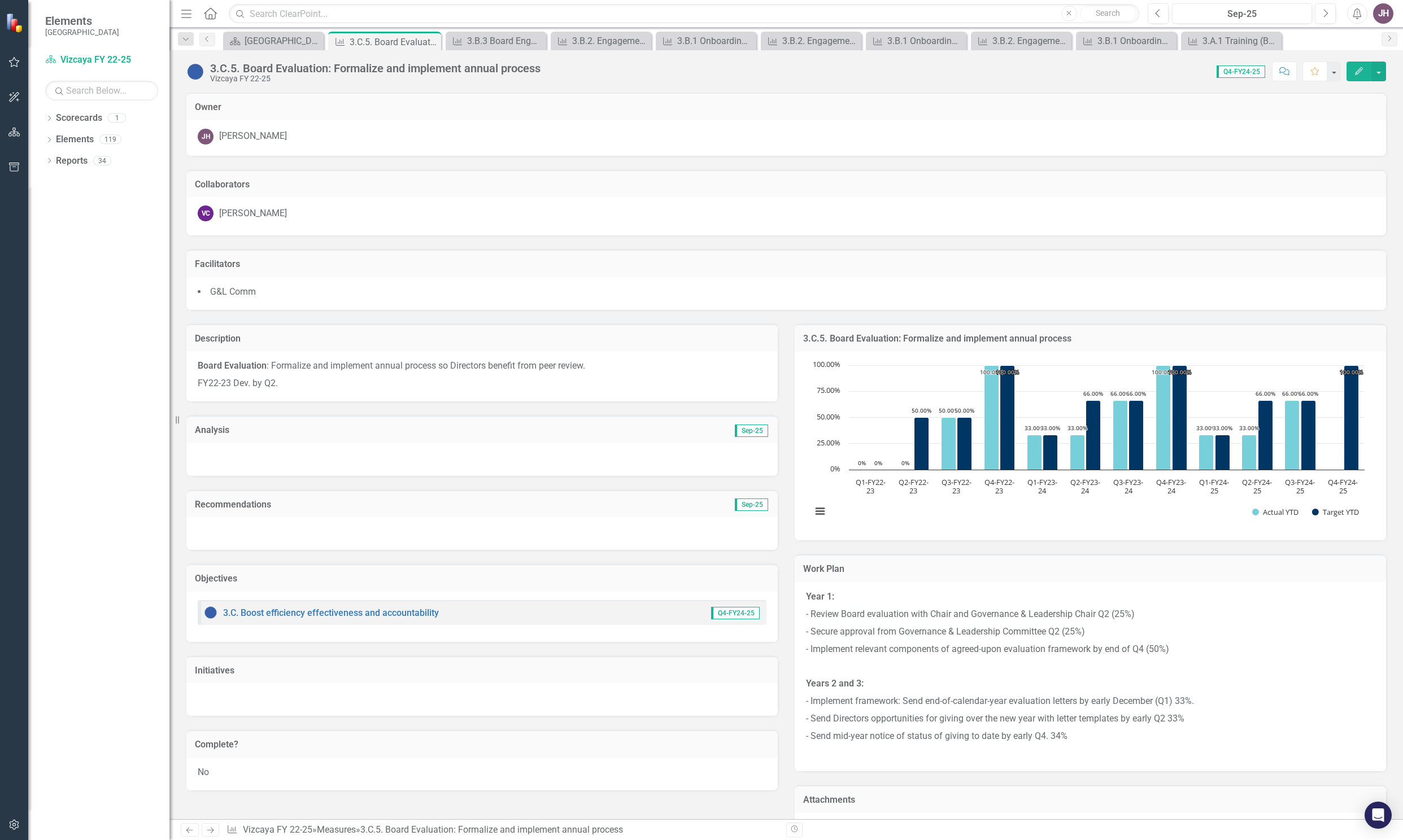
scroll to position [275, 0]
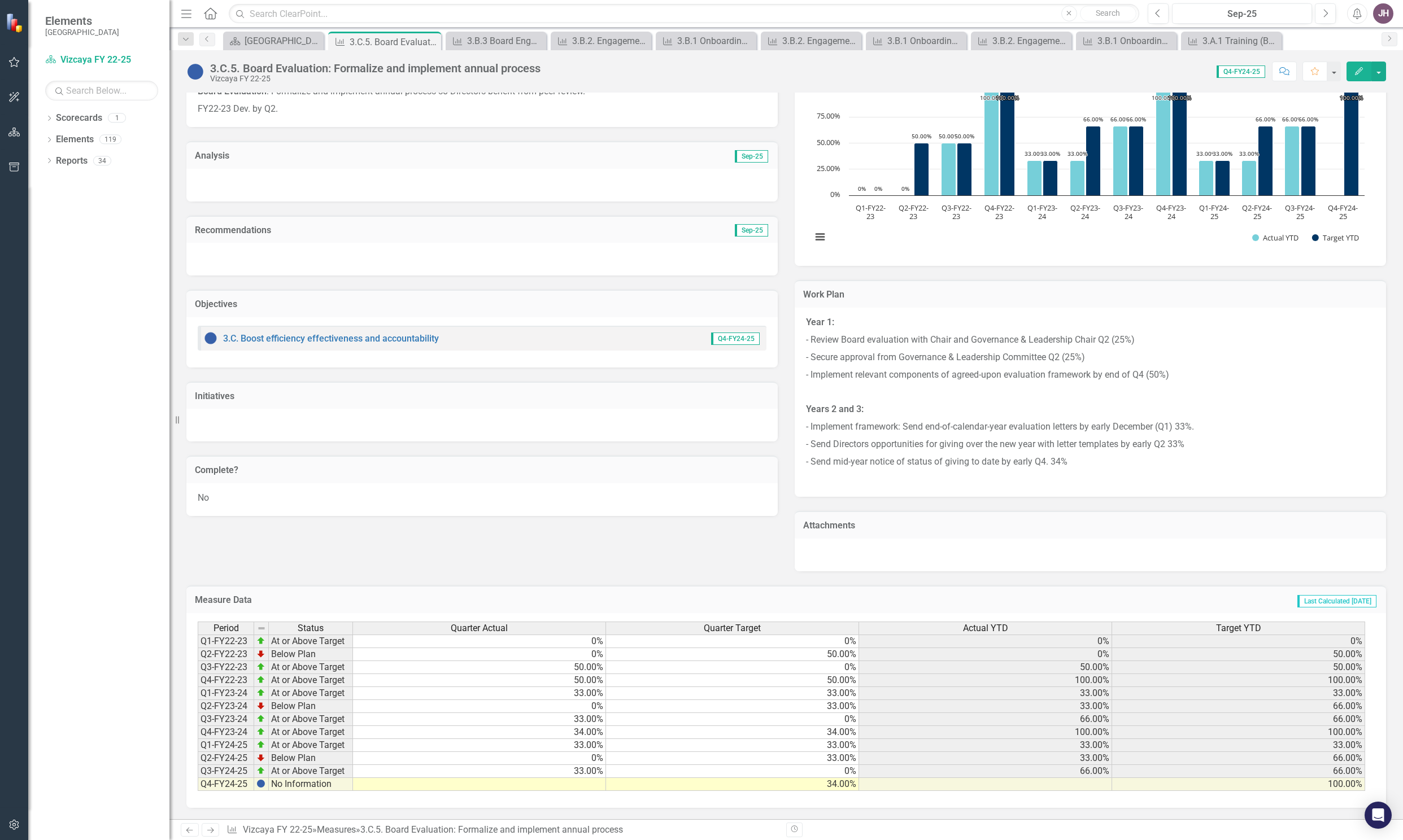
click at [586, 782] on td at bounding box center [480, 785] width 253 height 13
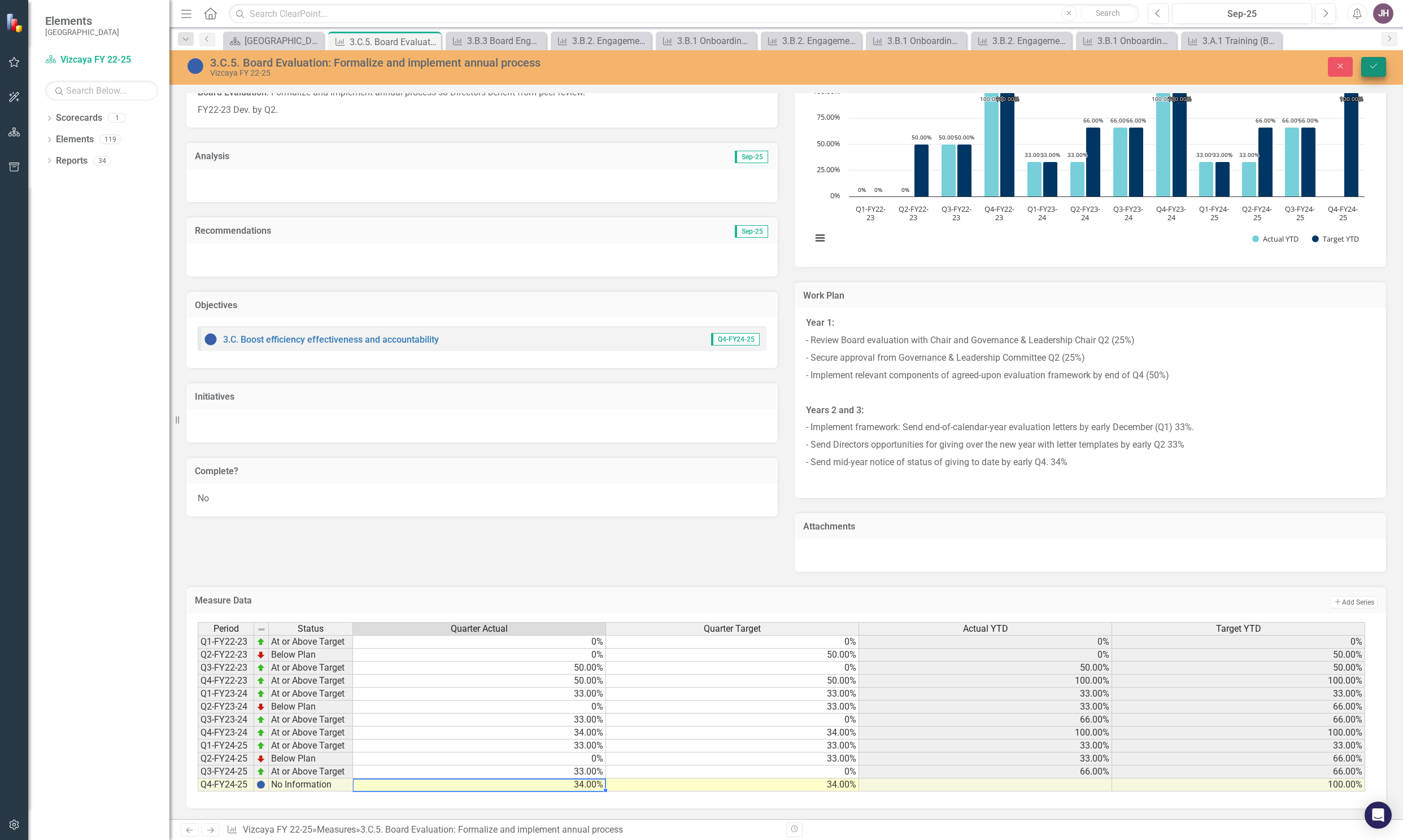
type textarea "34"
click at [1373, 59] on button "Save" at bounding box center [1373, 66] width 25 height 19
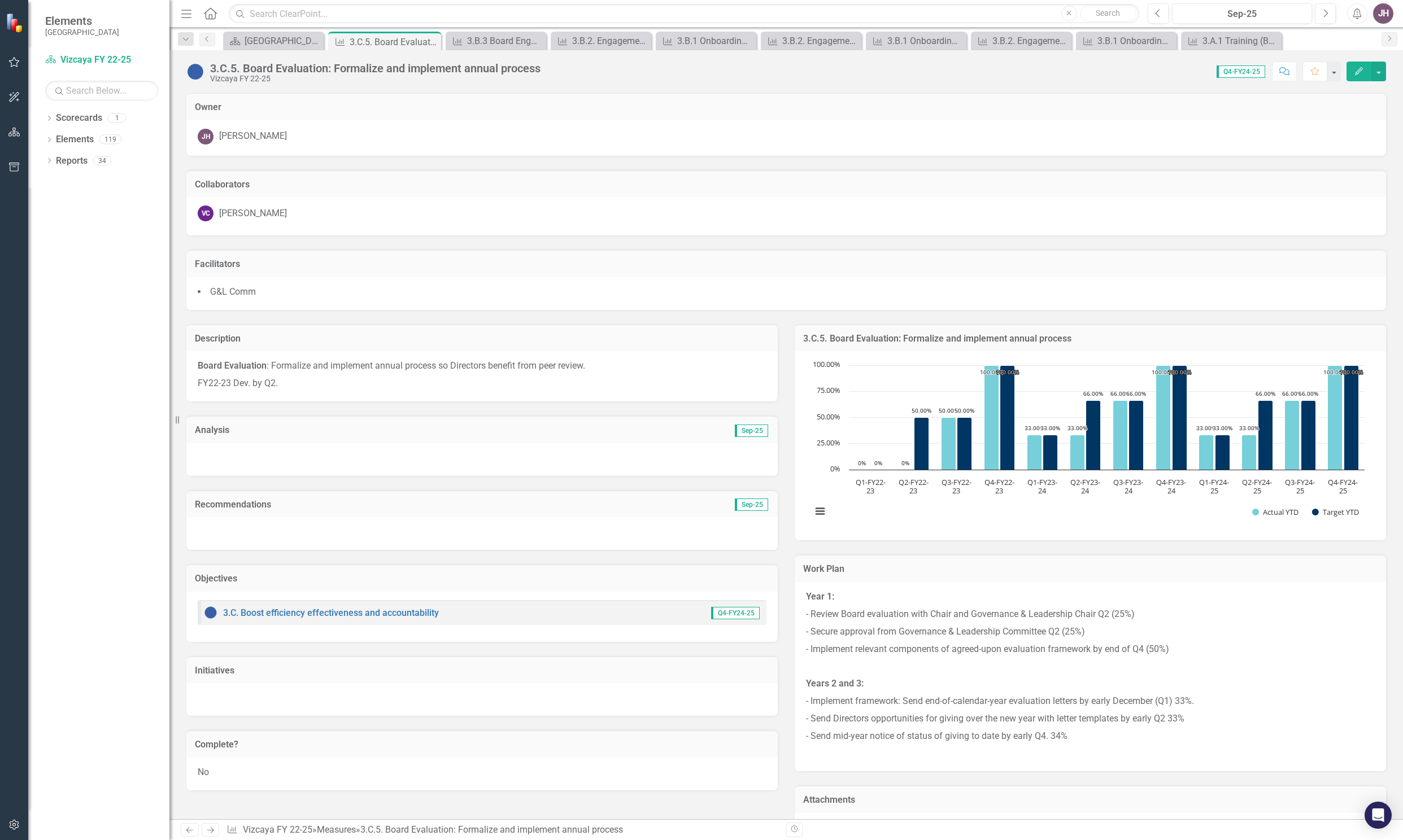
click at [214, 438] on td "Analysis" at bounding box center [338, 431] width 288 height 15
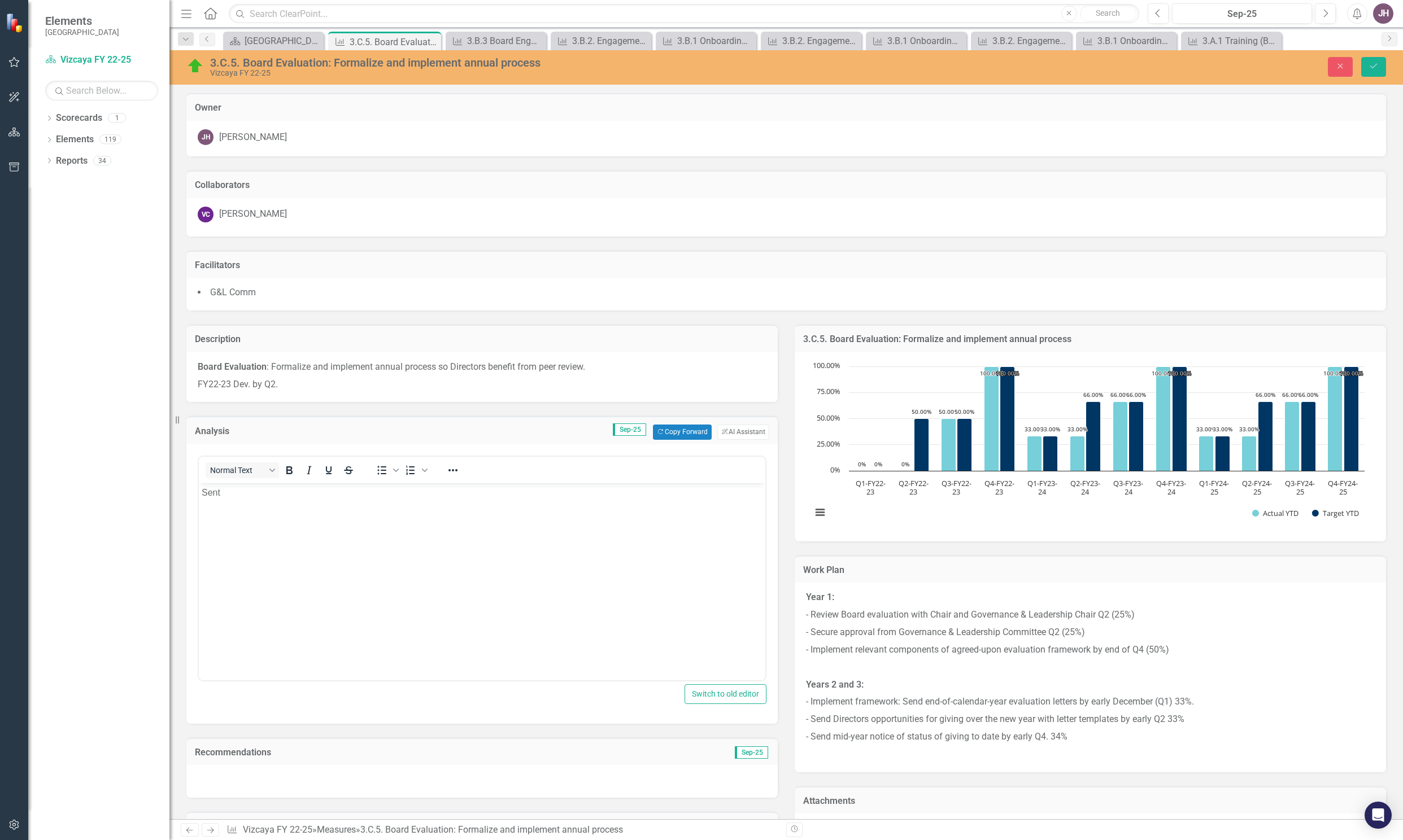
scroll to position [0, 0]
click at [1370, 65] on icon "Save" at bounding box center [1373, 66] width 10 height 8
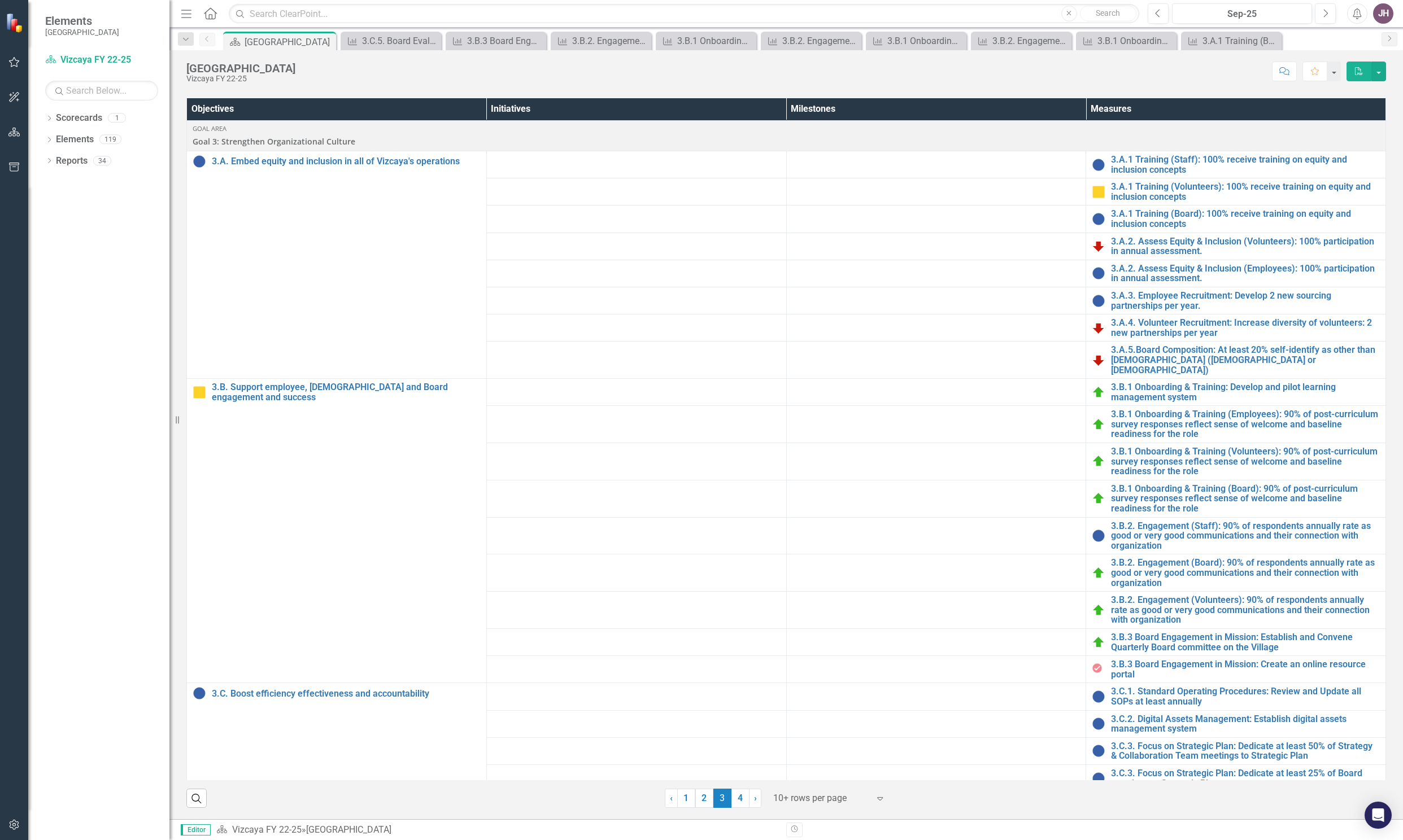
scroll to position [44, 0]
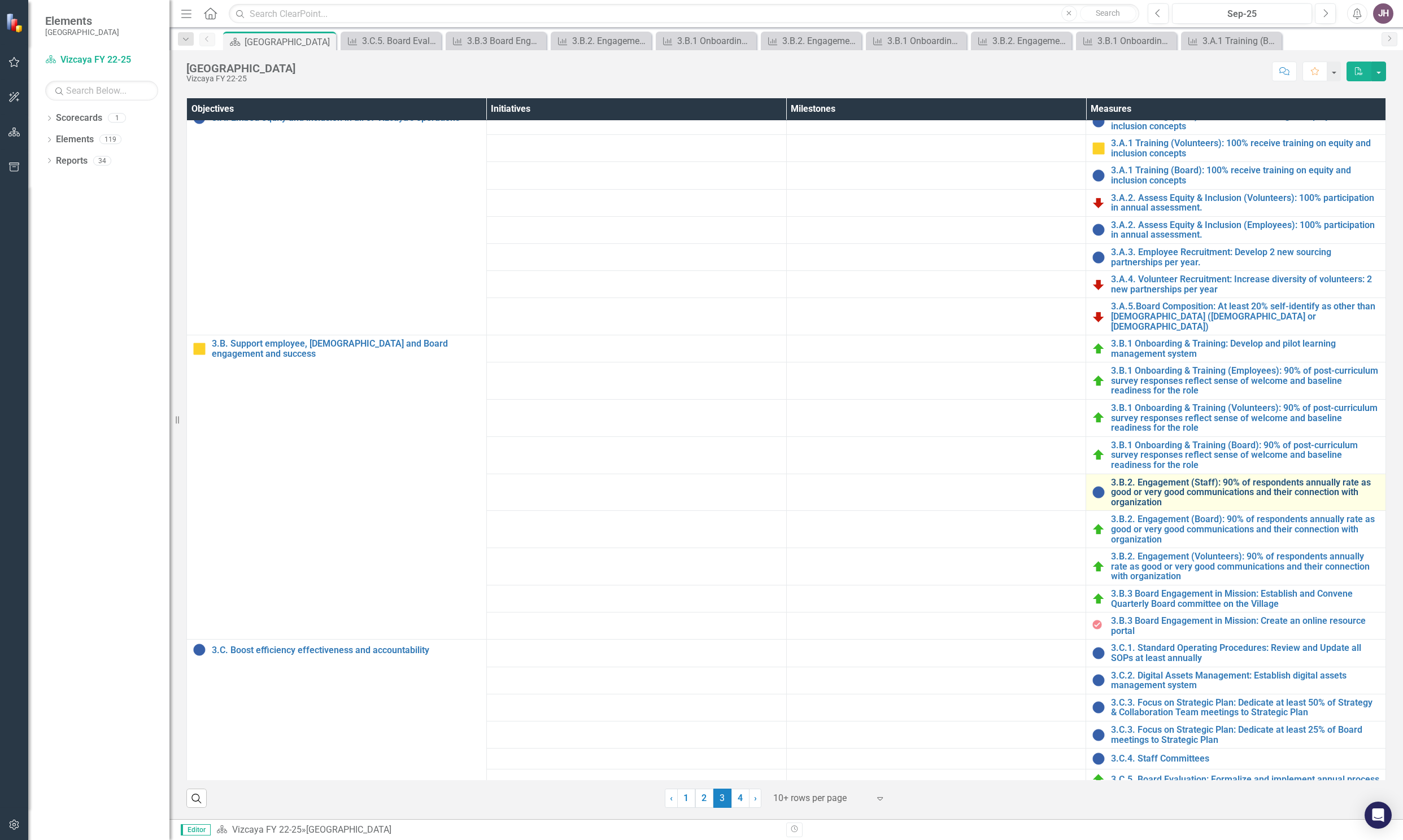
click at [1159, 508] on link "3.B.2. Engagement (Staff): 90% of respondents annually rate as good or very goo…" at bounding box center [1245, 493] width 269 height 30
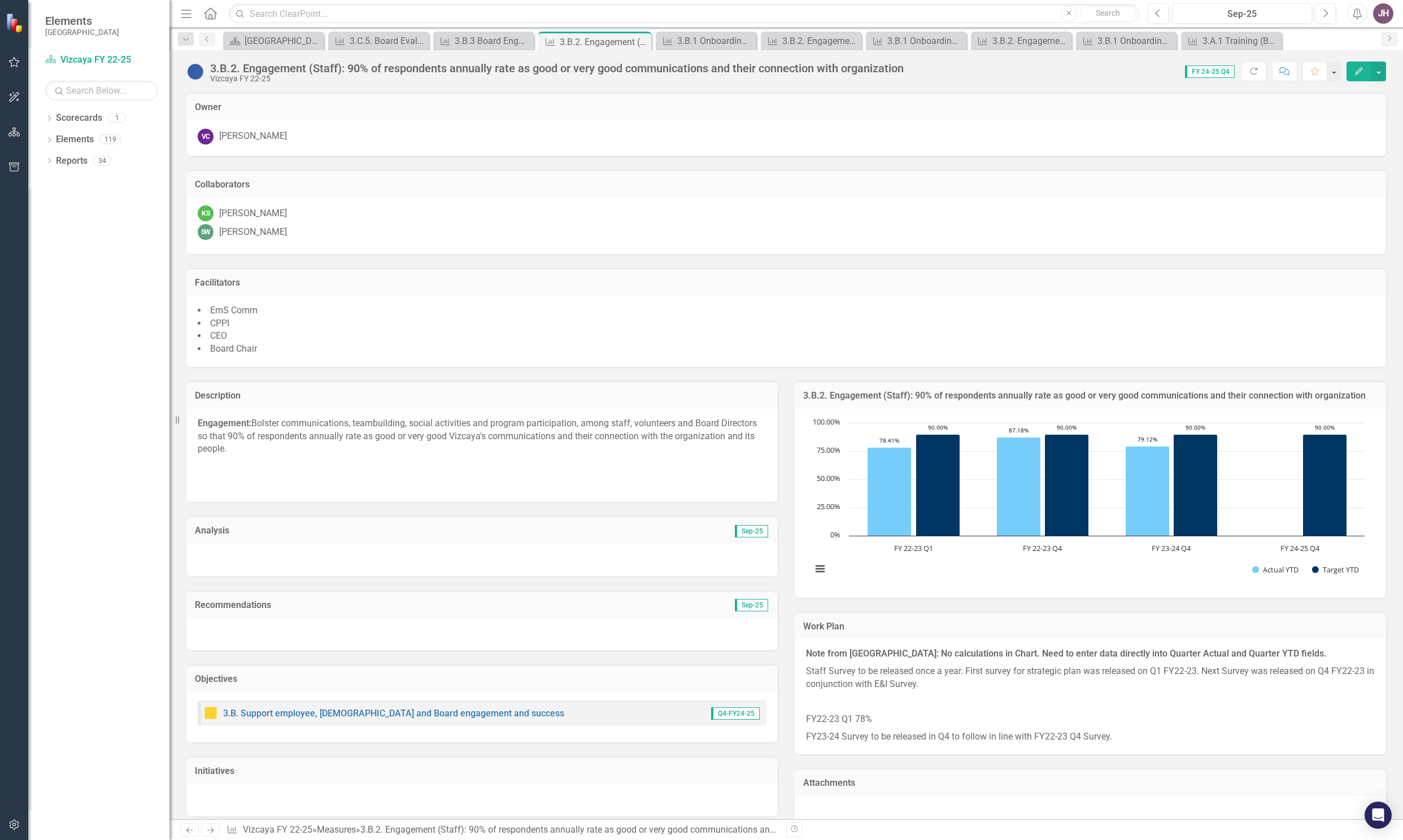
scroll to position [263, 0]
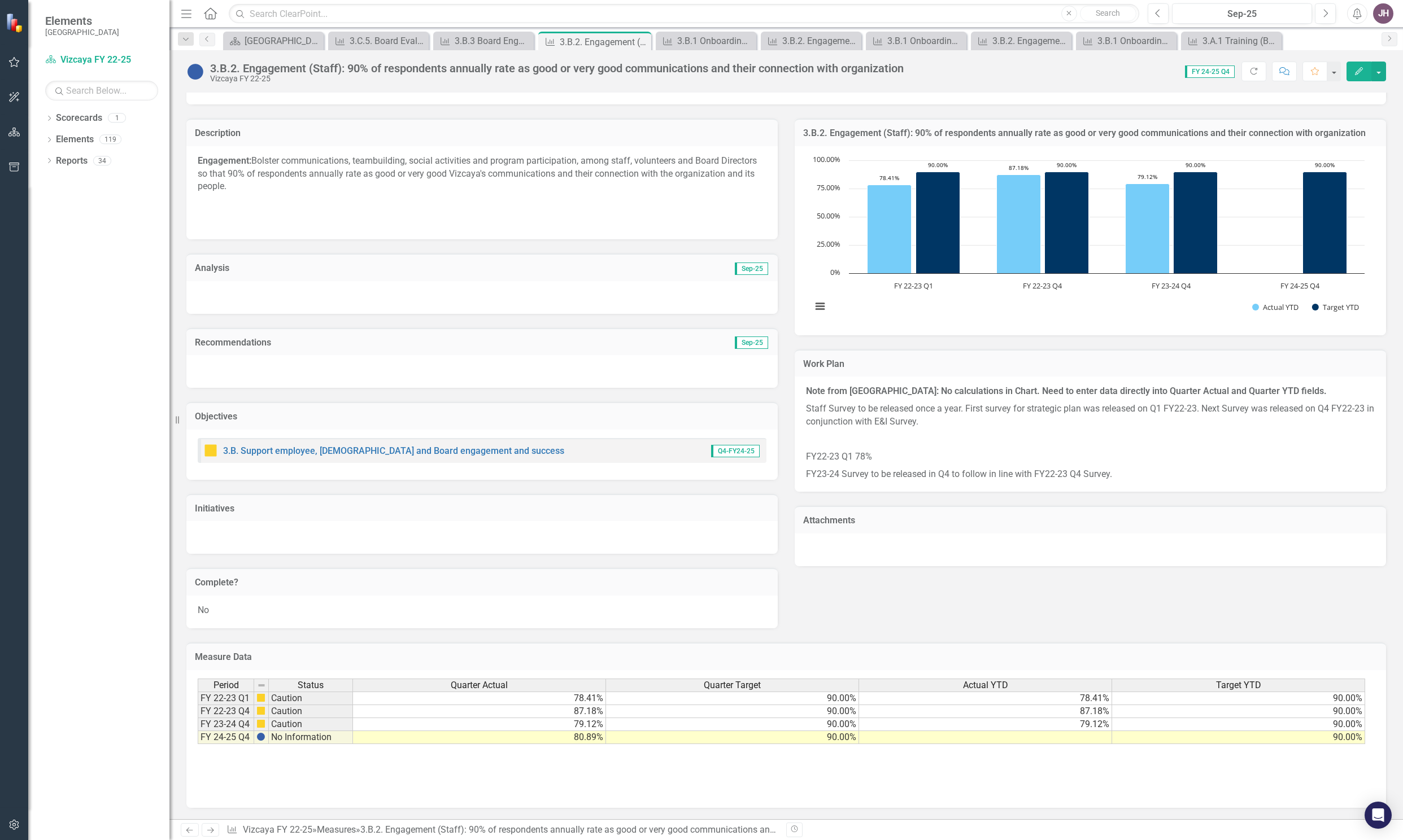
click at [319, 280] on div "Analysis Sep-25" at bounding box center [482, 267] width 591 height 27
click at [310, 288] on div at bounding box center [482, 298] width 591 height 33
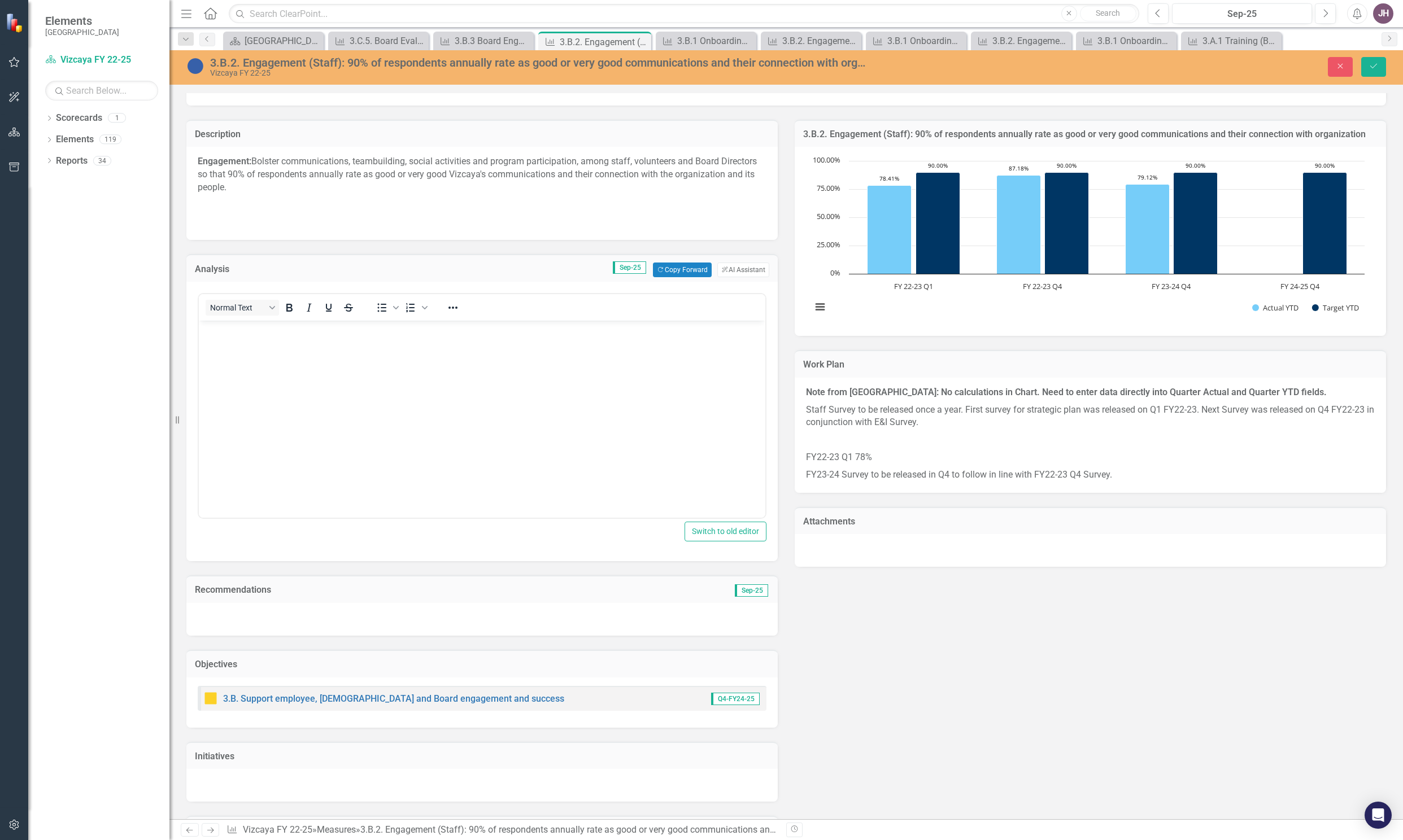
scroll to position [0, 0]
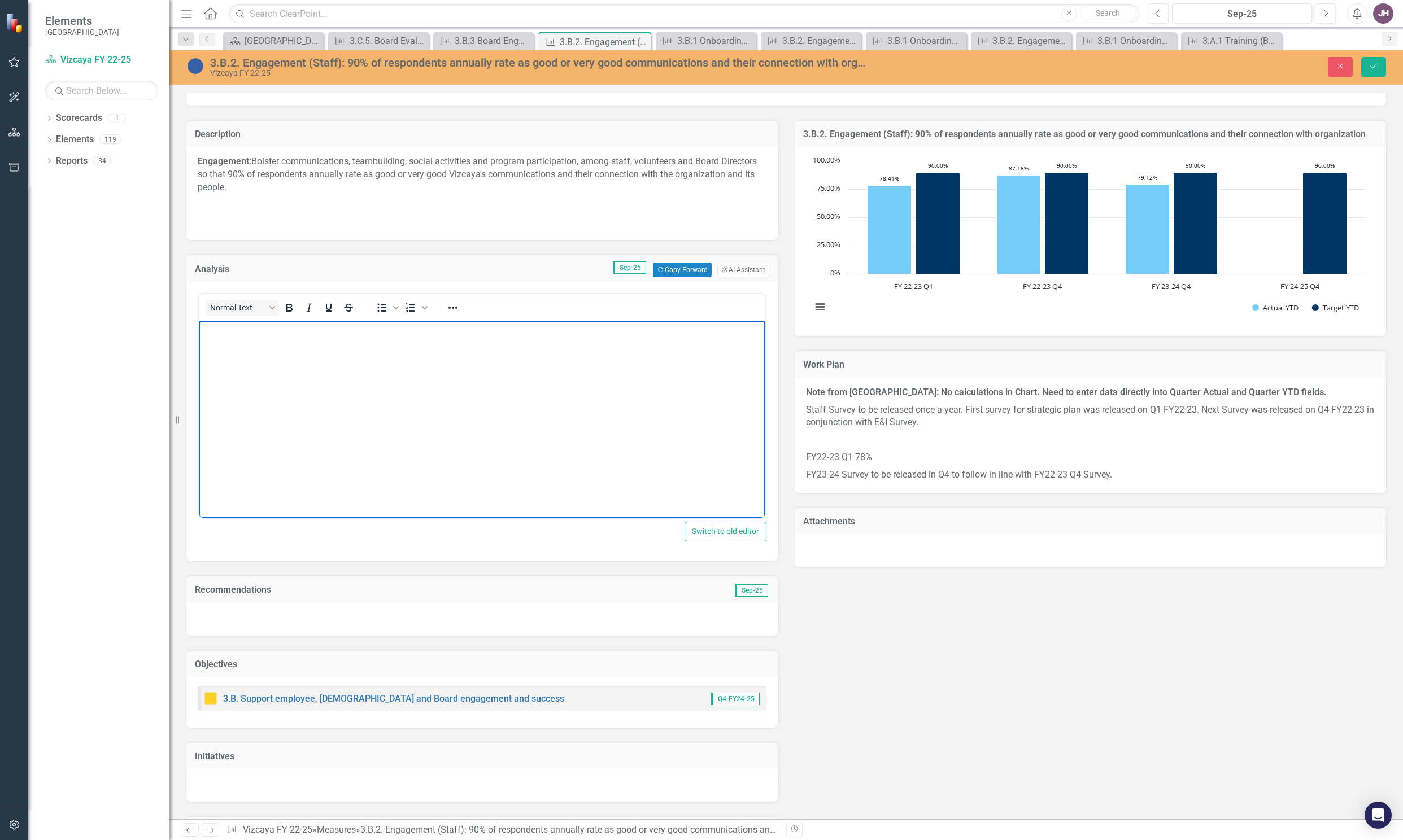
click at [299, 338] on body "Rich Text Area. Press ALT-0 for help." at bounding box center [482, 405] width 566 height 169
click at [1372, 61] on button "Save" at bounding box center [1373, 66] width 25 height 19
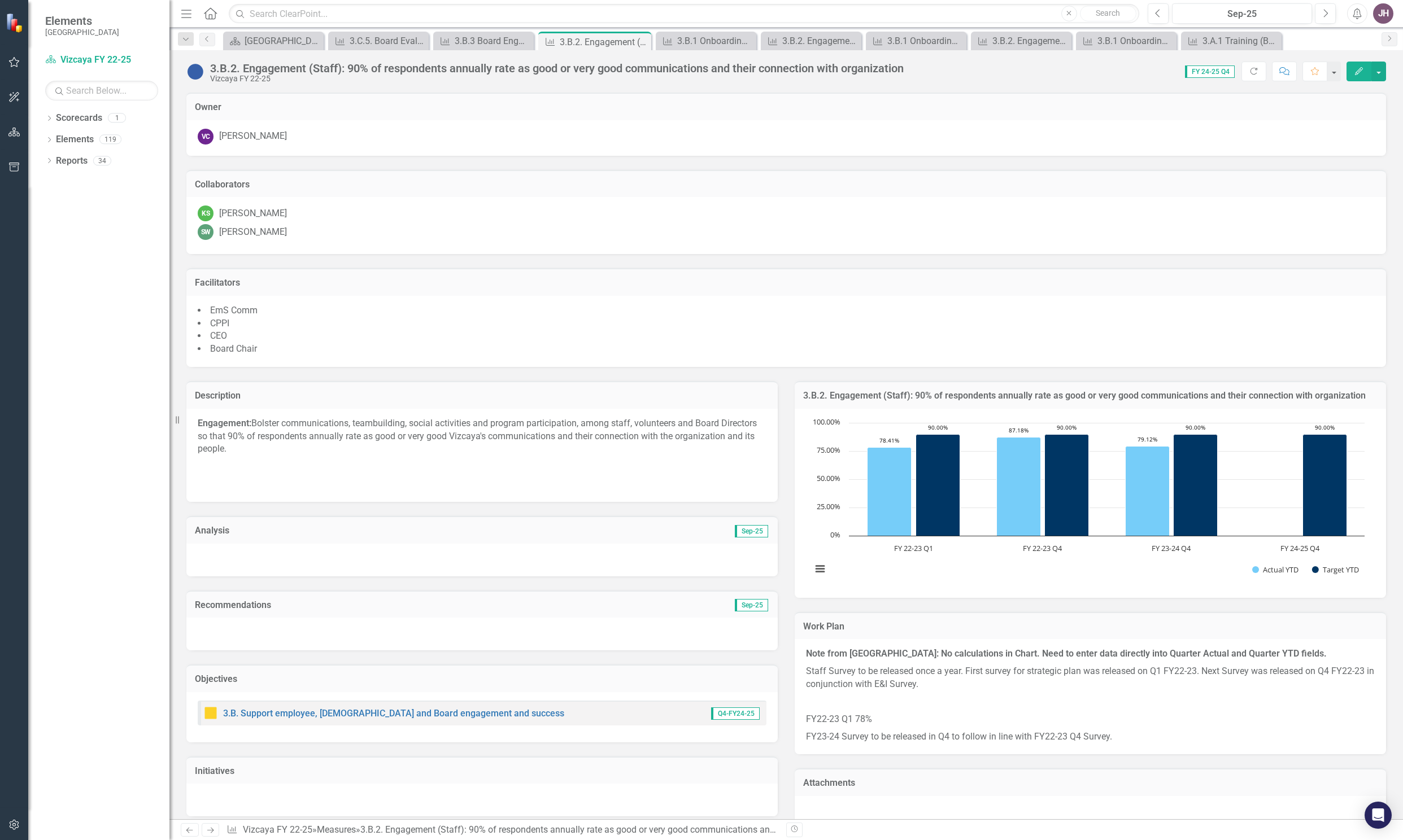
scroll to position [263, 0]
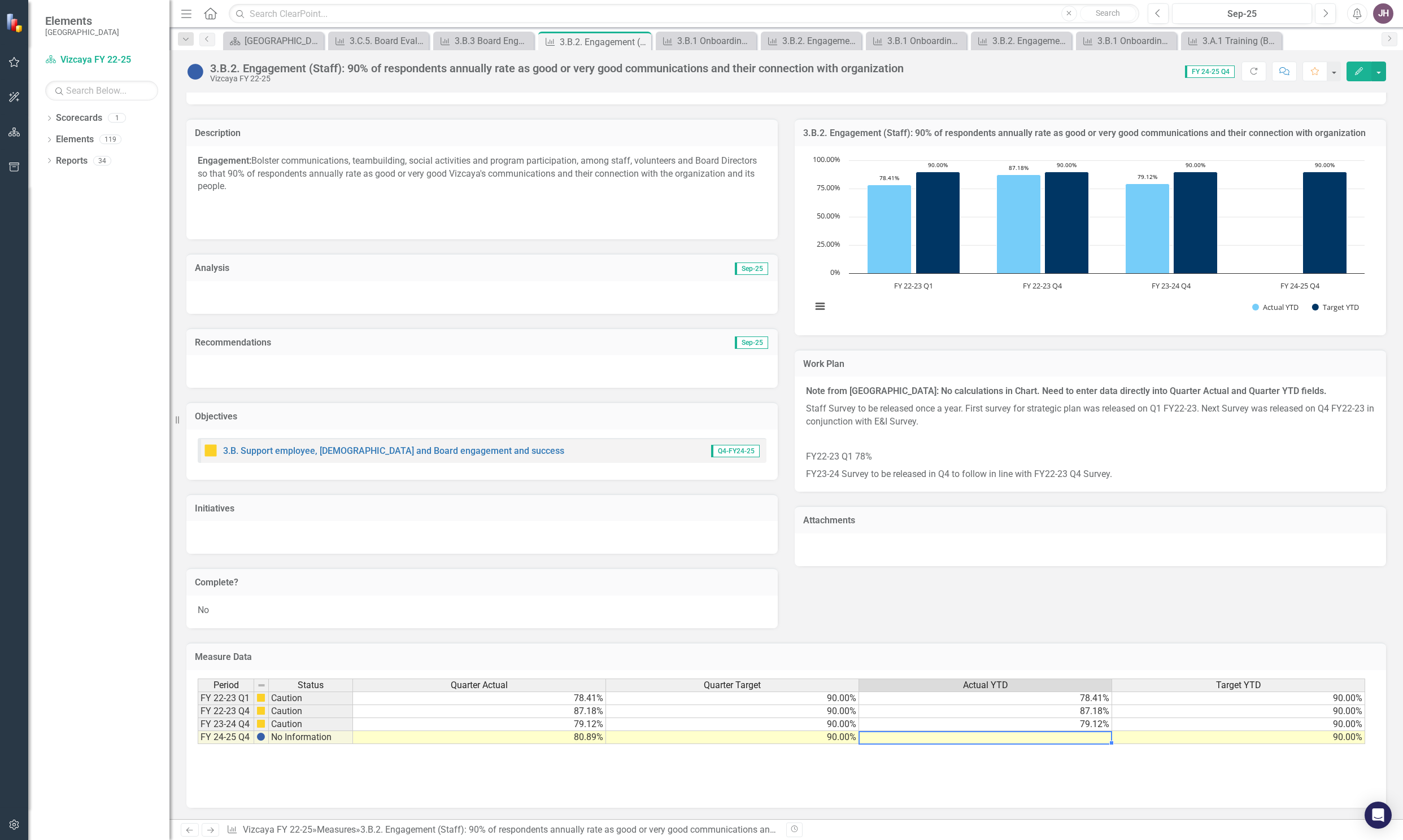
click at [1010, 743] on td at bounding box center [985, 738] width 253 height 13
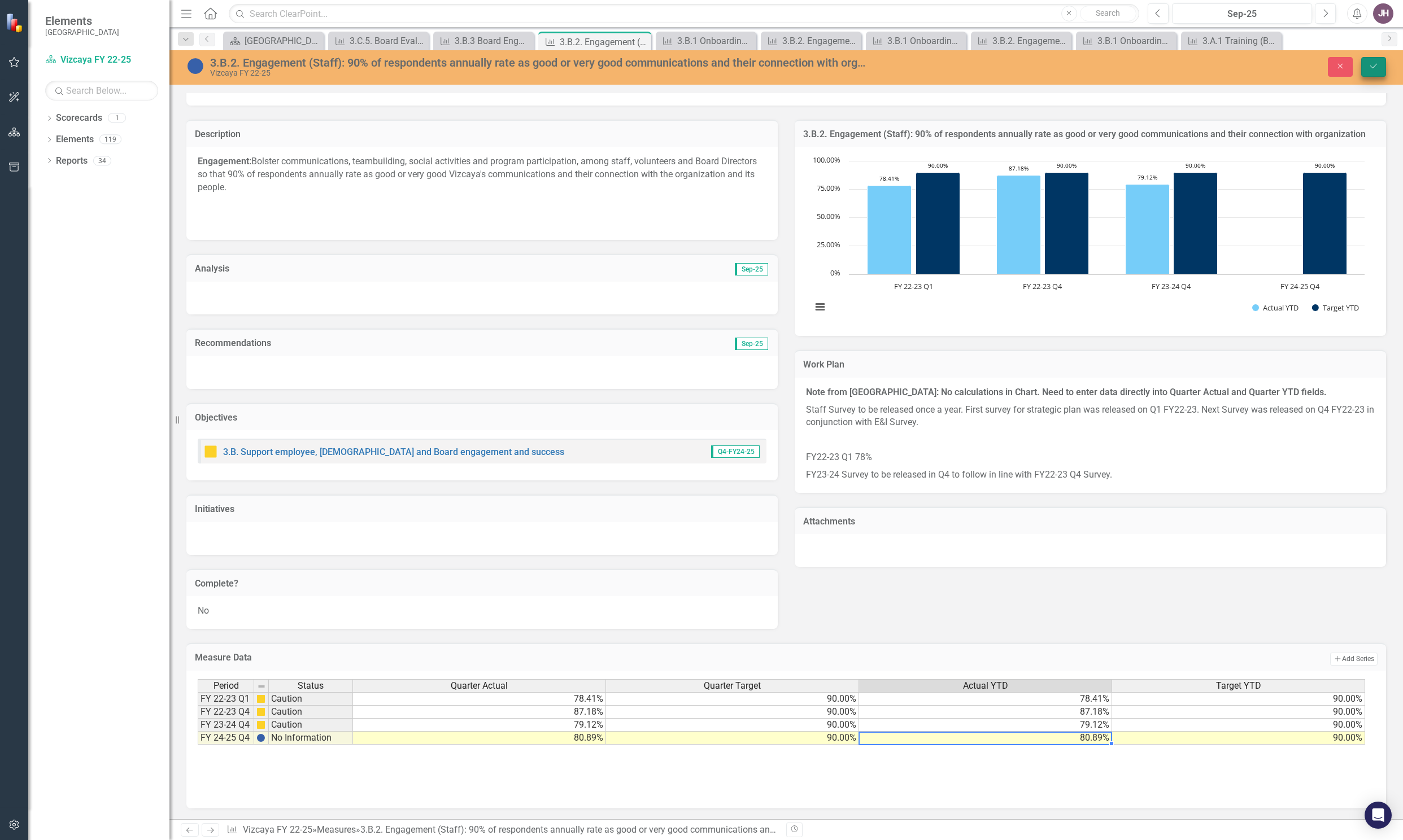
type textarea "80.89"
click at [1375, 64] on icon "Save" at bounding box center [1373, 66] width 10 height 8
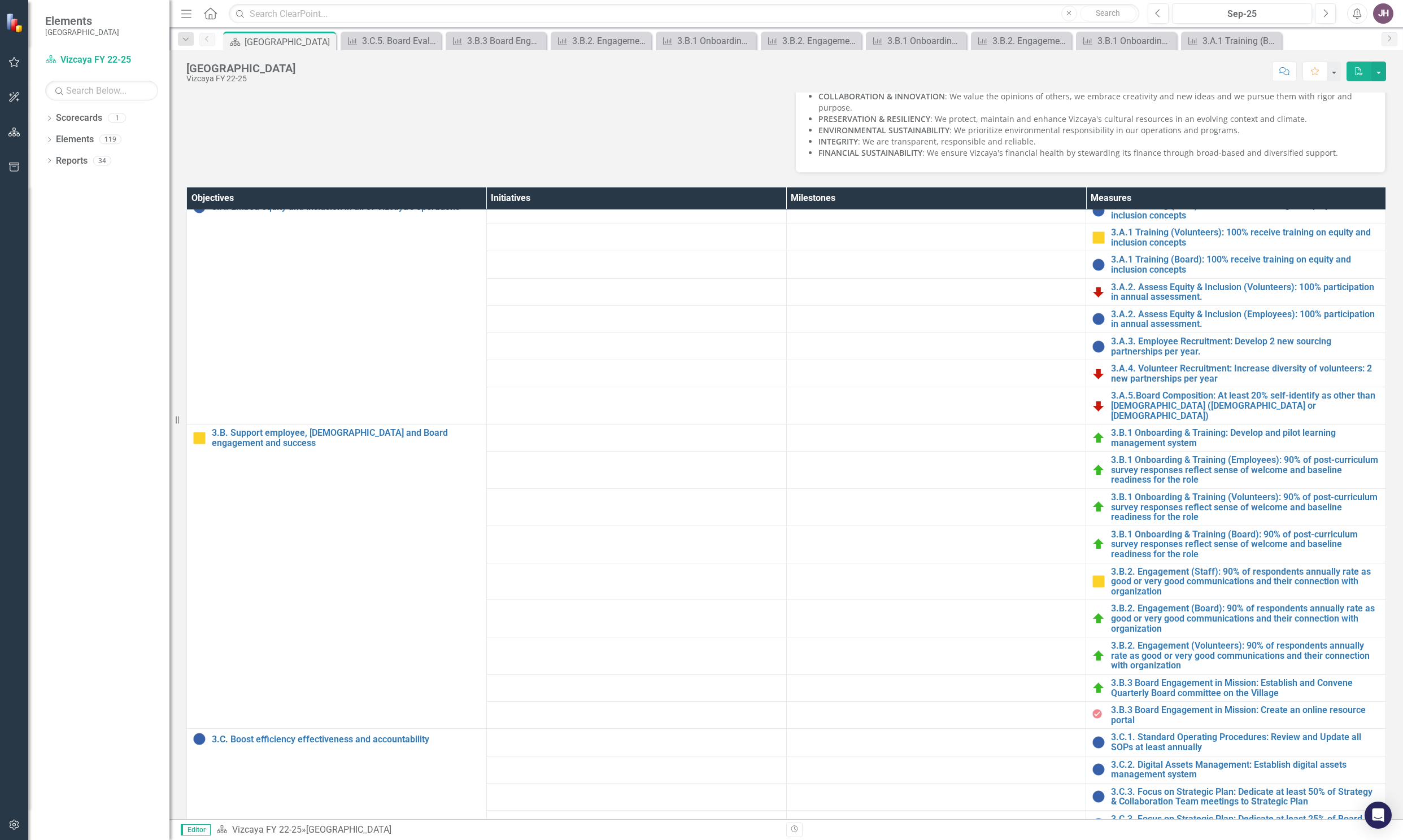
scroll to position [432, 0]
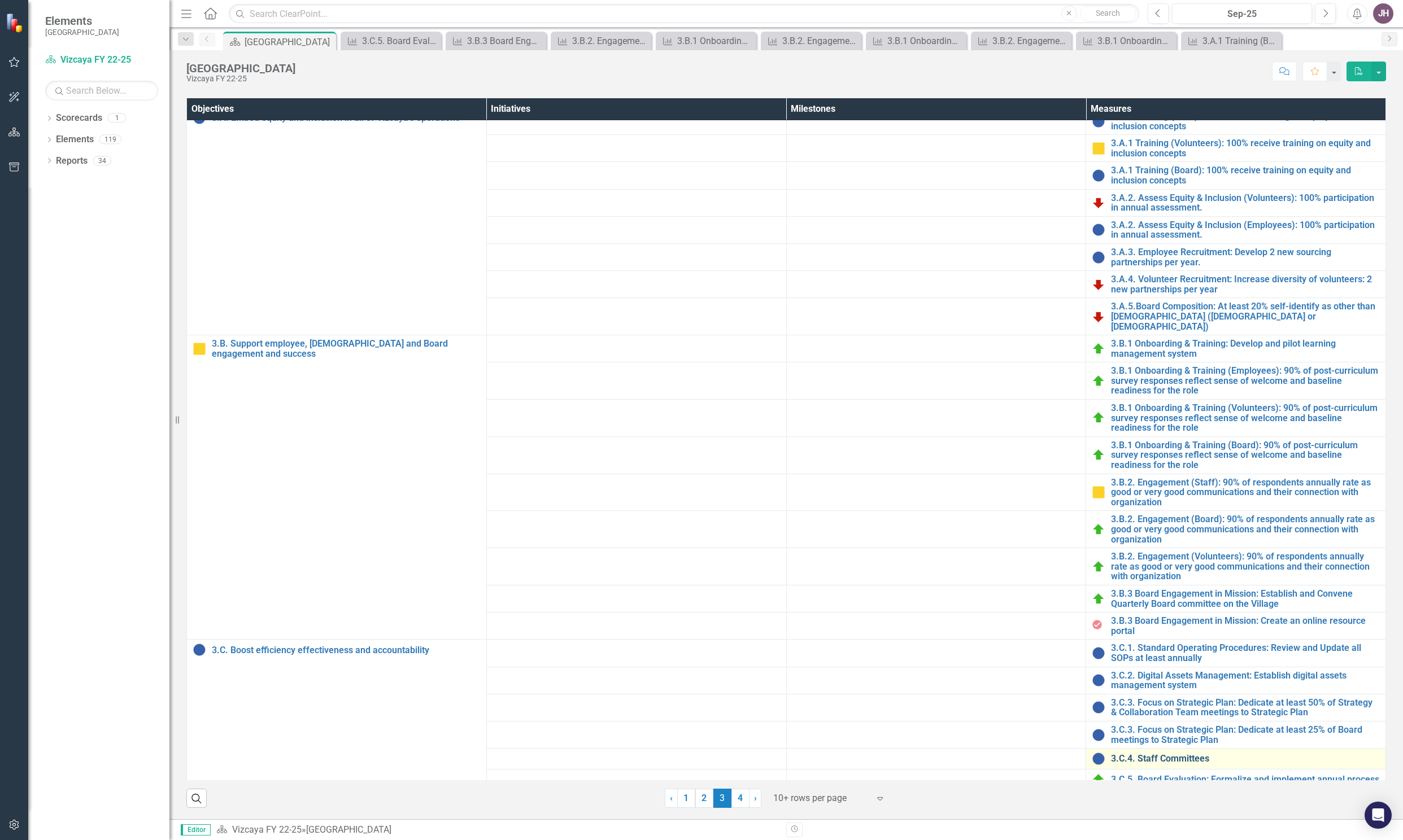
click at [1143, 754] on link "3.C.4. Staff Committees" at bounding box center [1245, 759] width 269 height 10
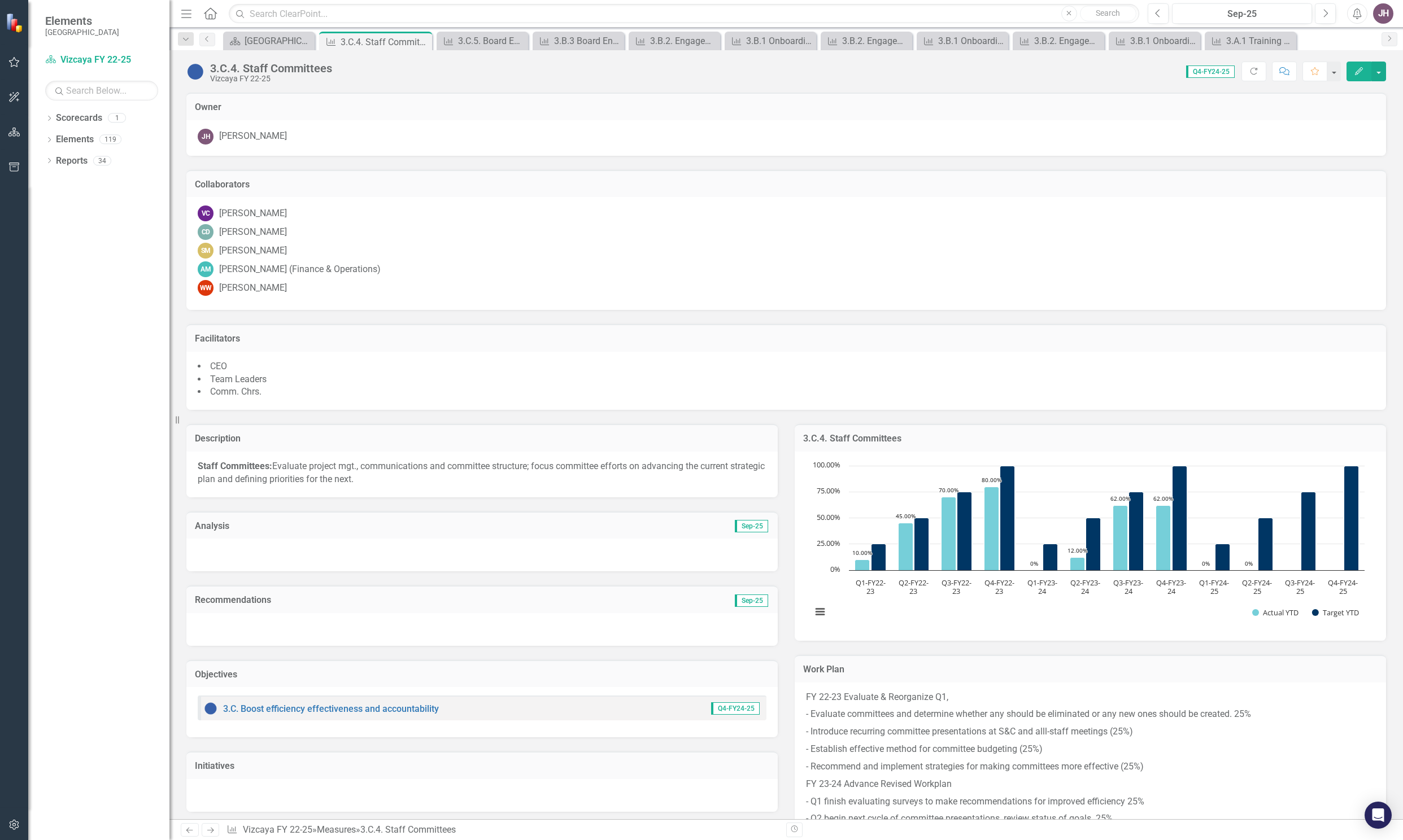
scroll to position [392, 0]
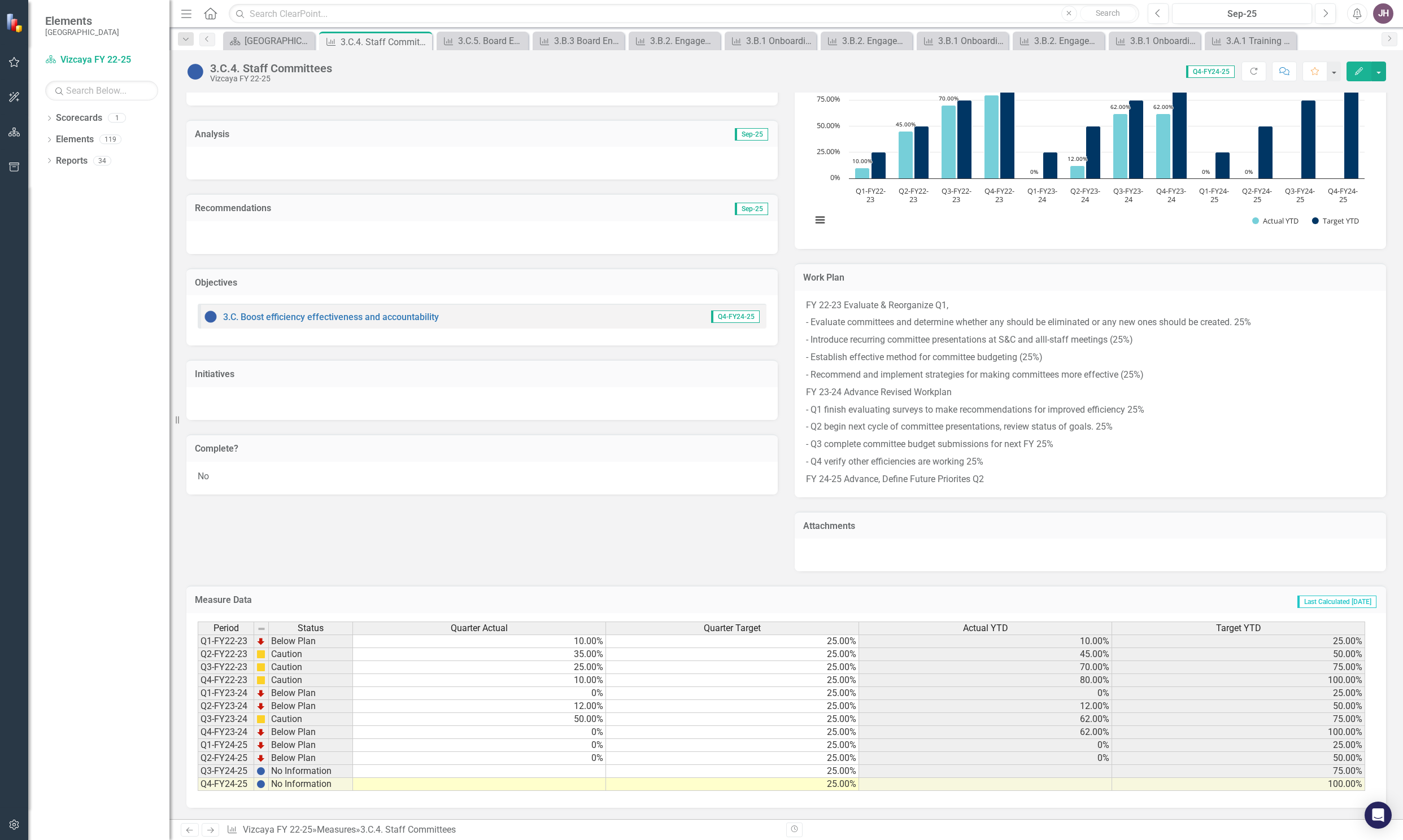
click at [554, 777] on td at bounding box center [480, 771] width 253 height 13
type textarea "0"
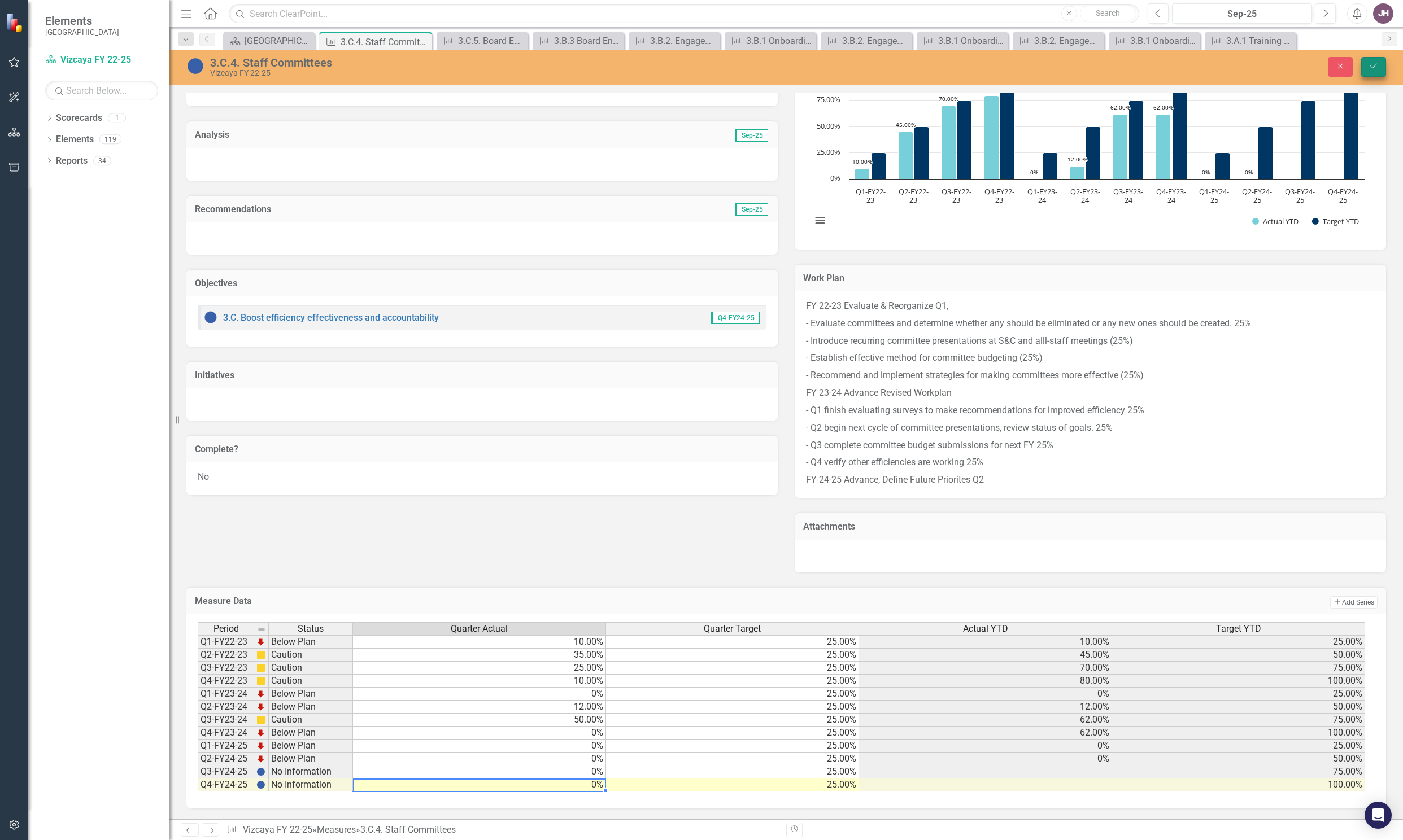
type textarea "0"
click at [1374, 67] on icon "Save" at bounding box center [1373, 66] width 10 height 8
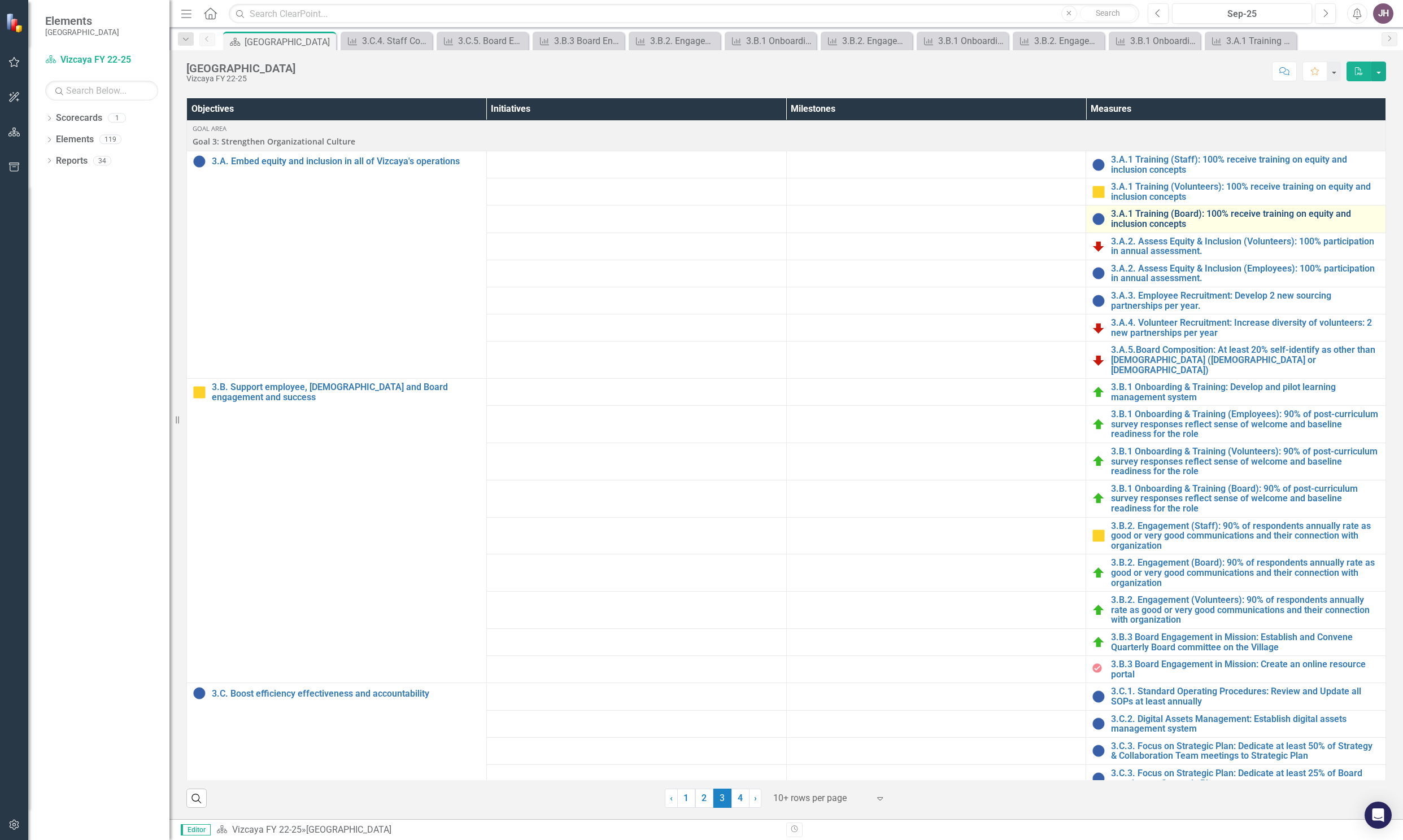
click at [1154, 220] on link "3.A.1 Training (Board): 100% receive training on equity and inclusion concepts" at bounding box center [1245, 218] width 269 height 19
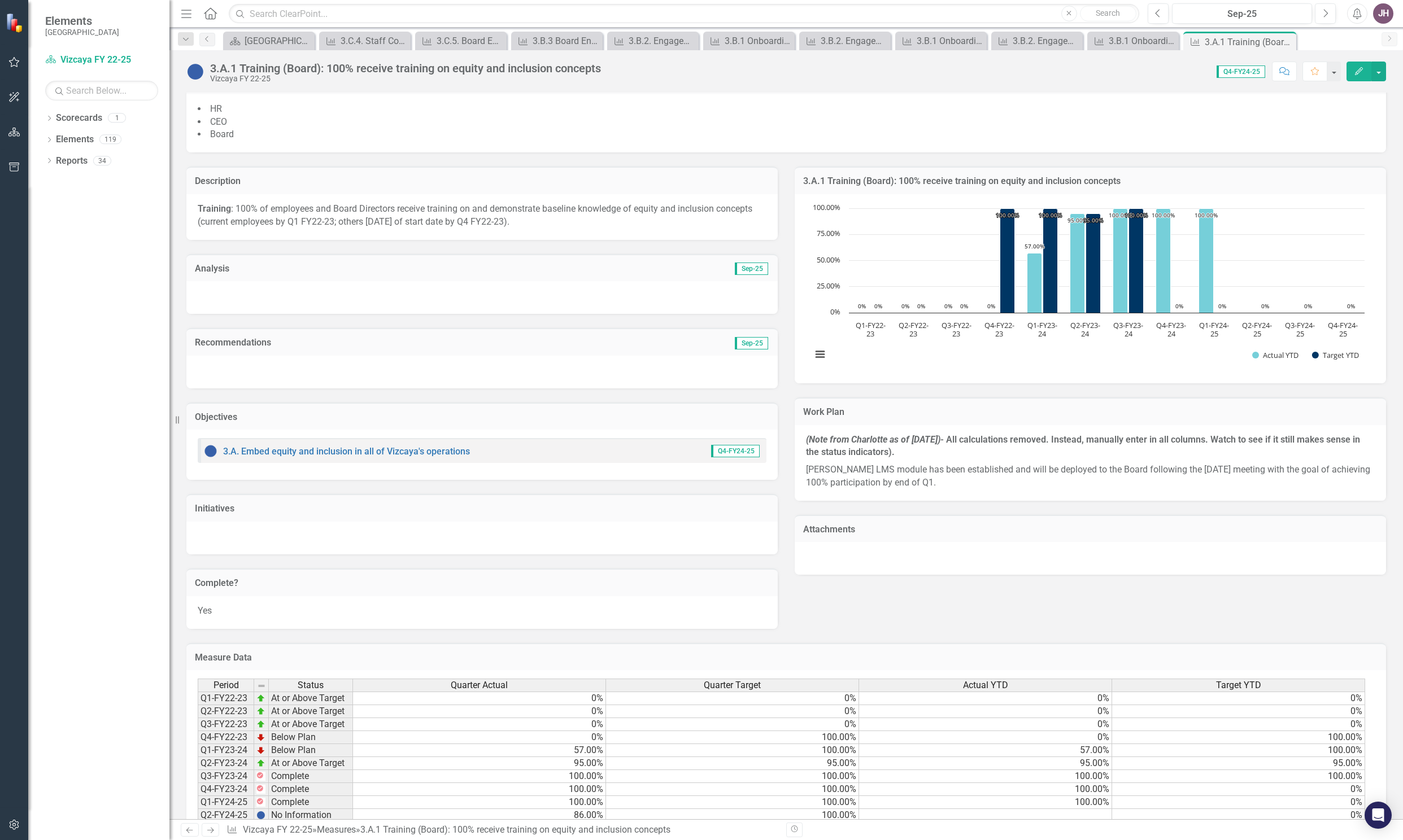
scroll to position [234, 0]
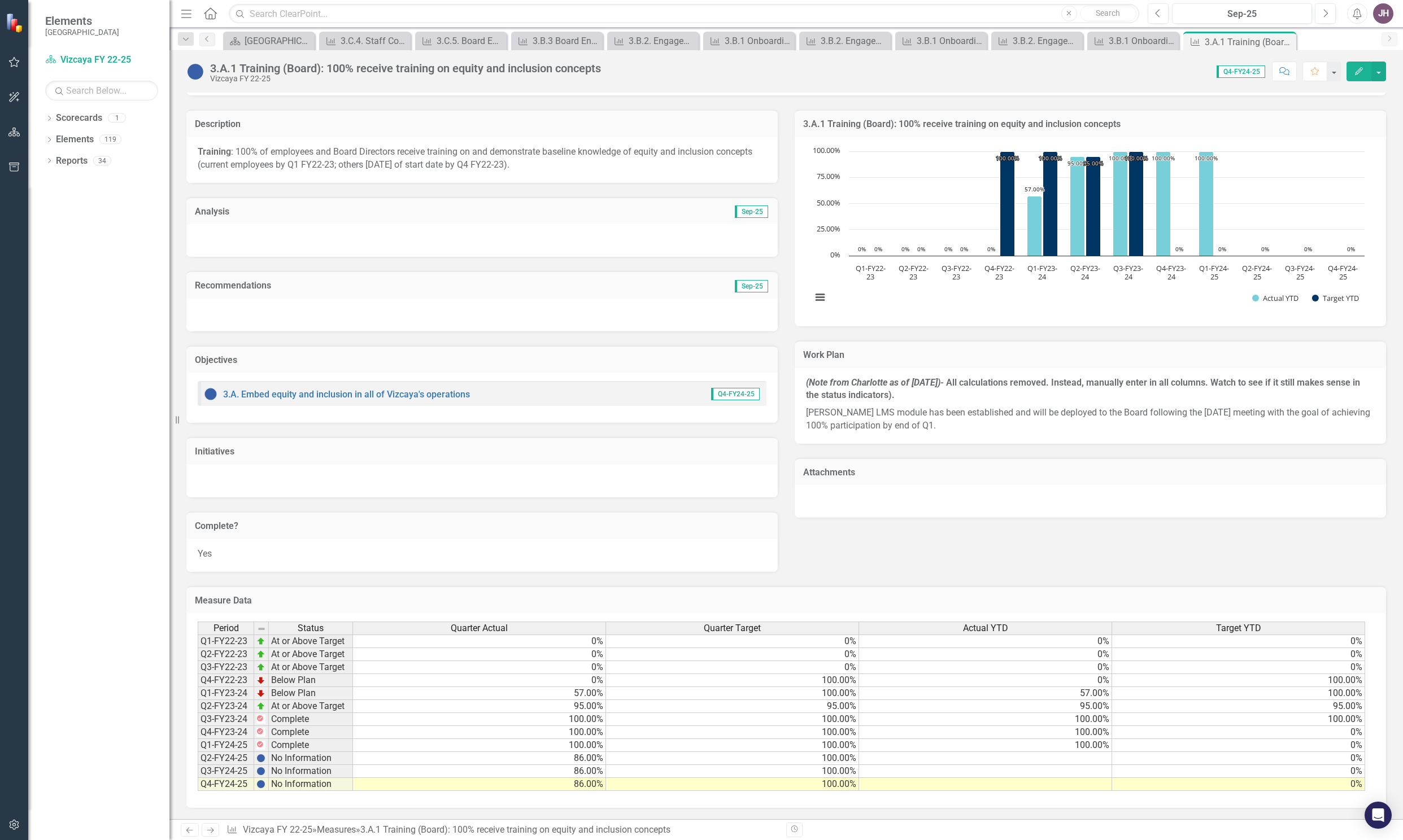
click at [459, 238] on div at bounding box center [482, 240] width 591 height 33
click at [443, 229] on div at bounding box center [482, 240] width 591 height 33
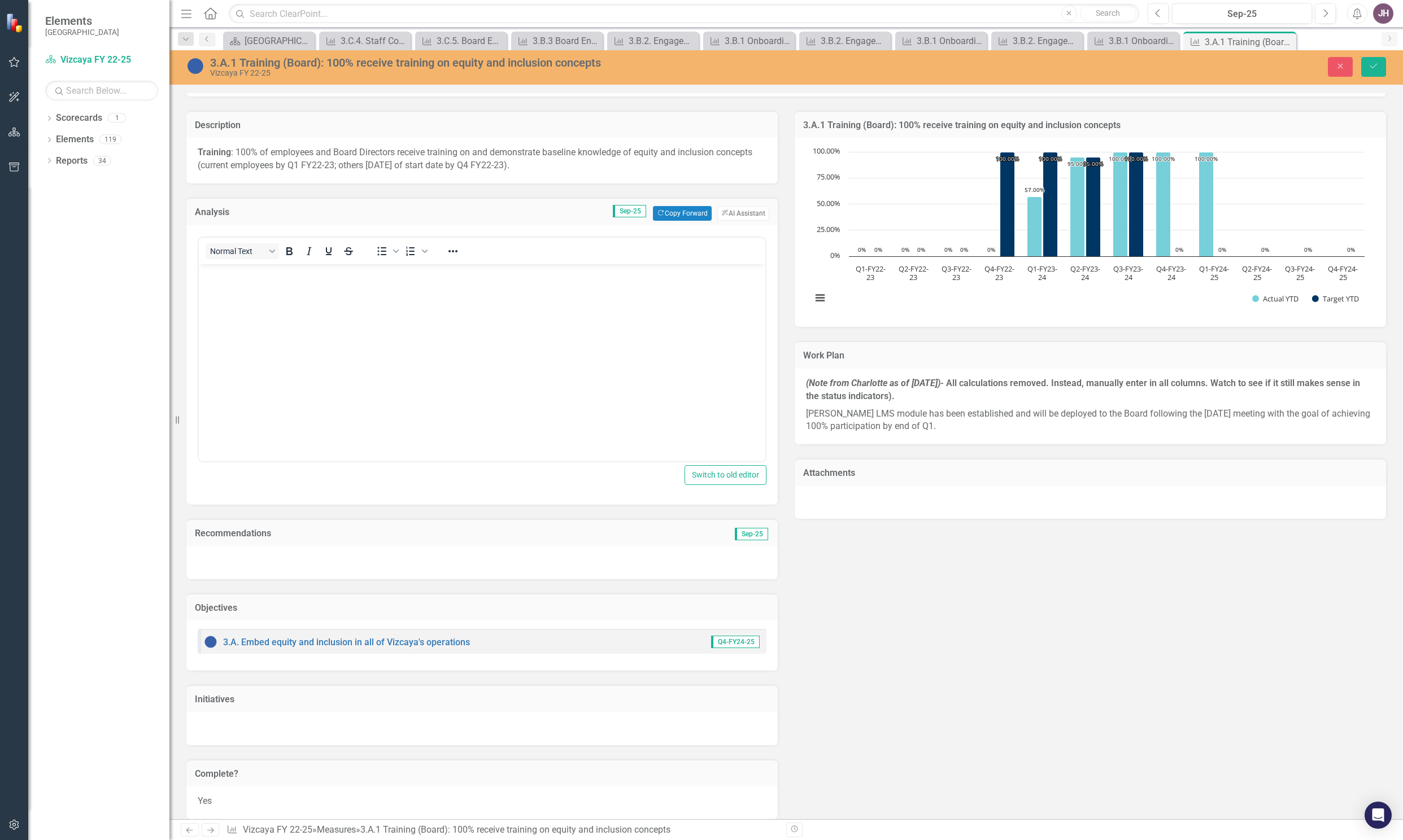
scroll to position [0, 0]
click at [1376, 69] on icon "Save" at bounding box center [1373, 66] width 10 height 8
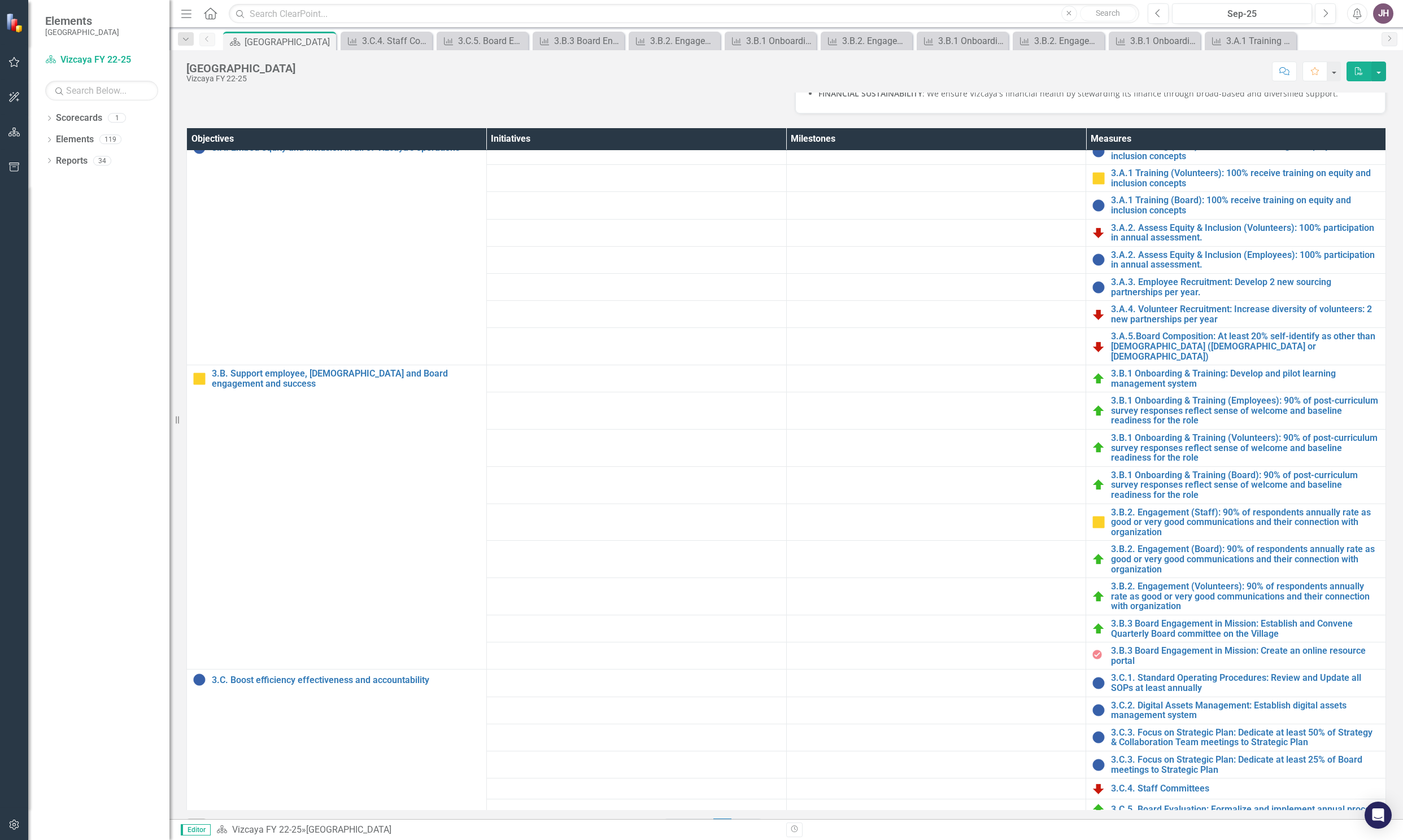
scroll to position [432, 0]
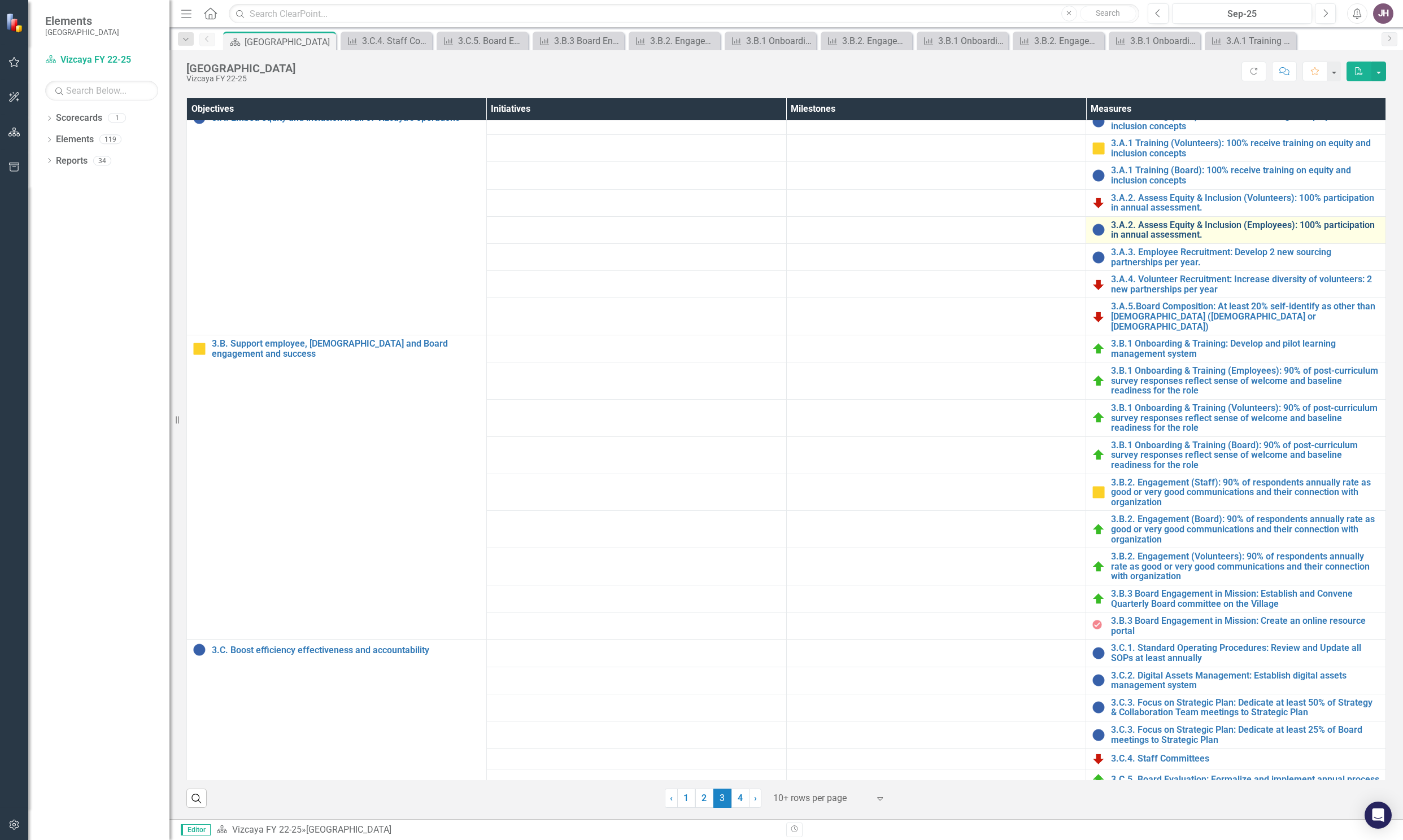
click at [1141, 233] on link "3.A.2. Assess Equity & Inclusion (Employees): 100% participation in annual asse…" at bounding box center [1245, 229] width 269 height 19
click at [735, 800] on link "4" at bounding box center [740, 798] width 18 height 19
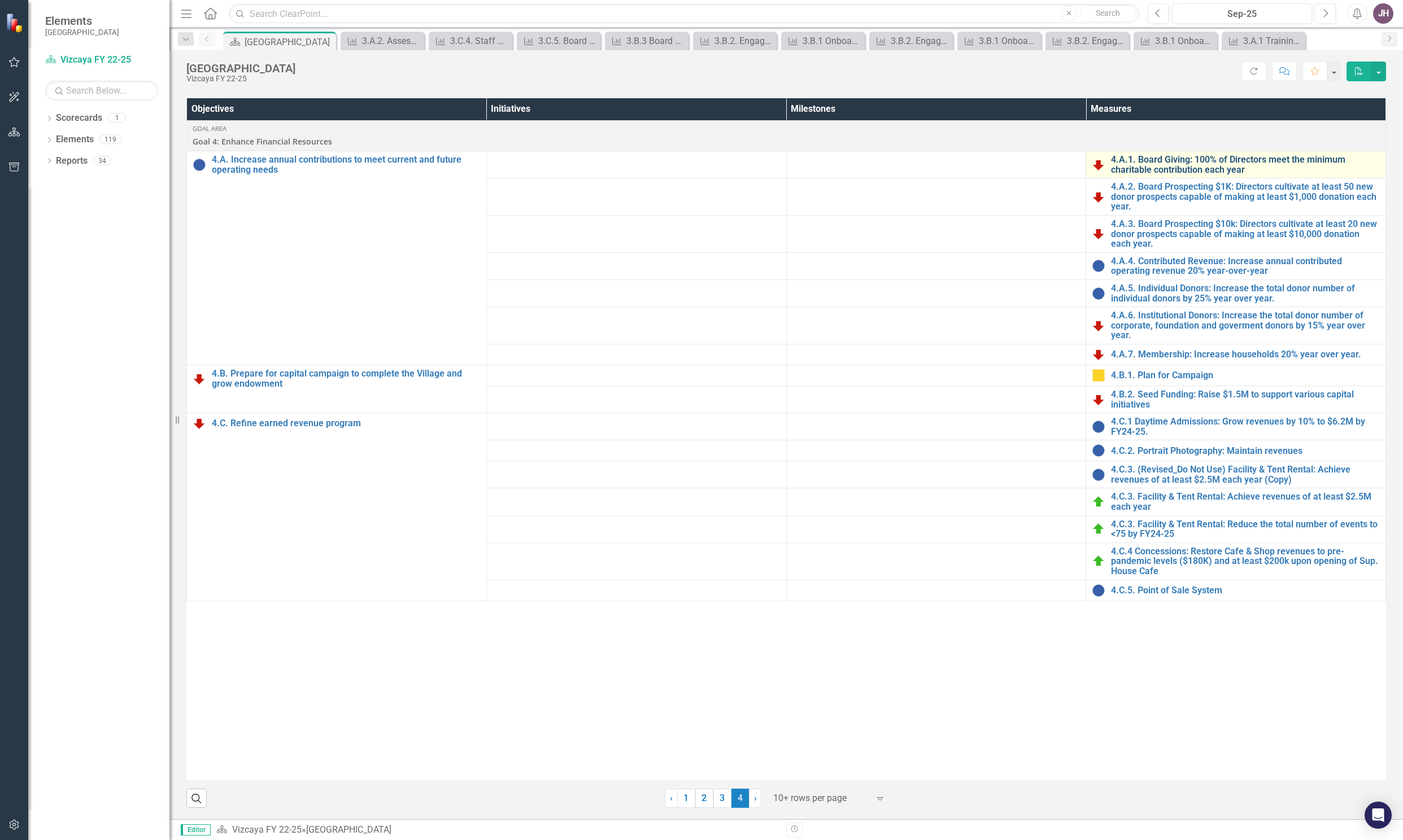
click at [1140, 163] on link "4.A.1. Board Giving: 100% of Directors meet the minimum charitable contribution…" at bounding box center [1245, 164] width 269 height 19
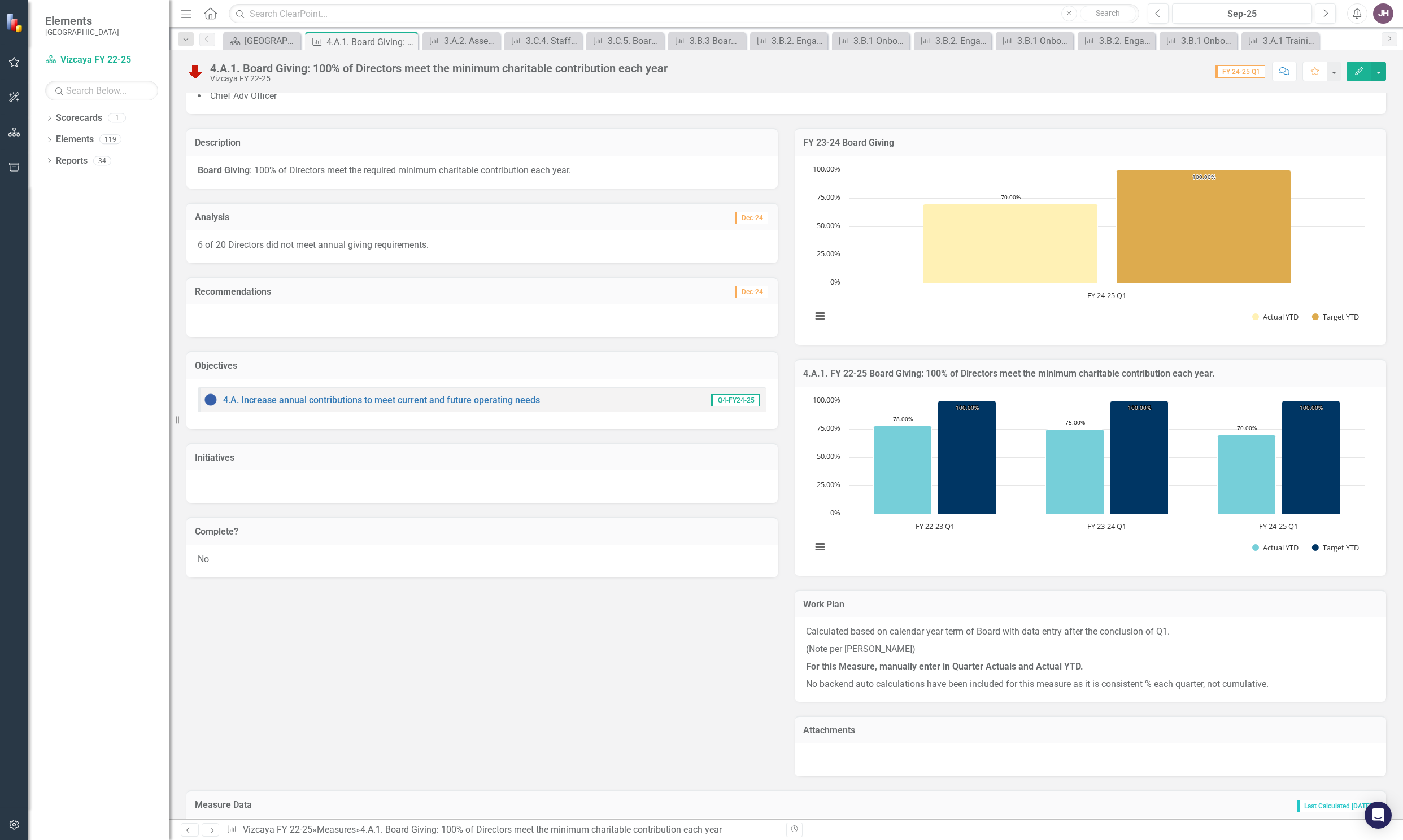
scroll to position [388, 0]
